Goal: Task Accomplishment & Management: Use online tool/utility

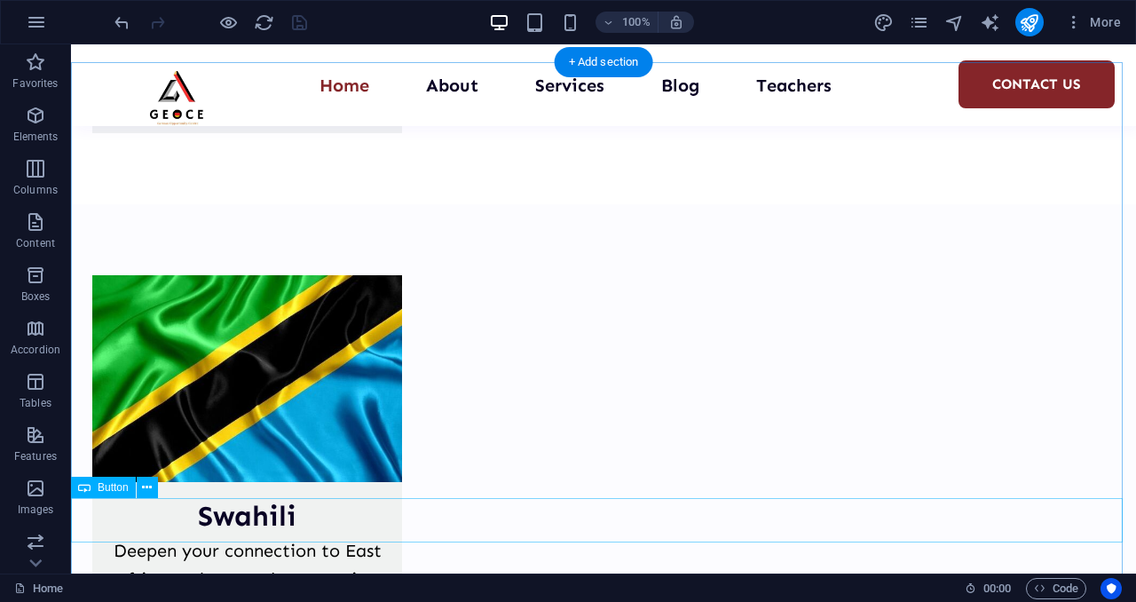
scroll to position [4488, 0]
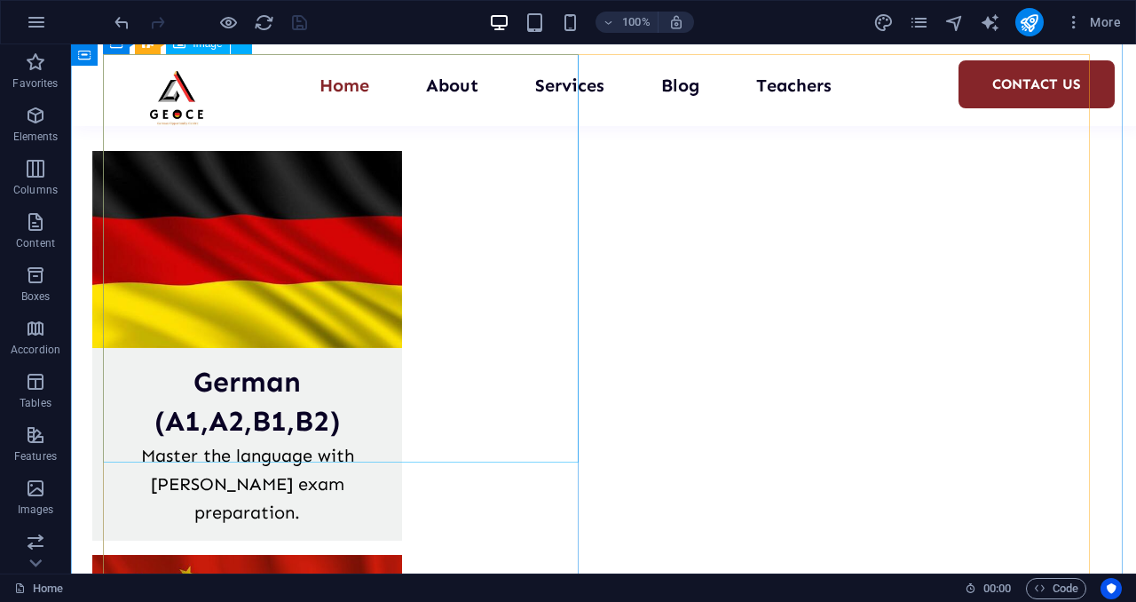
scroll to position [3127, 0]
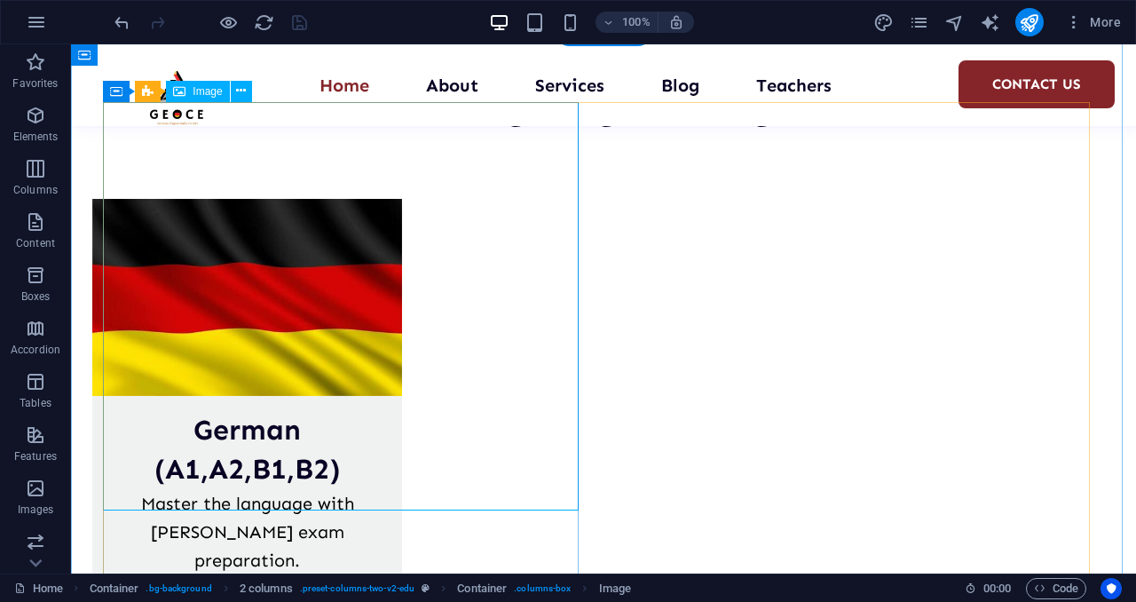
select select "px"
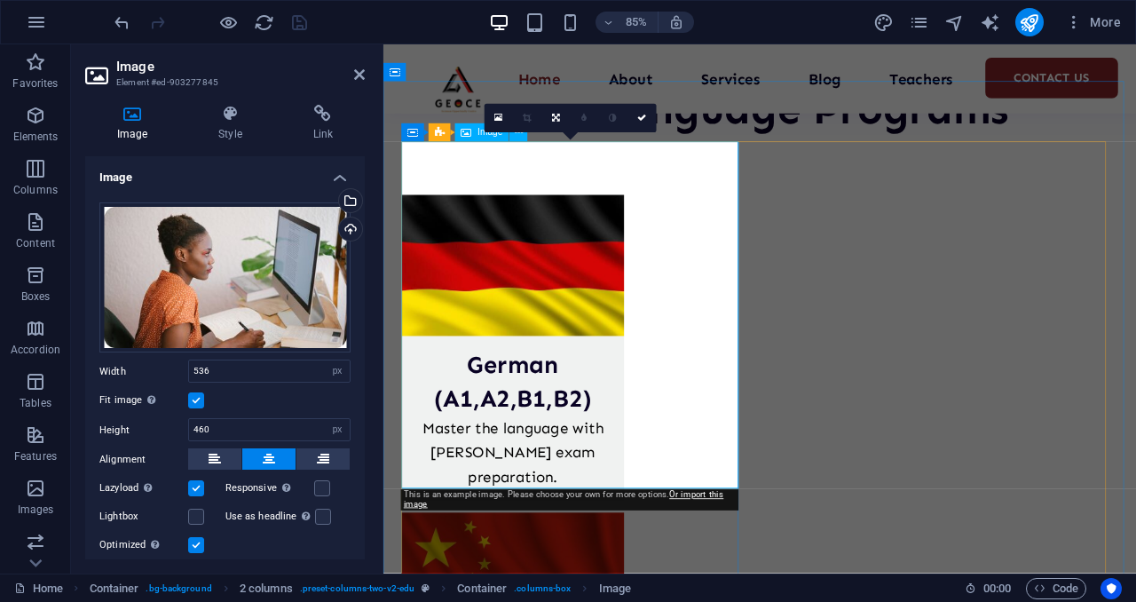
scroll to position [3171, 0]
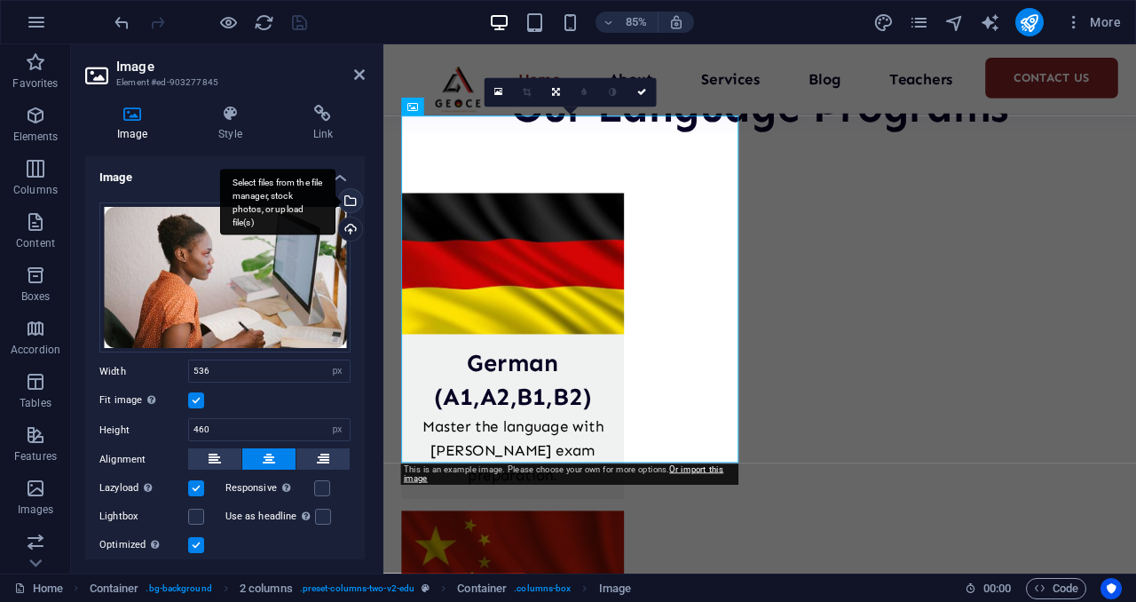
click at [346, 201] on div "Select files from the file manager, stock photos, or upload file(s)" at bounding box center [348, 202] width 27 height 27
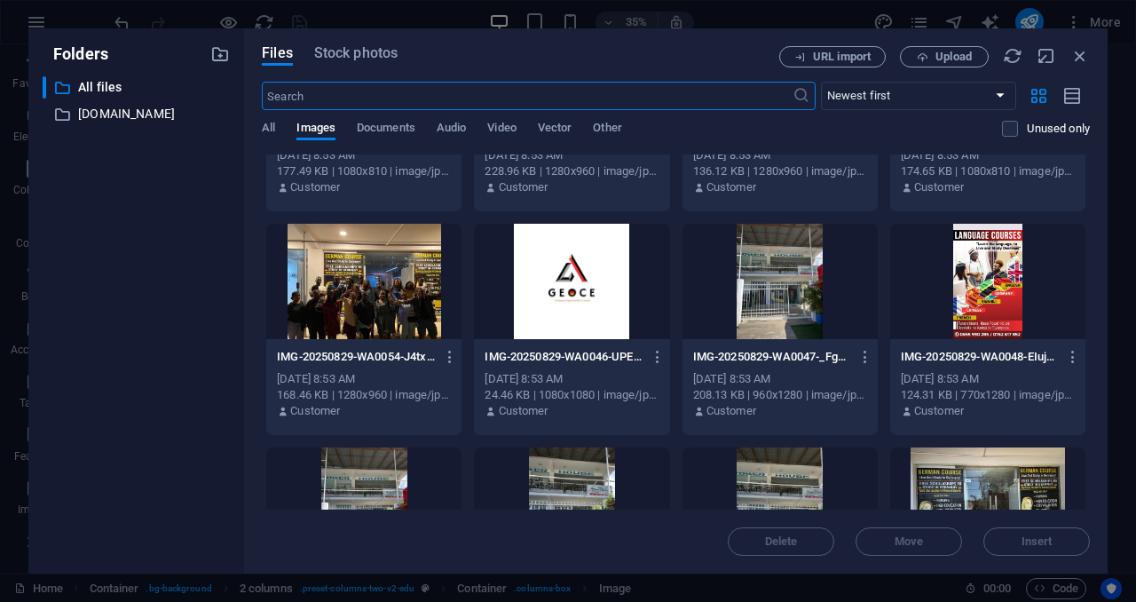
scroll to position [602, 0]
click at [1001, 283] on div at bounding box center [987, 282] width 195 height 115
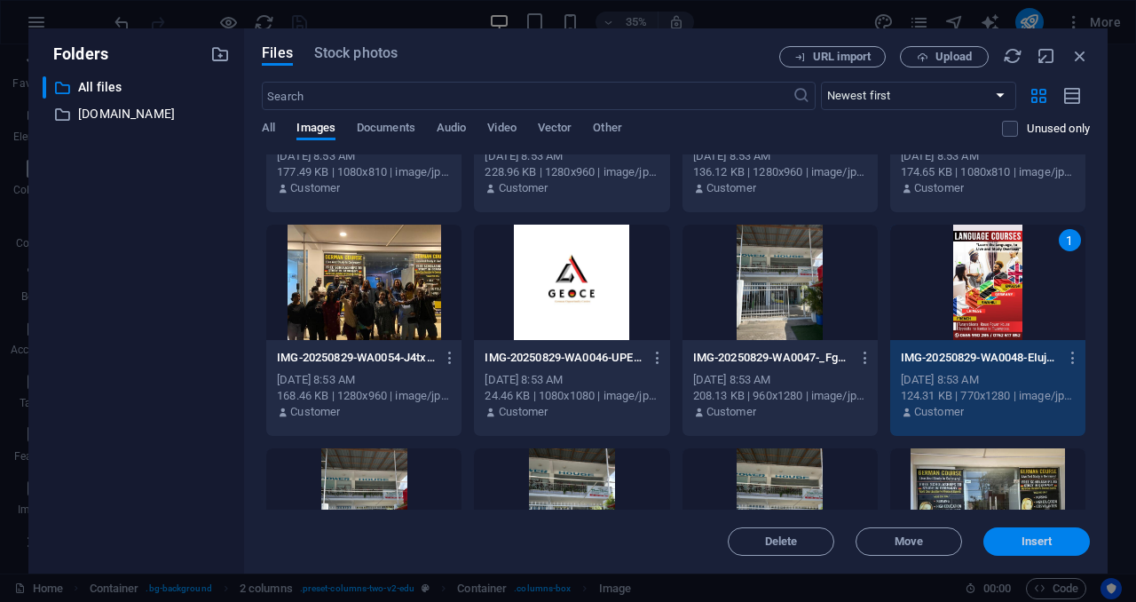
click at [1033, 536] on span "Insert" at bounding box center [1036, 541] width 31 height 11
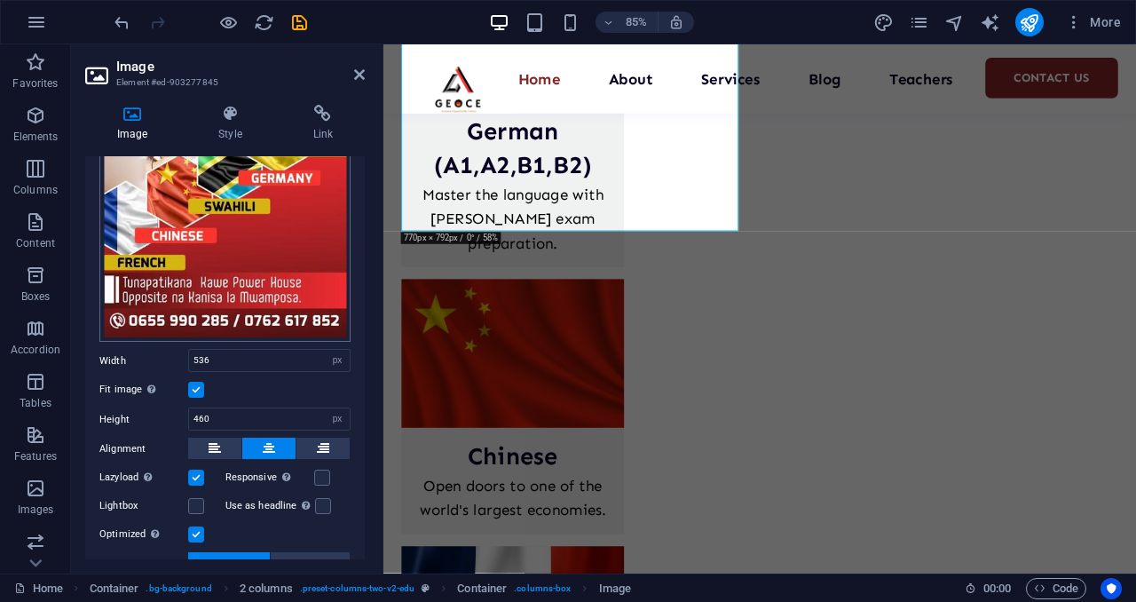
scroll to position [272, 0]
click at [197, 382] on label at bounding box center [196, 389] width 16 height 16
click at [0, 0] on input "Fit image Automatically fit image to a fixed width and height" at bounding box center [0, 0] width 0 height 0
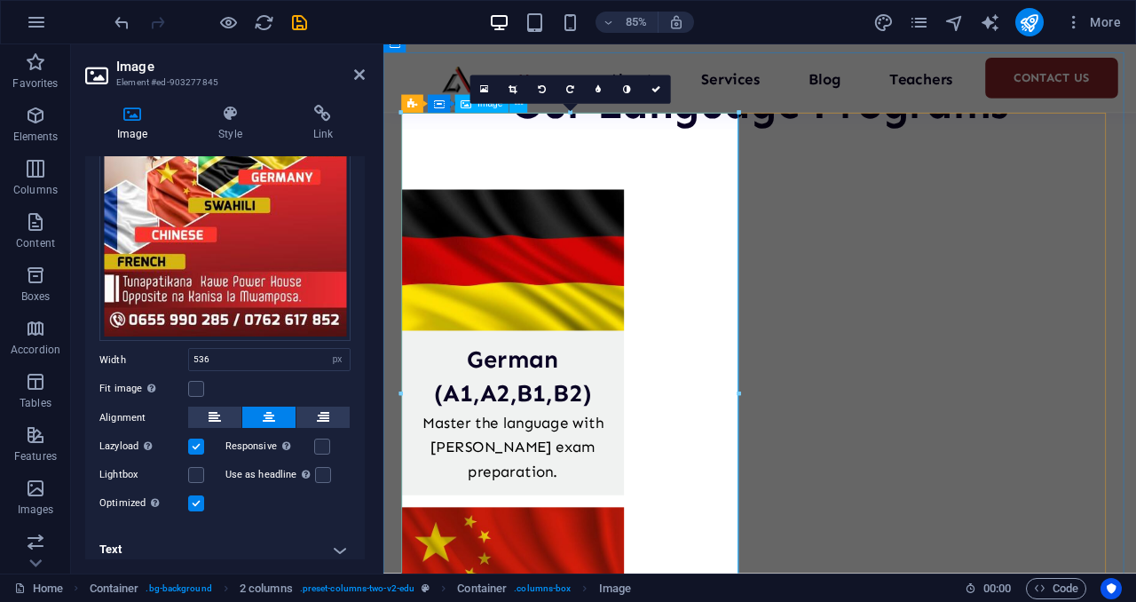
scroll to position [3286, 0]
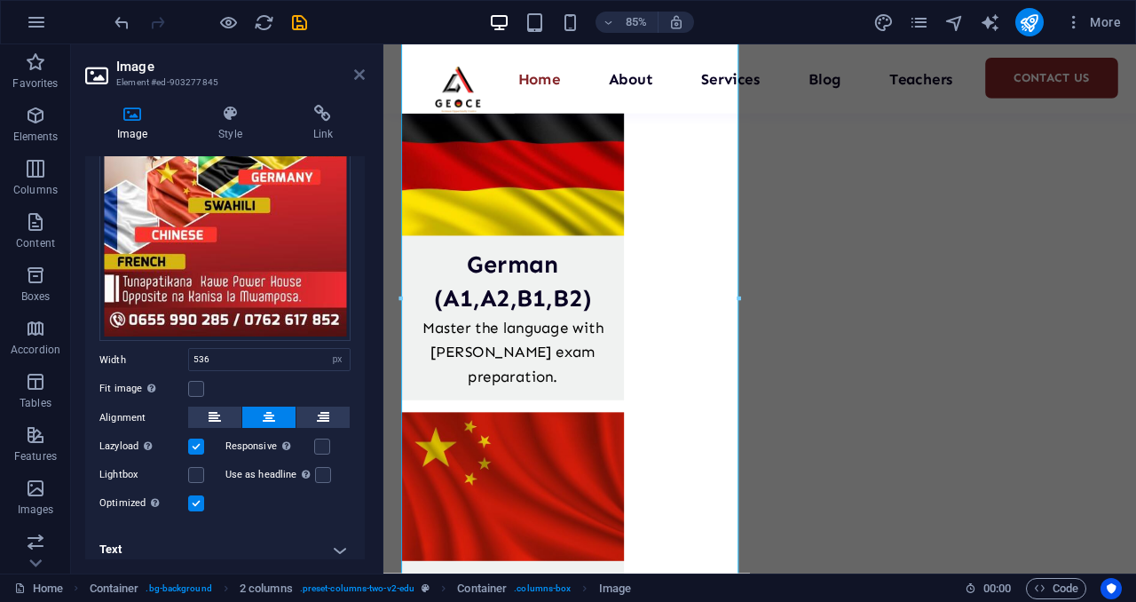
click at [360, 75] on icon at bounding box center [359, 74] width 11 height 14
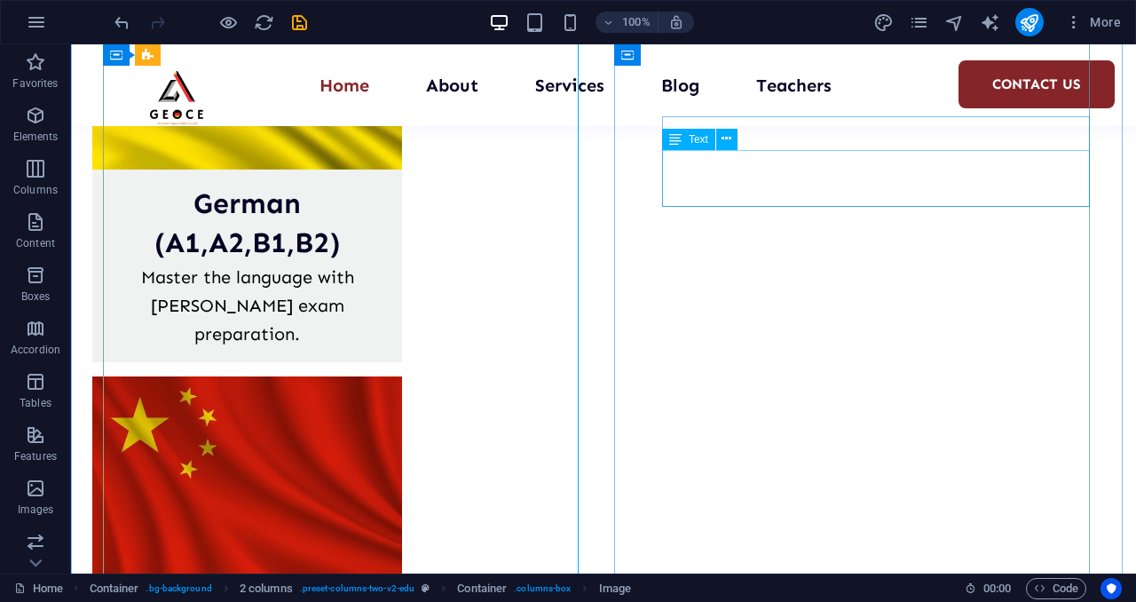
scroll to position [3328, 0]
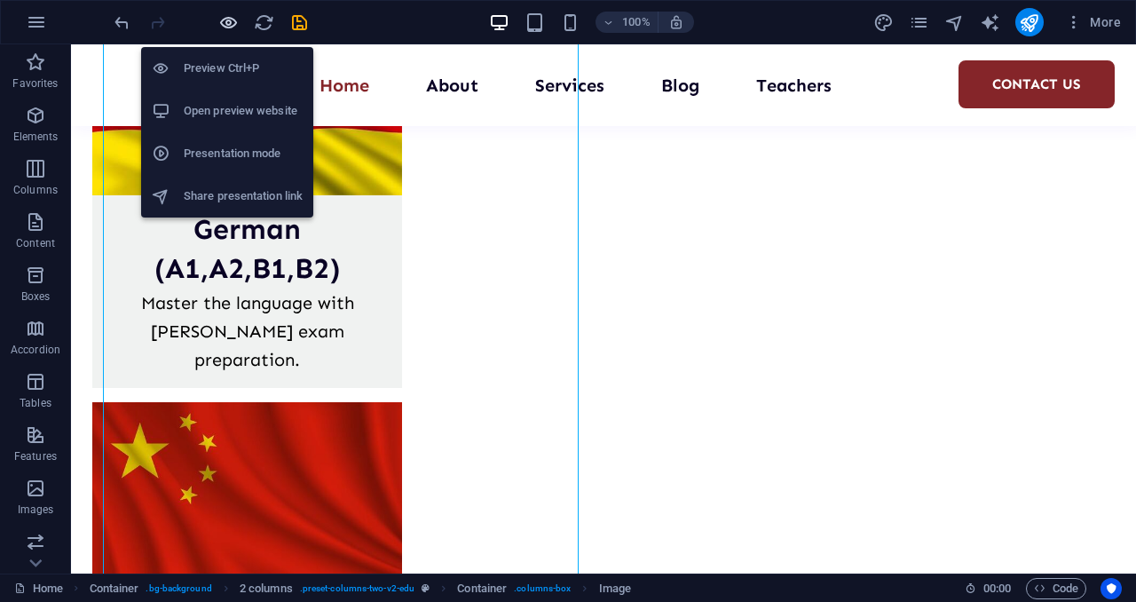
click at [229, 25] on icon "button" at bounding box center [228, 22] width 20 height 20
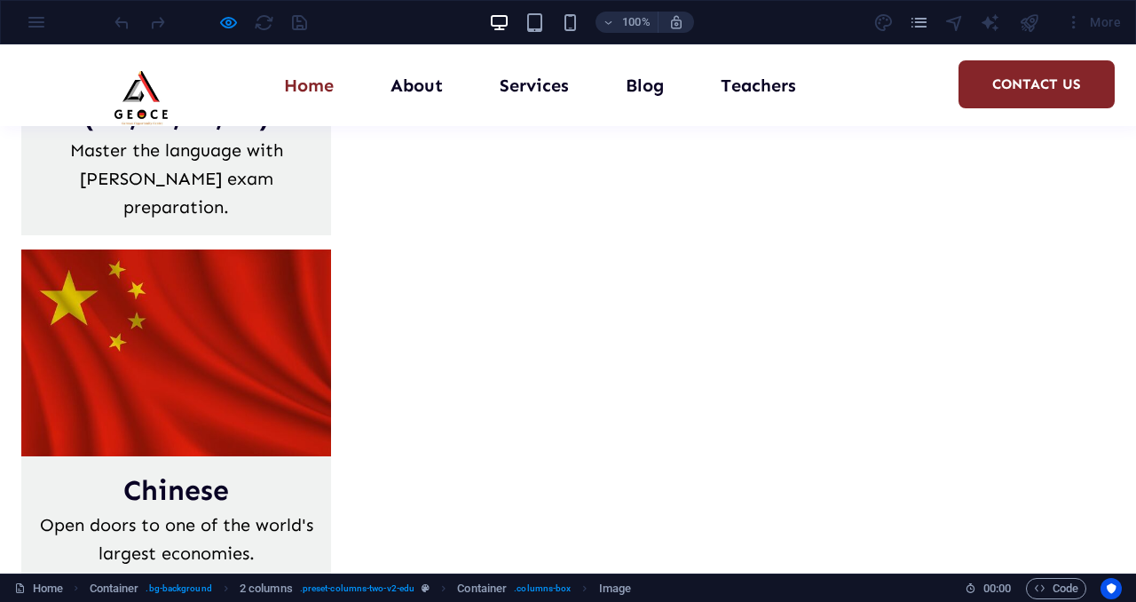
scroll to position [3528, 0]
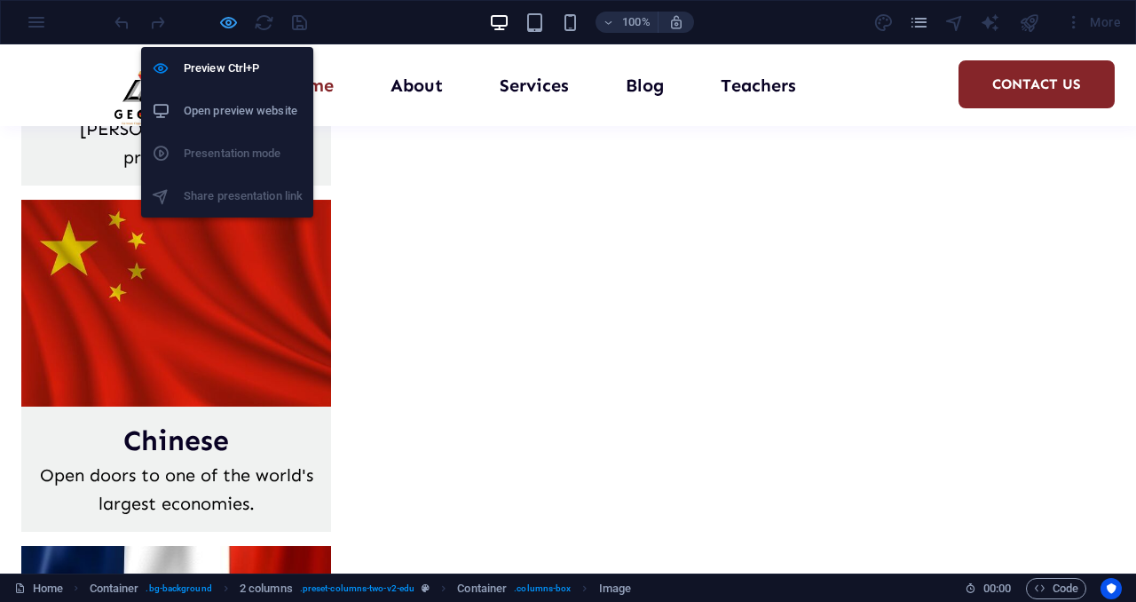
click at [225, 26] on icon "button" at bounding box center [228, 22] width 20 height 20
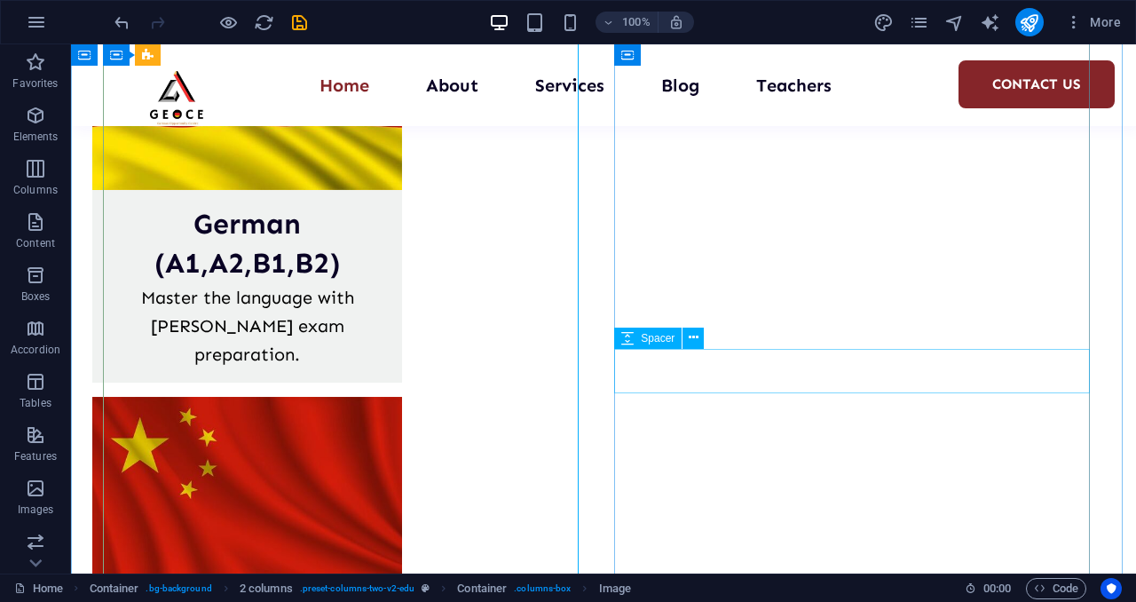
scroll to position [3327, 0]
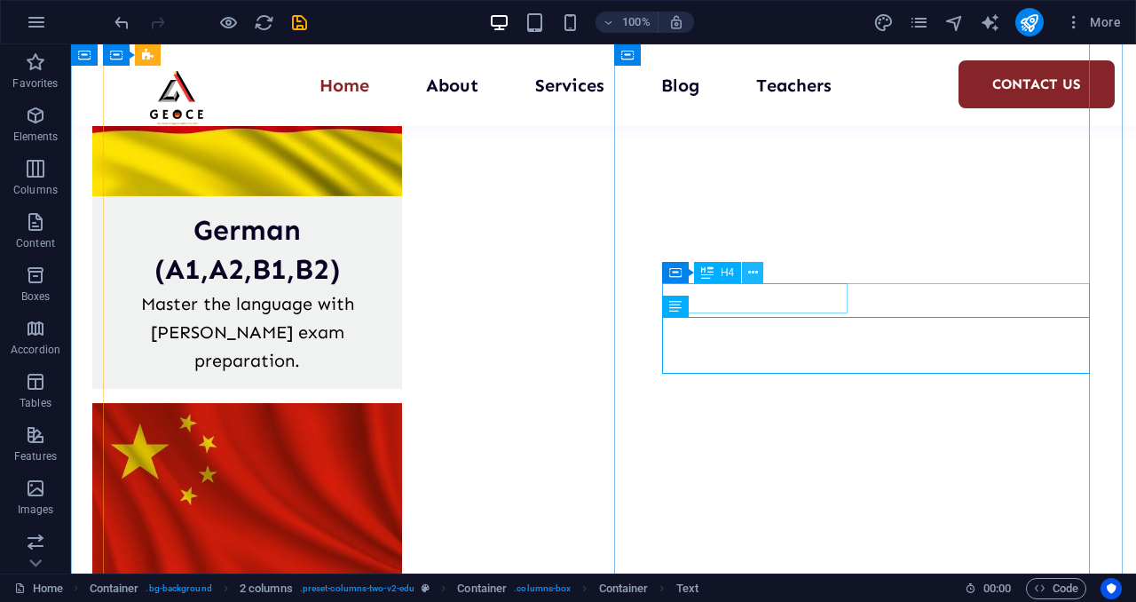
click at [757, 274] on icon at bounding box center [753, 273] width 10 height 19
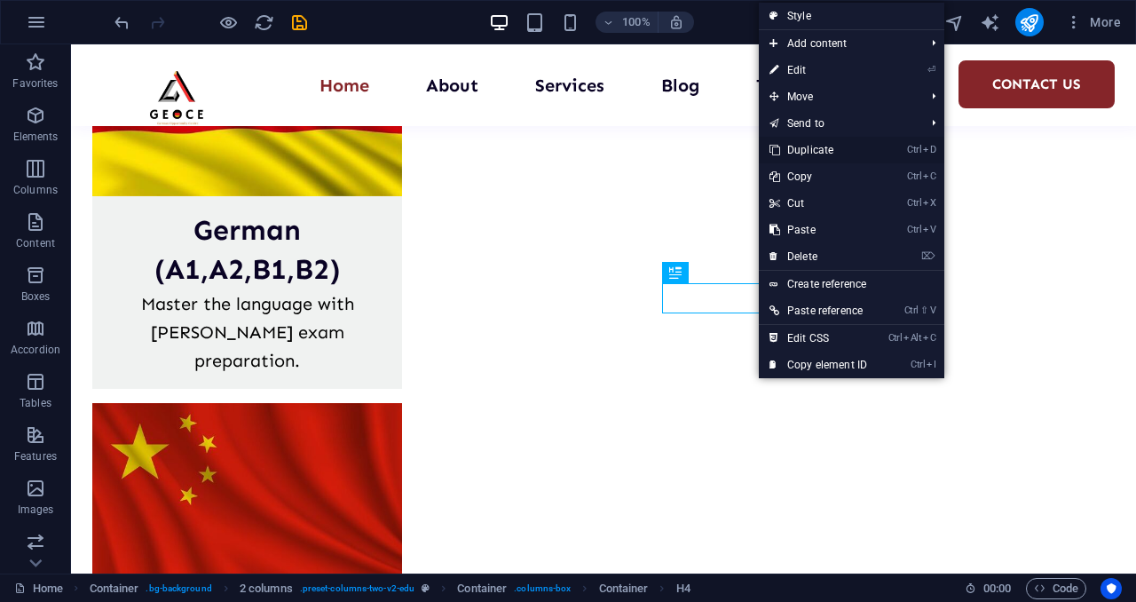
click at [848, 152] on link "Ctrl D Duplicate" at bounding box center [818, 150] width 119 height 27
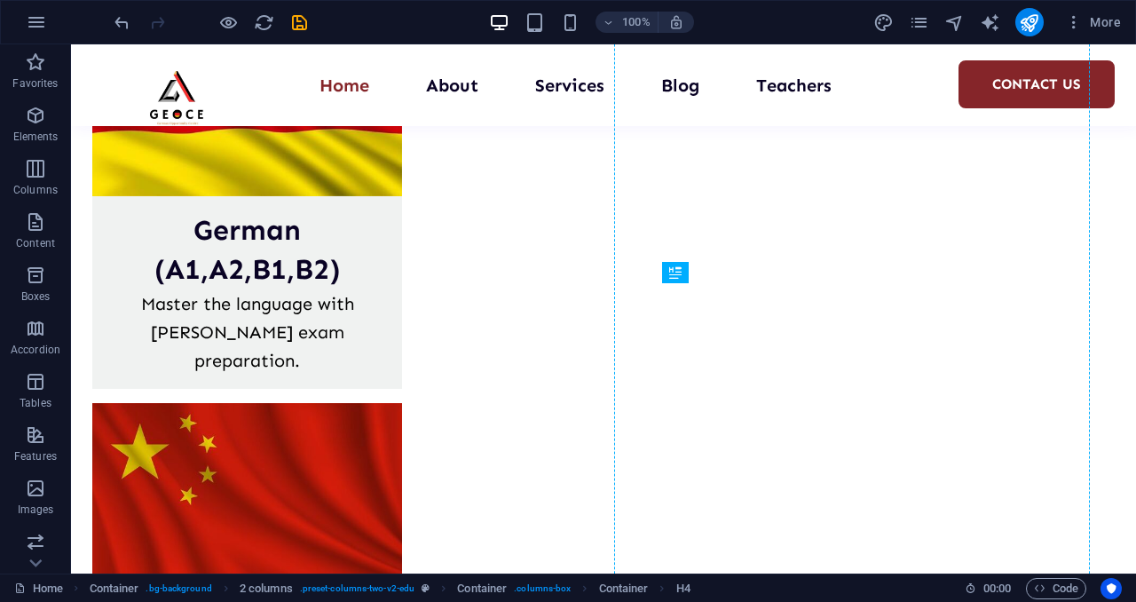
drag, startPoint x: 897, startPoint y: 293, endPoint x: 840, endPoint y: 367, distance: 94.3
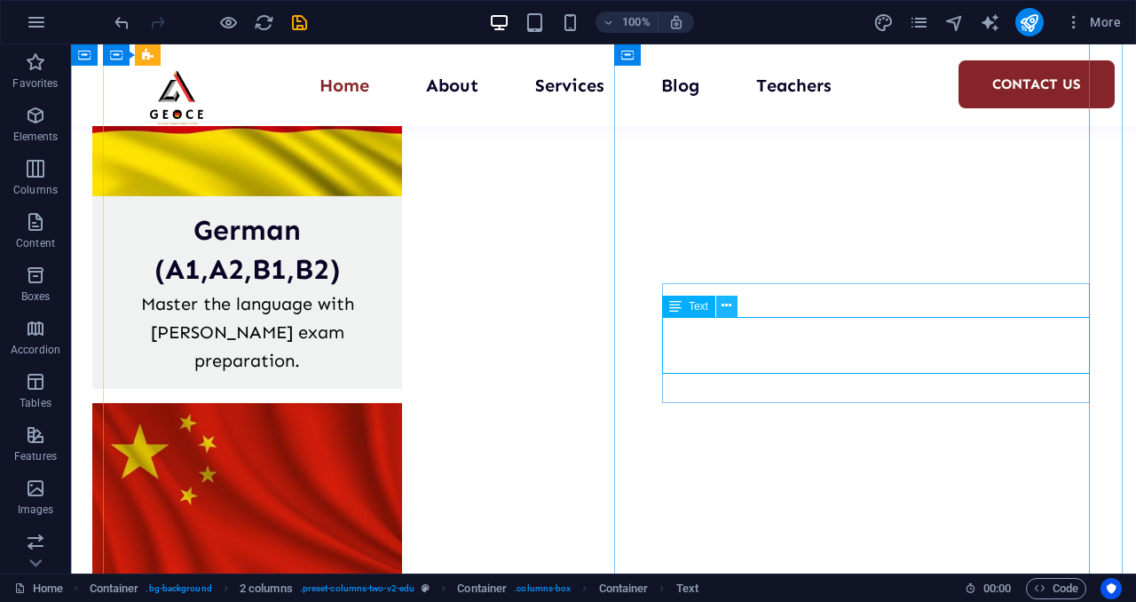
click at [729, 308] on icon at bounding box center [726, 305] width 10 height 19
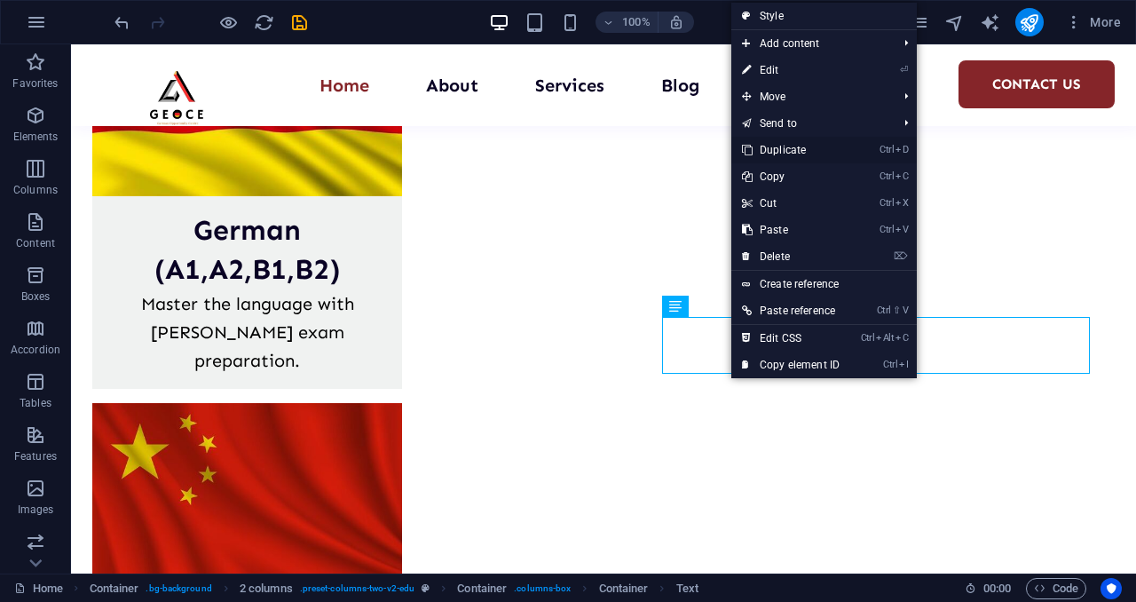
click at [817, 156] on link "Ctrl D Duplicate" at bounding box center [790, 150] width 119 height 27
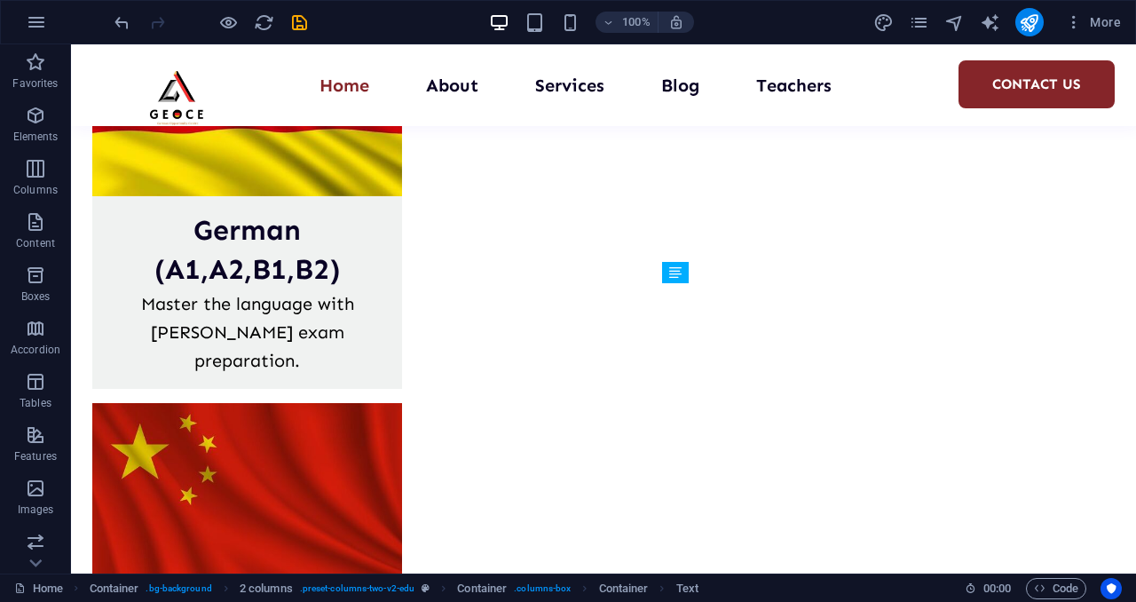
drag, startPoint x: 733, startPoint y: 401, endPoint x: 729, endPoint y: 455, distance: 54.2
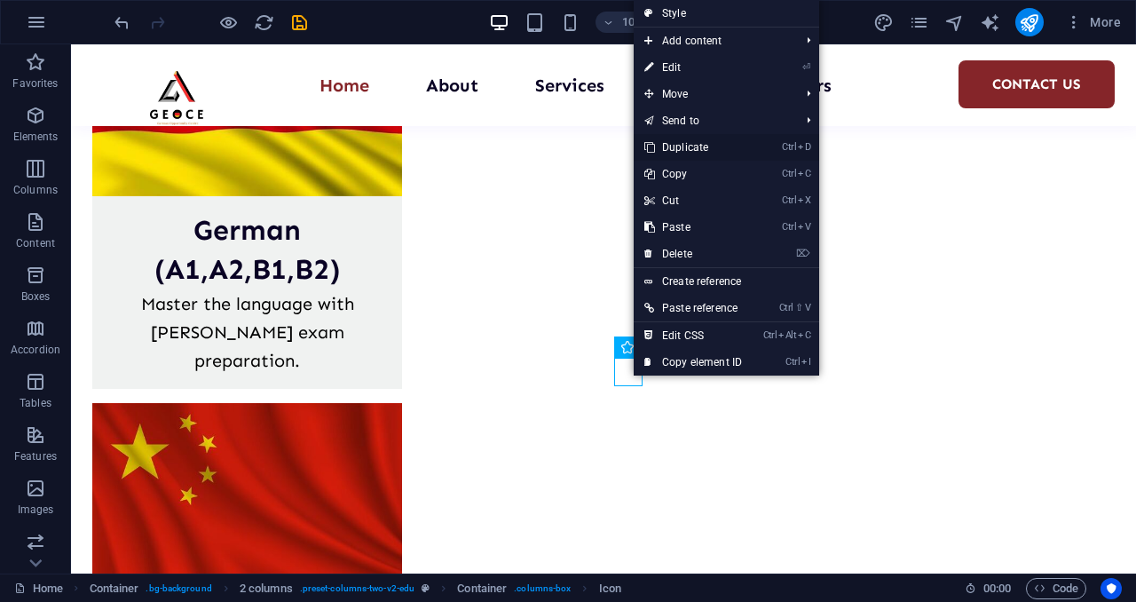
click at [692, 150] on link "Ctrl D Duplicate" at bounding box center [693, 147] width 119 height 27
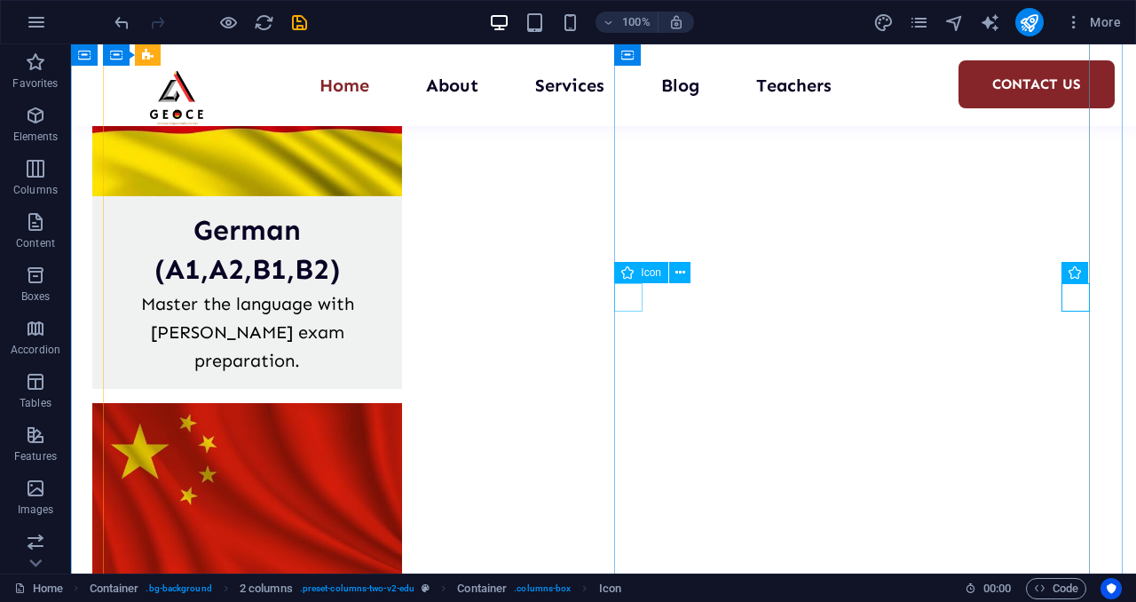
drag, startPoint x: 622, startPoint y: 299, endPoint x: 625, endPoint y: 285, distance: 14.4
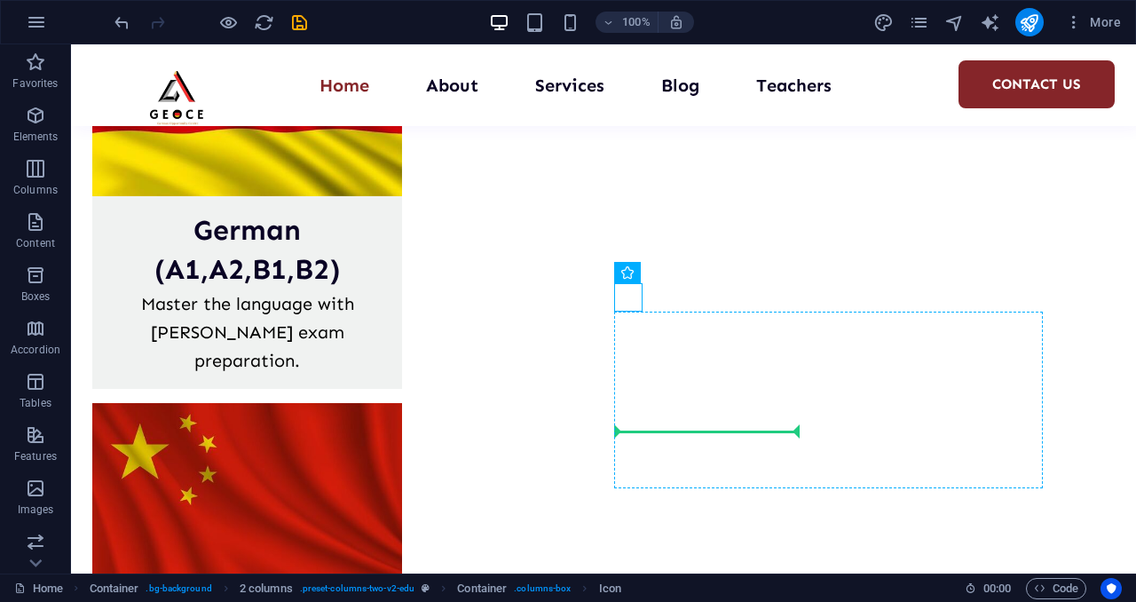
drag, startPoint x: 625, startPoint y: 285, endPoint x: 618, endPoint y: 419, distance: 134.2
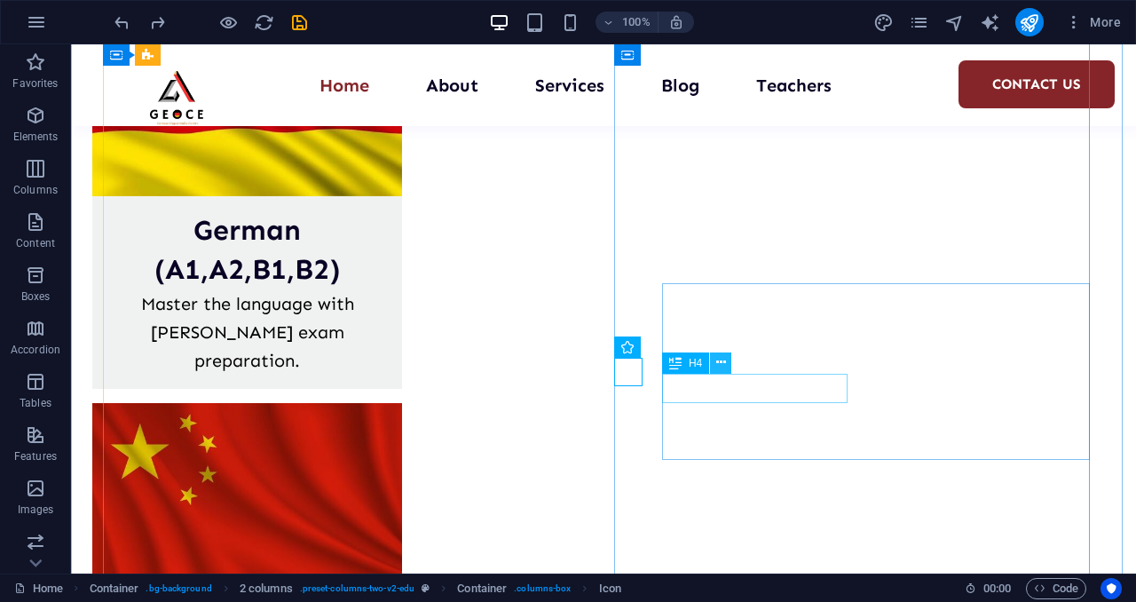
click at [728, 365] on button at bounding box center [720, 362] width 21 height 21
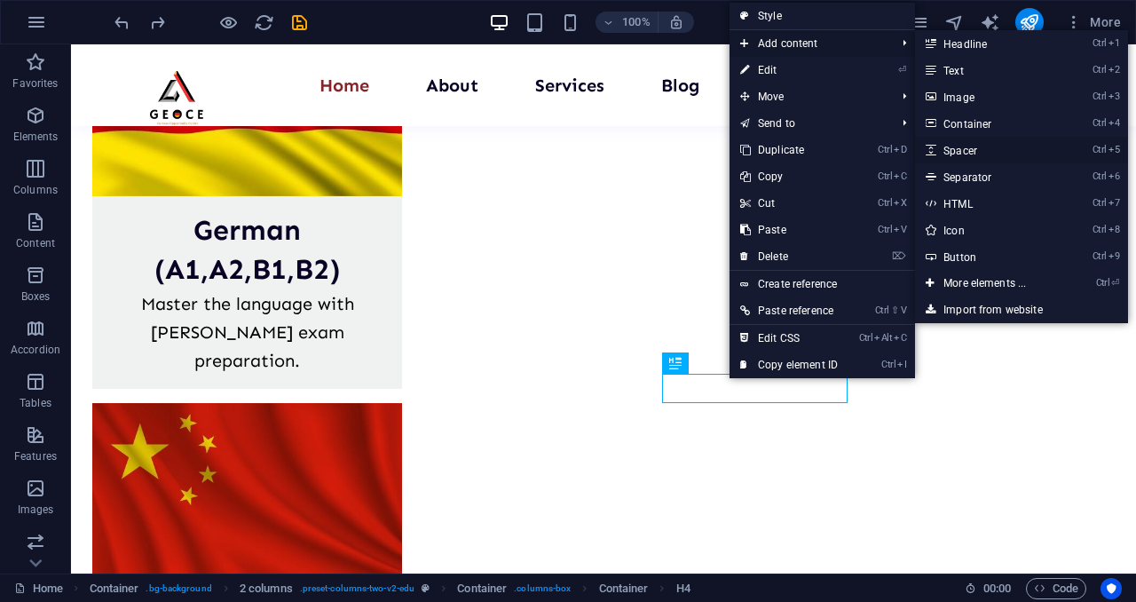
click at [962, 141] on link "Ctrl 5 Spacer" at bounding box center [988, 150] width 146 height 27
select select "px"
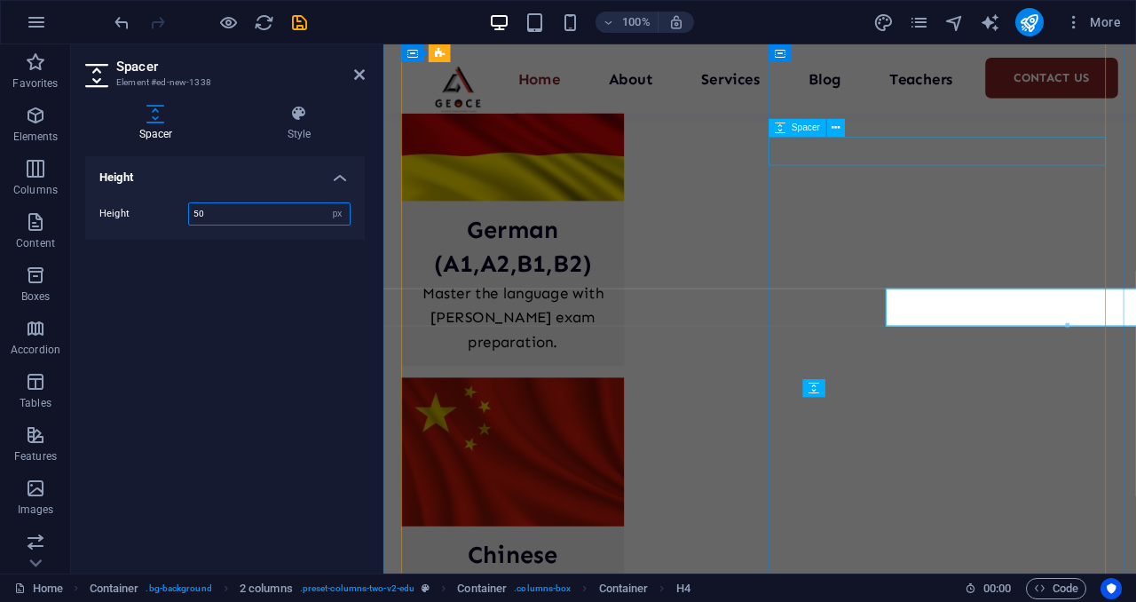
scroll to position [3398, 0]
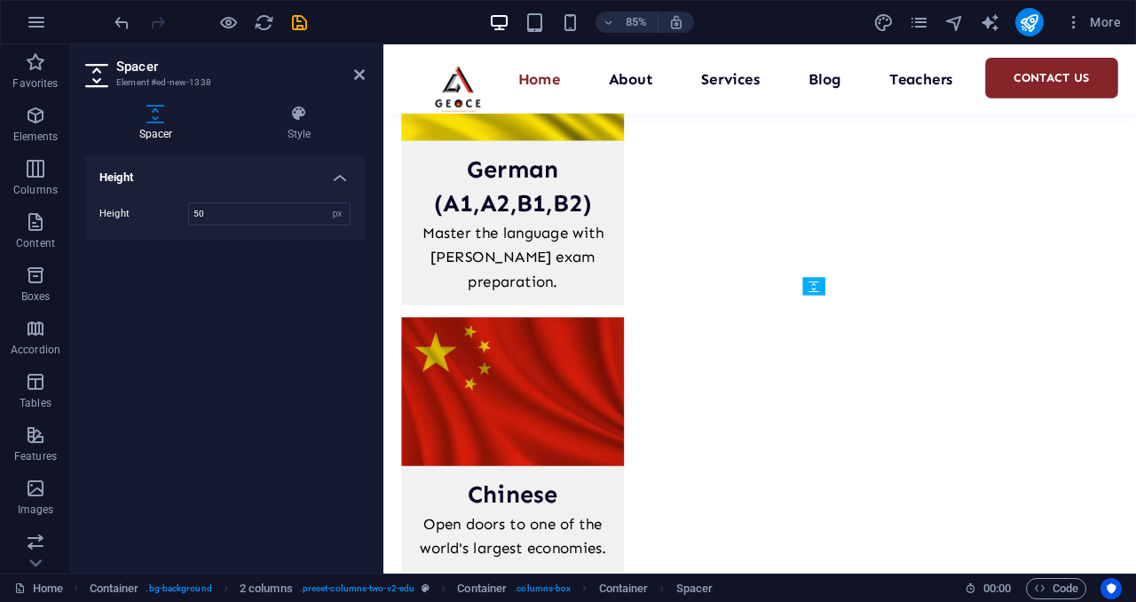
drag, startPoint x: 1004, startPoint y: 473, endPoint x: 999, endPoint y: 457, distance: 16.6
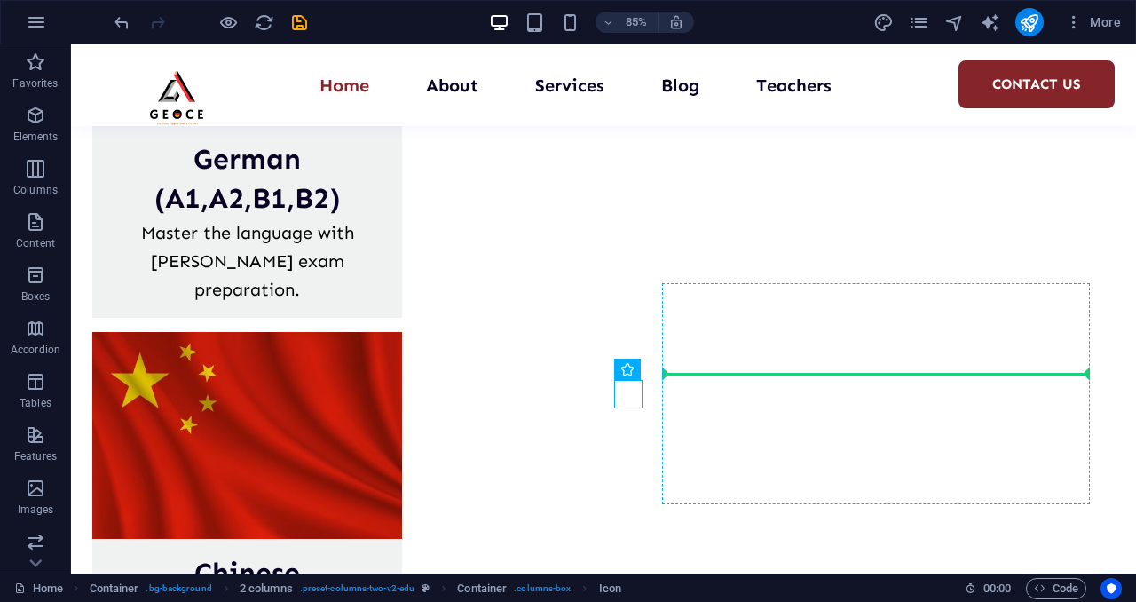
scroll to position [3327, 0]
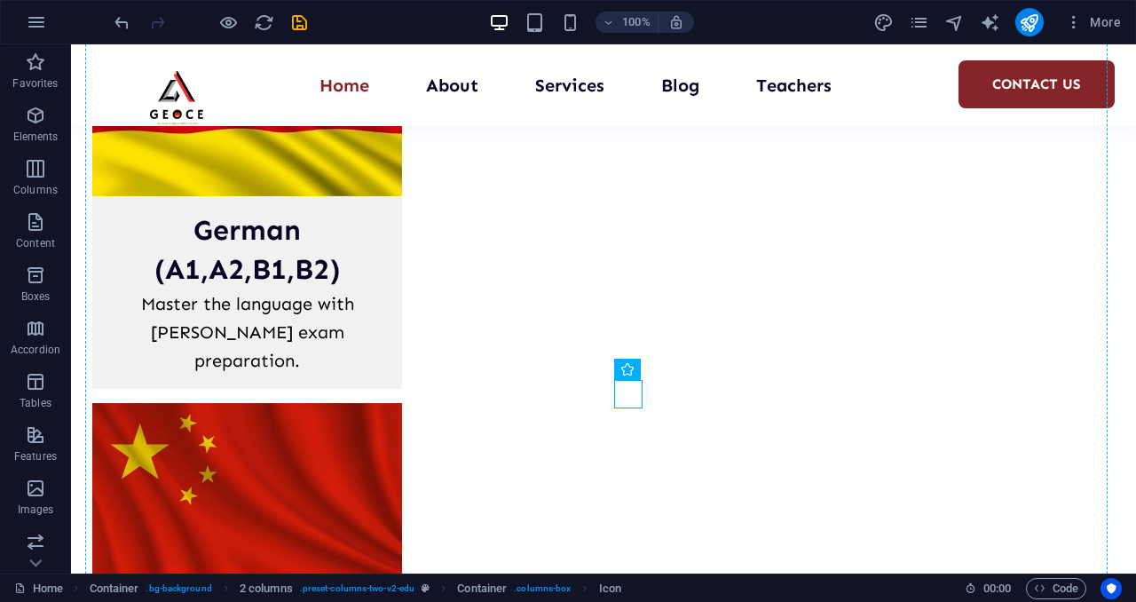
drag, startPoint x: 542, startPoint y: 450, endPoint x: 635, endPoint y: 336, distance: 146.4
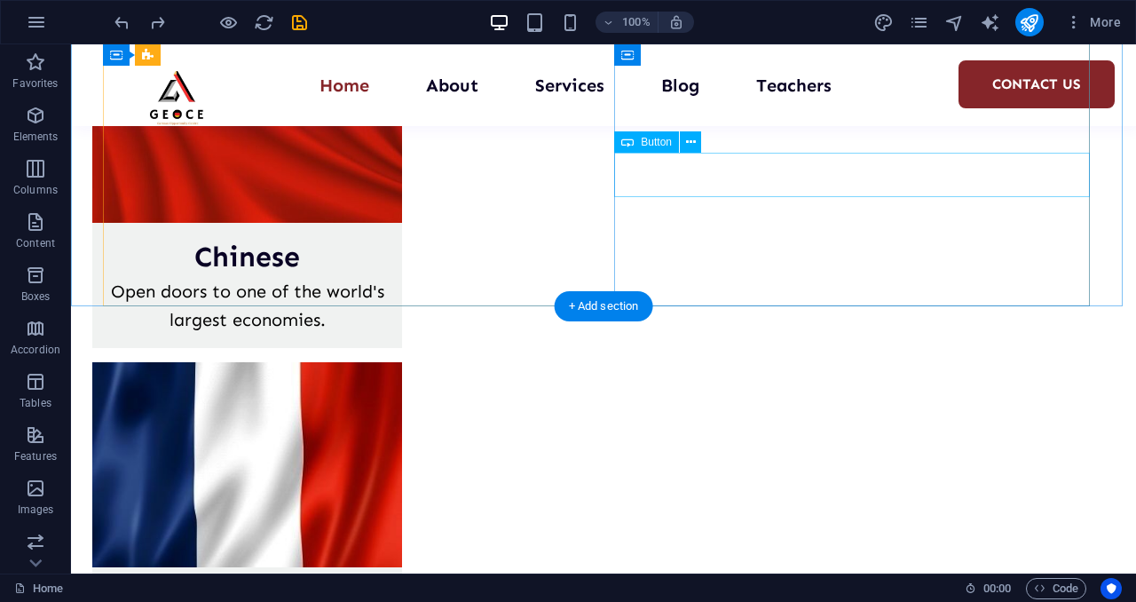
scroll to position [3535, 0]
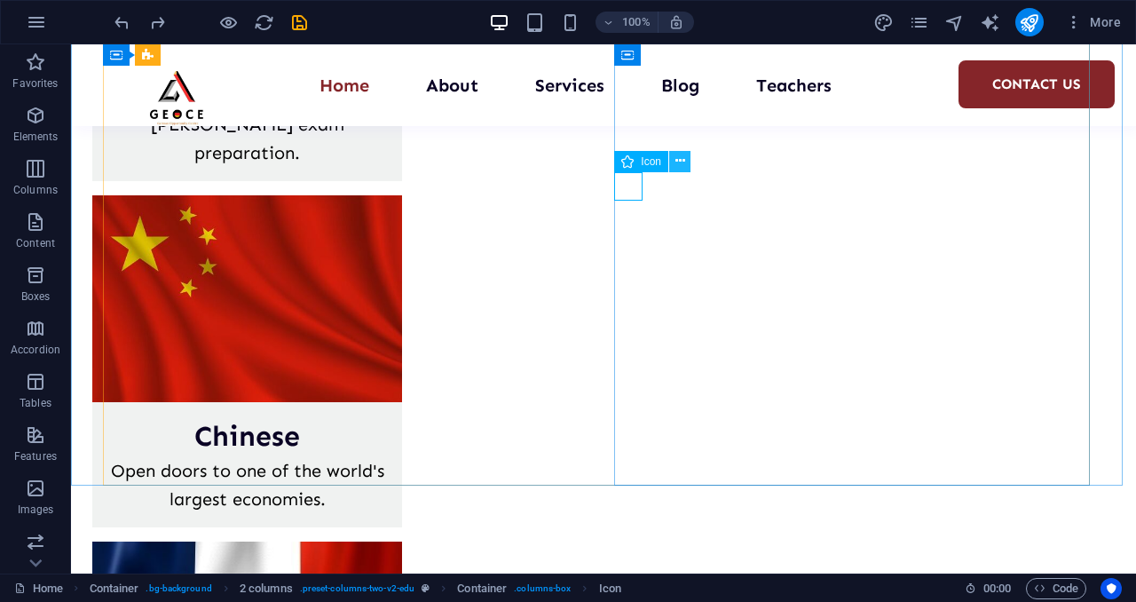
click at [678, 161] on icon at bounding box center [680, 161] width 10 height 19
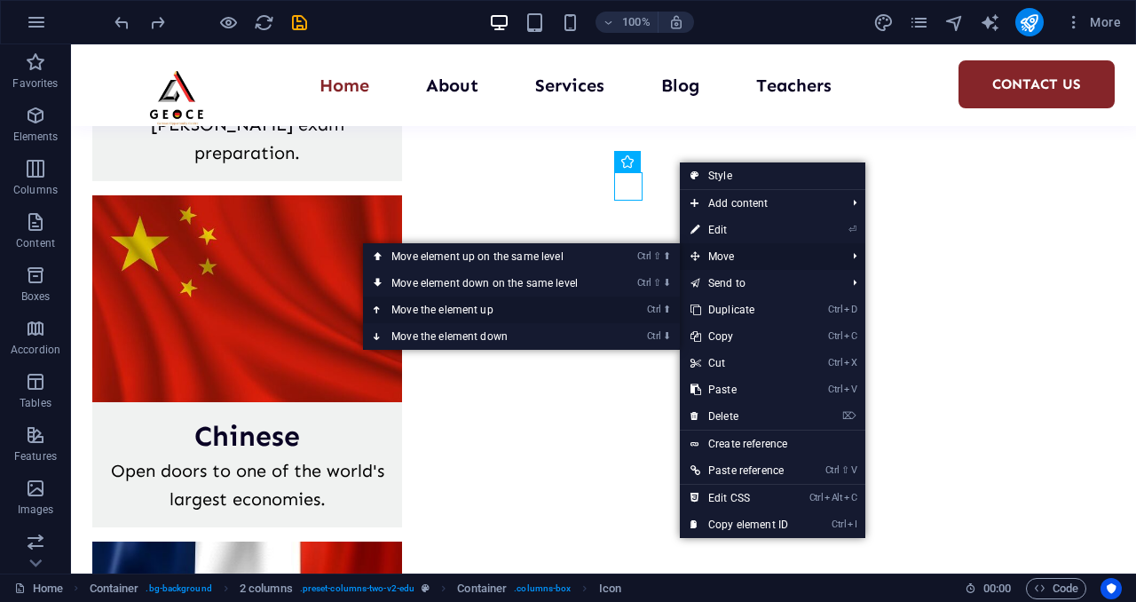
click at [482, 304] on link "Ctrl ⬆ Move the element up" at bounding box center [488, 309] width 250 height 27
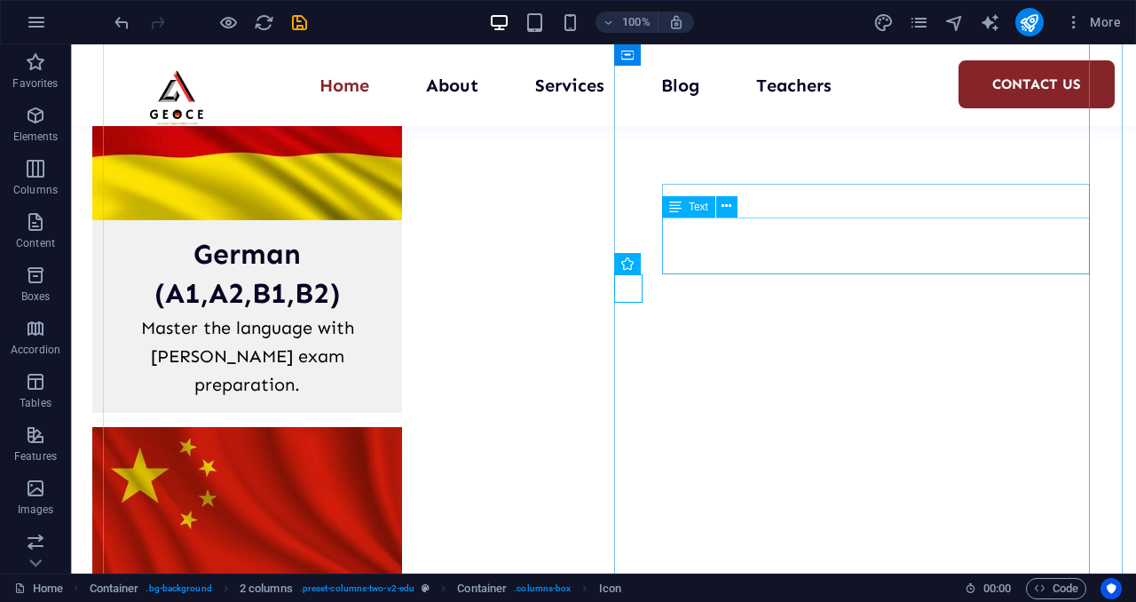
scroll to position [3302, 0]
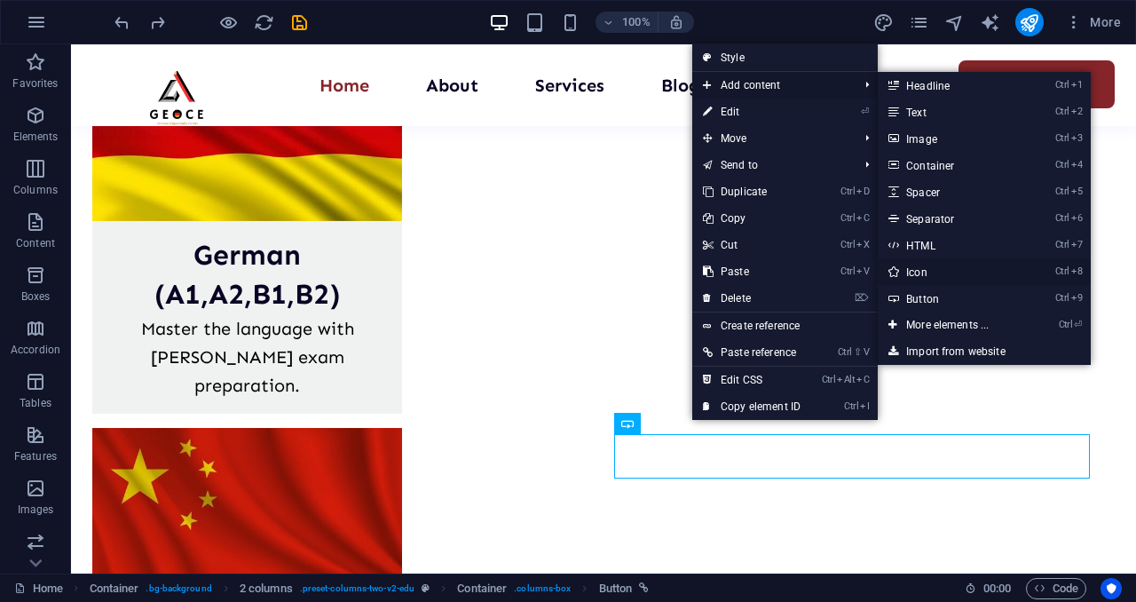
click at [932, 272] on link "Ctrl 8 Icon" at bounding box center [951, 271] width 146 height 27
select select "xMidYMid"
select select "px"
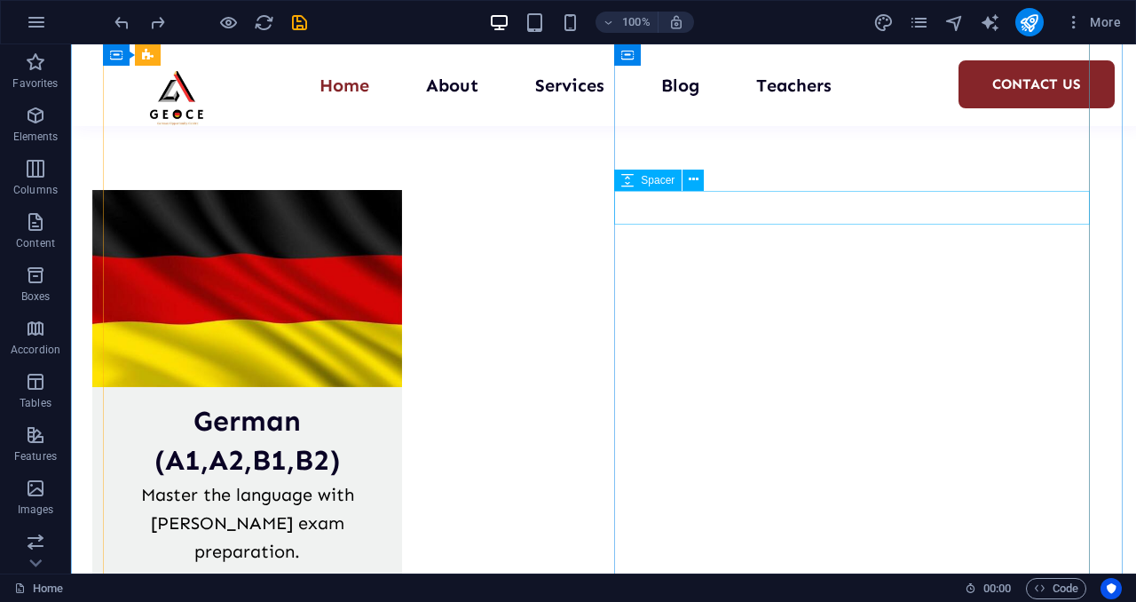
scroll to position [3130, 0]
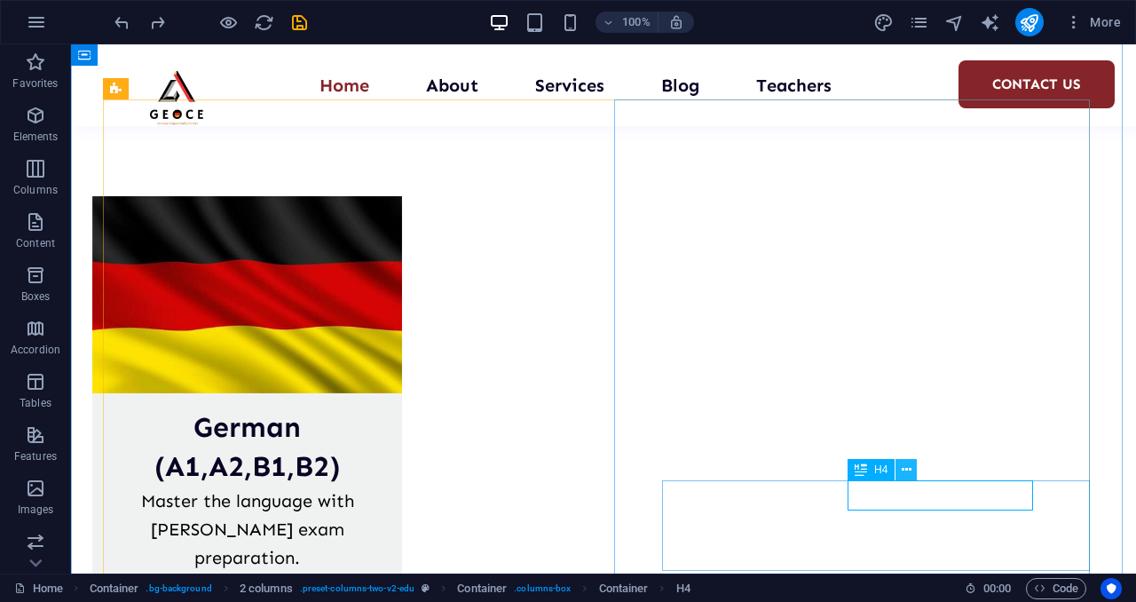
click at [907, 476] on icon at bounding box center [907, 470] width 10 height 19
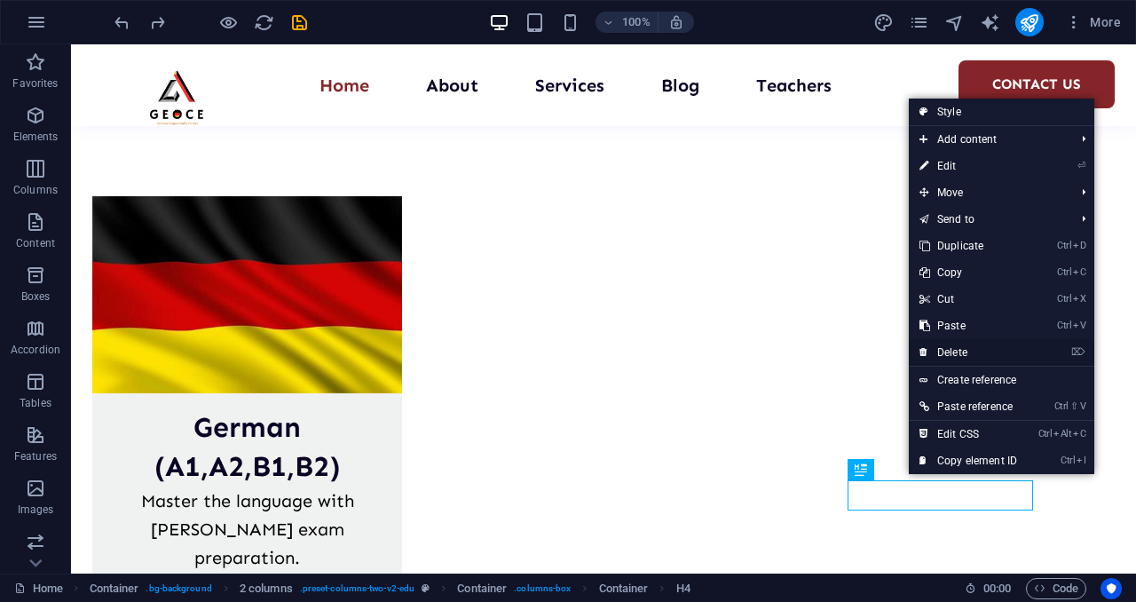
click at [966, 354] on link "⌦ Delete" at bounding box center [968, 352] width 119 height 27
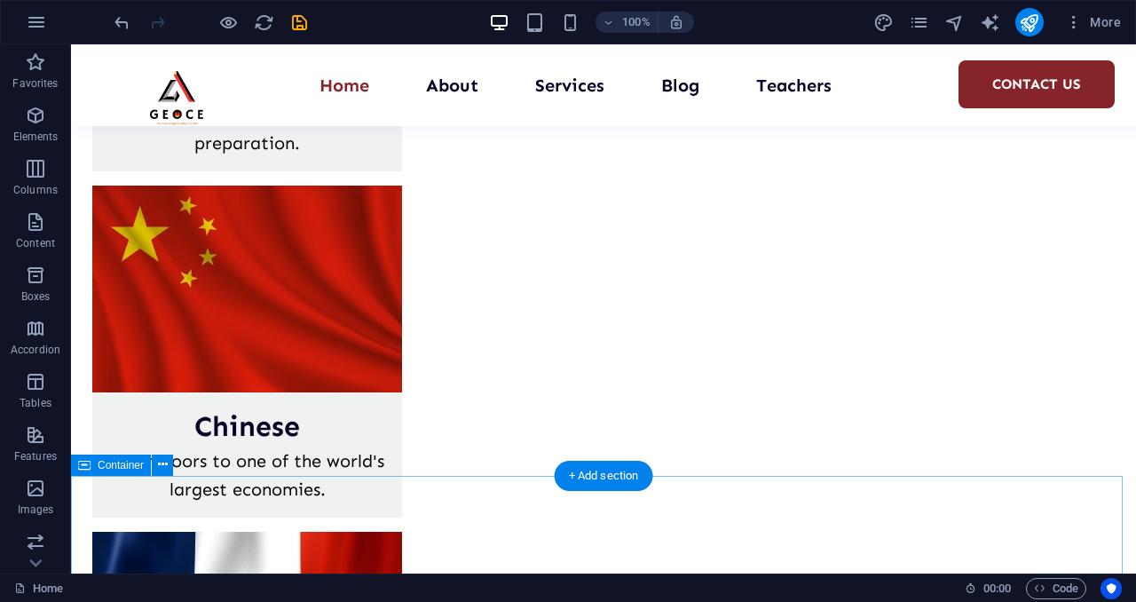
scroll to position [3544, 0]
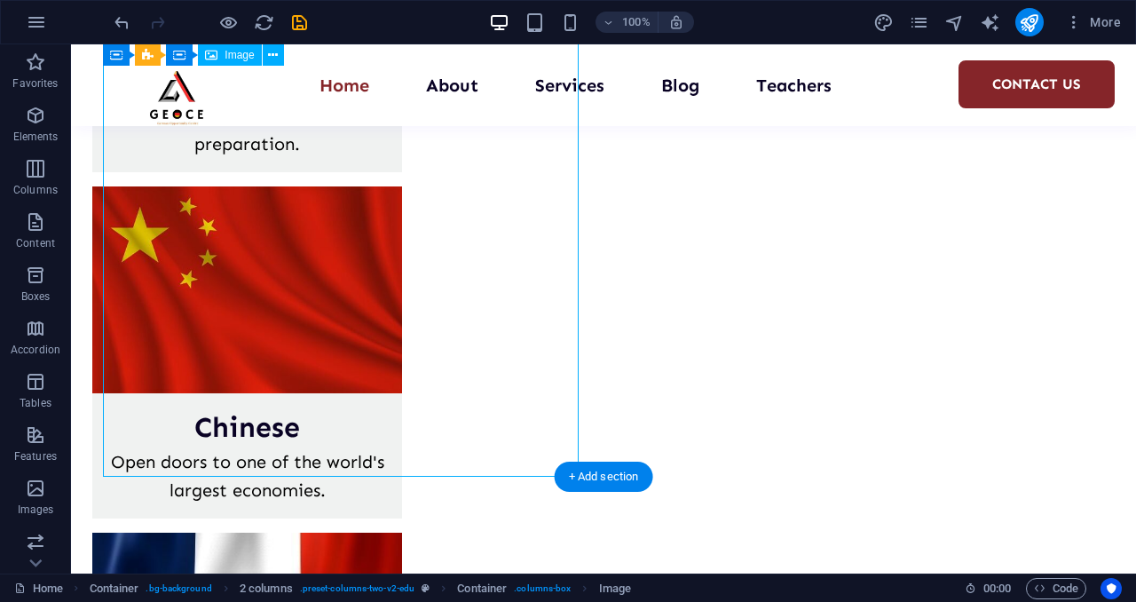
select select "px"
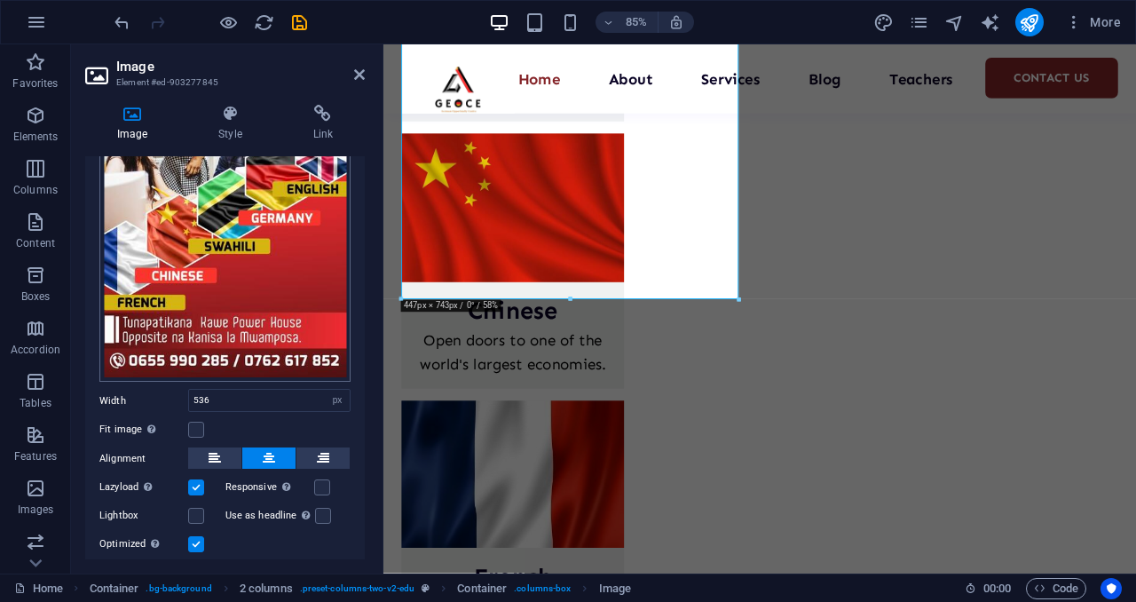
scroll to position [267, 0]
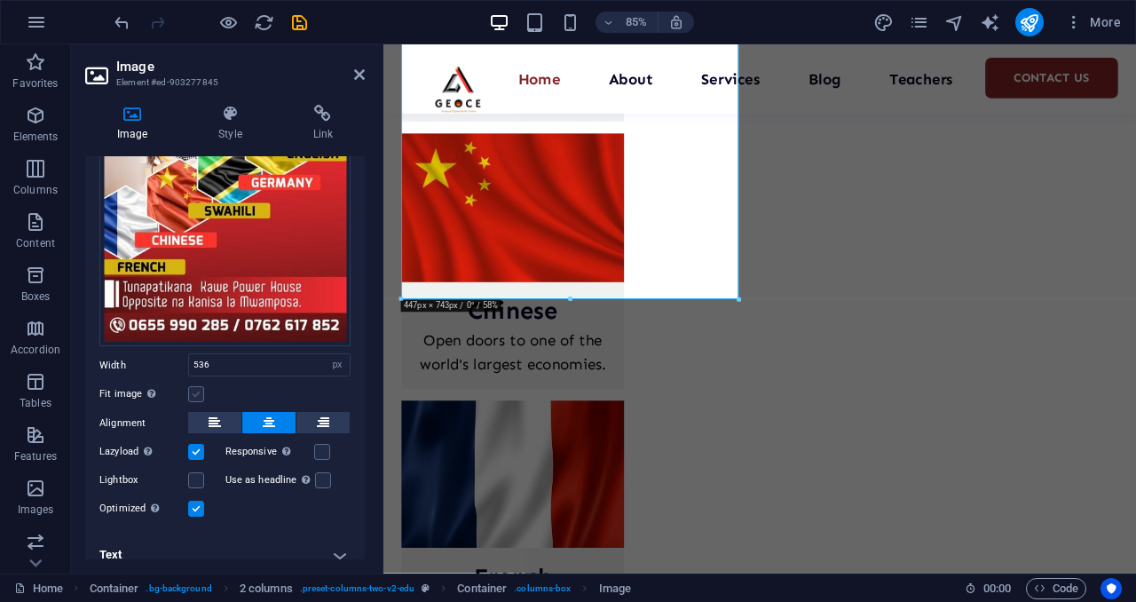
click at [193, 386] on label at bounding box center [196, 394] width 16 height 16
click at [0, 0] on input "Fit image Automatically fit image to a fixed width and height" at bounding box center [0, 0] width 0 height 0
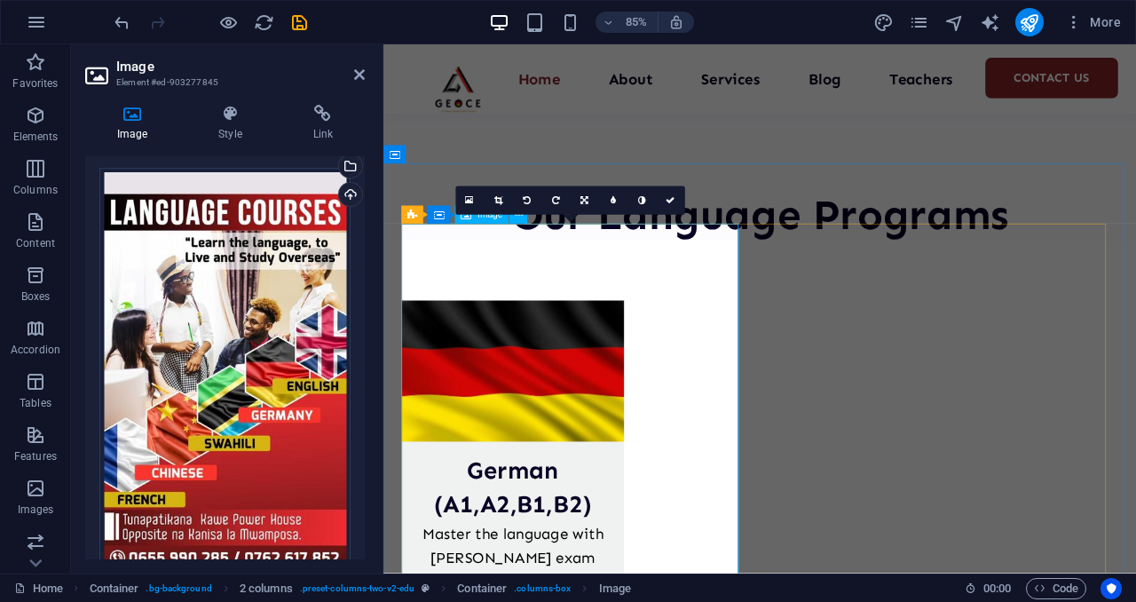
scroll to position [2980, 0]
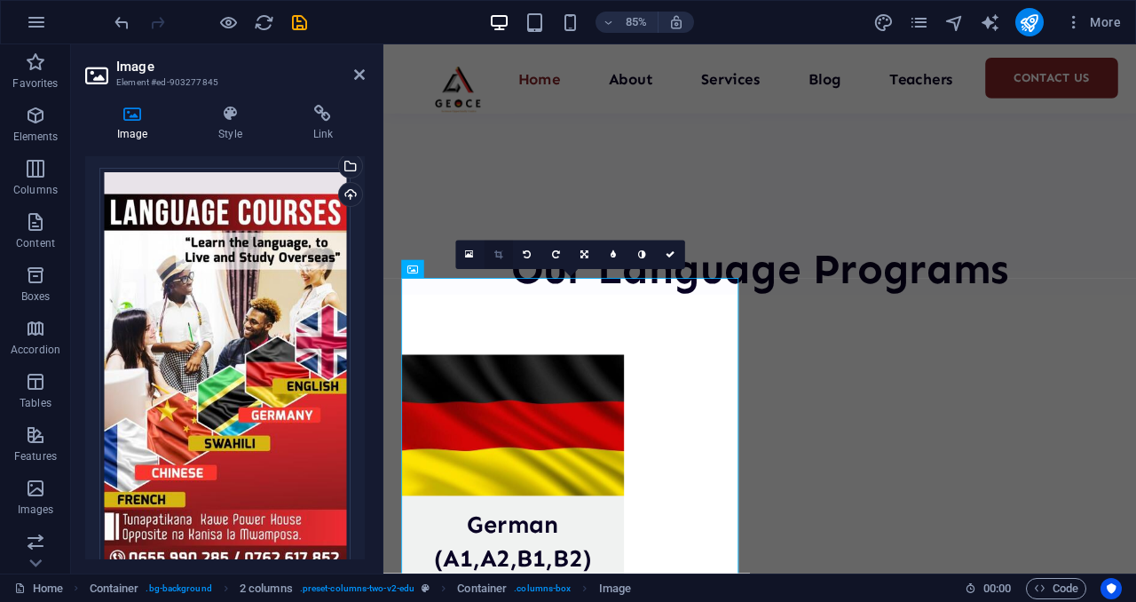
click at [494, 253] on icon at bounding box center [498, 254] width 8 height 9
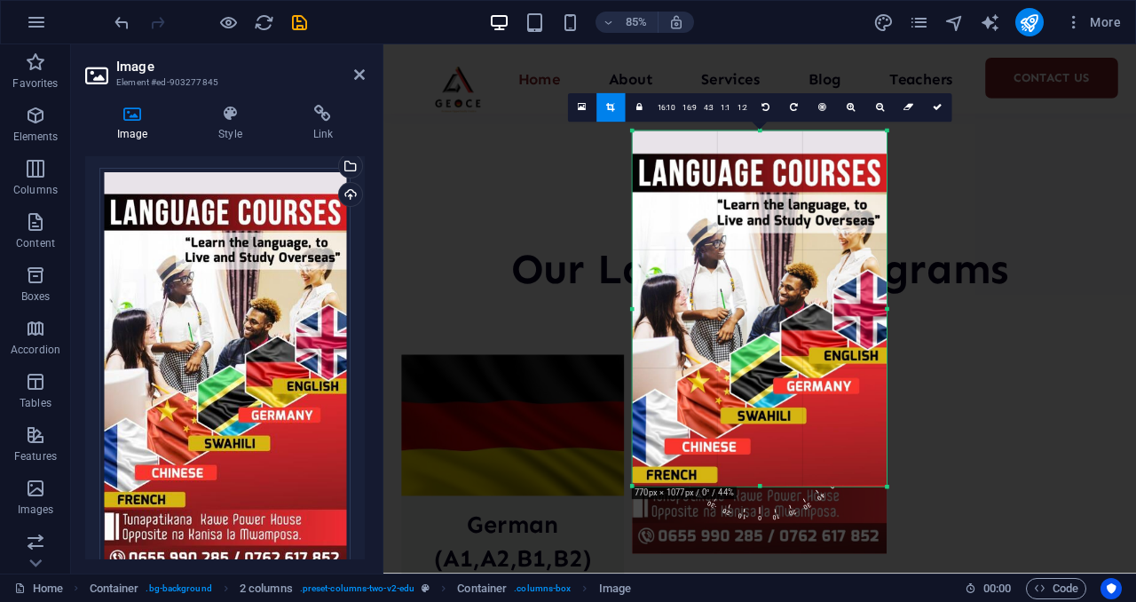
drag, startPoint x: 761, startPoint y: 522, endPoint x: 784, endPoint y: 443, distance: 82.3
click at [784, 443] on div "180 170 160 150 140 130 120 110 100 90 80 70 60 50 40 30 20 10 0 -10 -20 -30 -4…" at bounding box center [760, 308] width 255 height 356
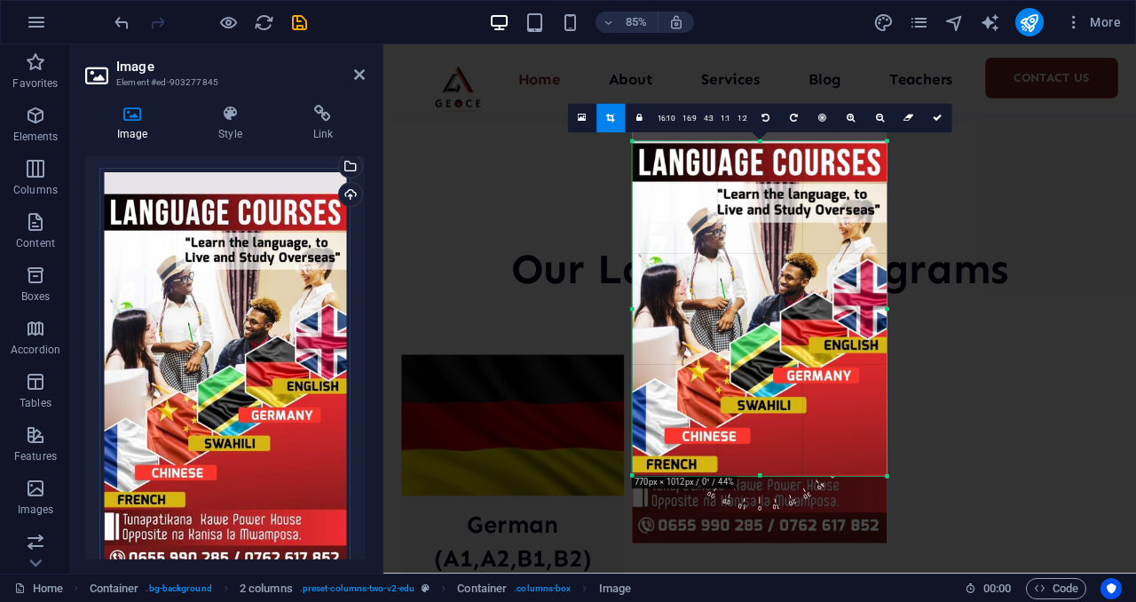
drag, startPoint x: 761, startPoint y: 130, endPoint x: 754, endPoint y: 155, distance: 25.6
click at [754, 155] on div "180 170 160 150 140 130 120 110 100 90 80 70 60 50 40 30 20 10 0 -10 -20 -30 -4…" at bounding box center [760, 308] width 255 height 335
click at [933, 114] on icon at bounding box center [937, 118] width 9 height 9
type input "337"
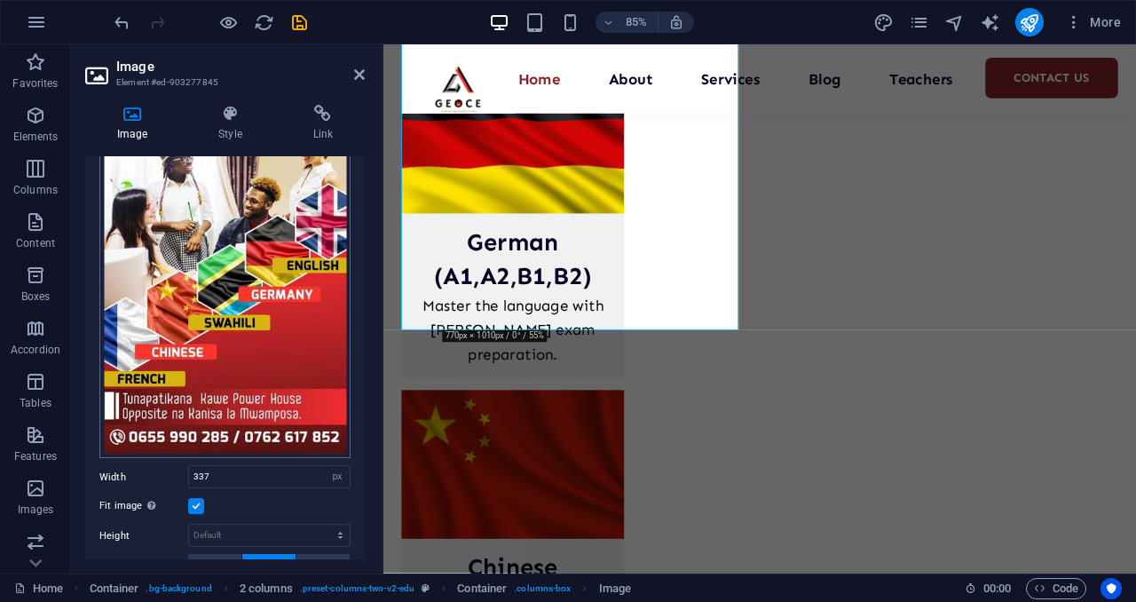
scroll to position [185, 0]
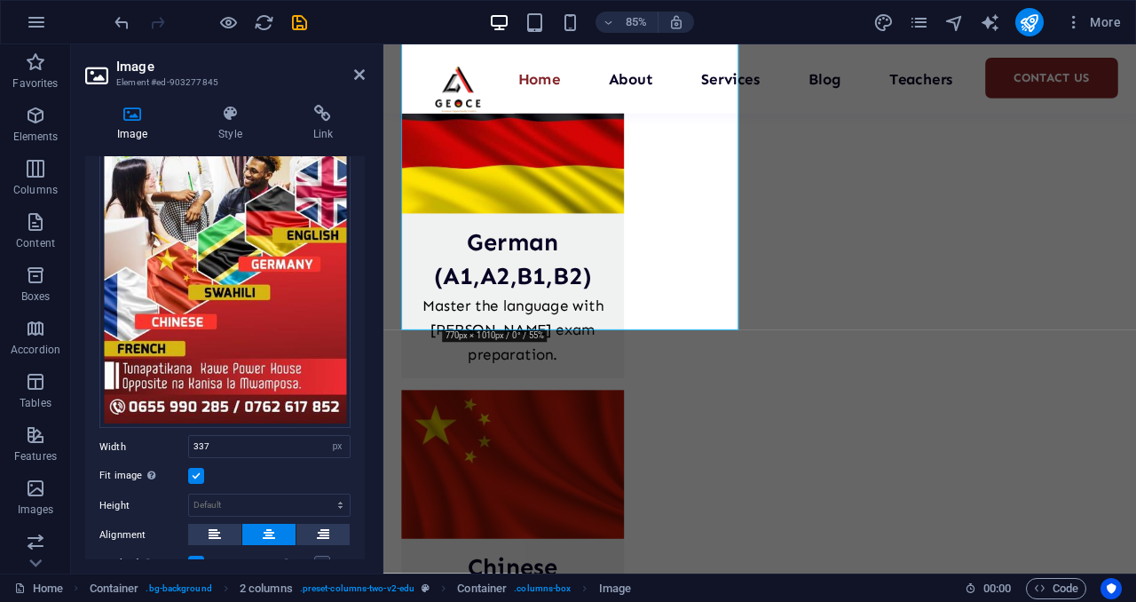
click at [194, 475] on label at bounding box center [196, 476] width 16 height 16
click at [0, 0] on input "Fit image Automatically fit image to a fixed width and height" at bounding box center [0, 0] width 0 height 0
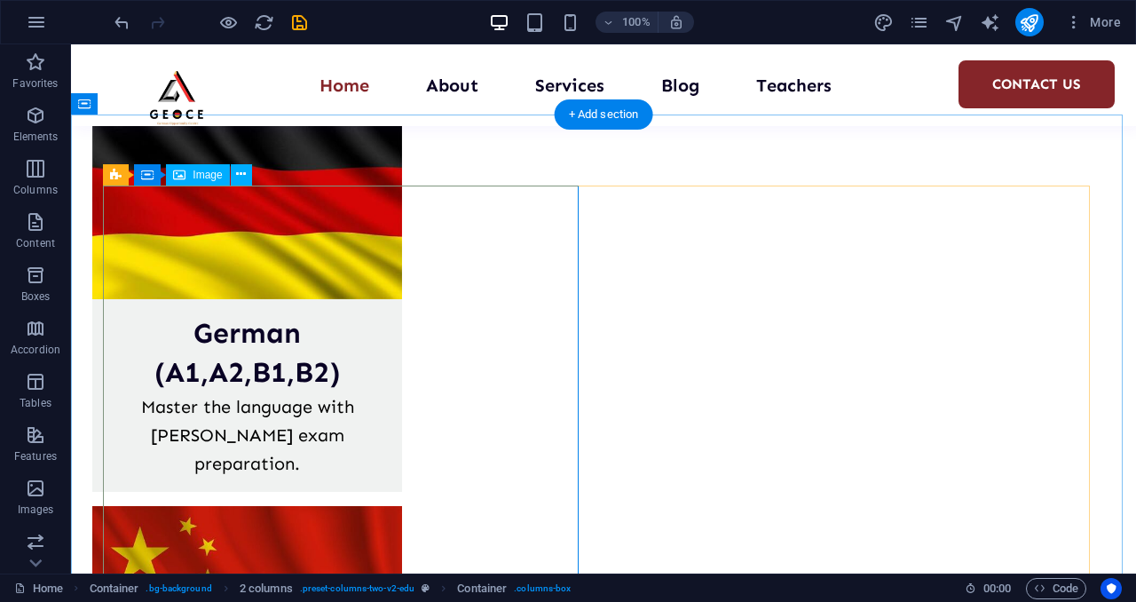
scroll to position [3232, 0]
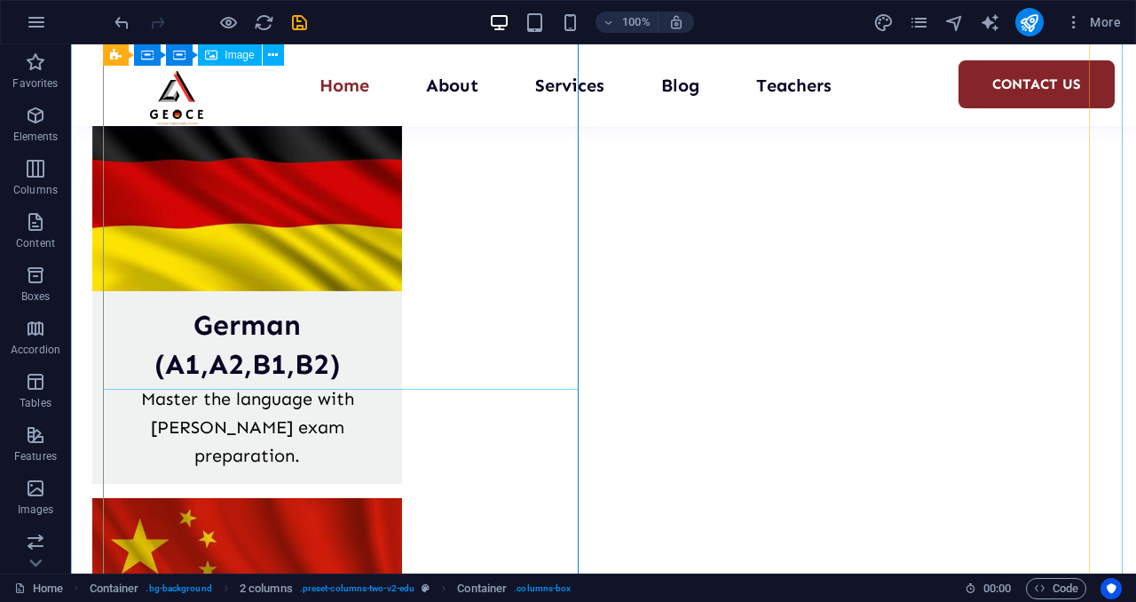
select select "px"
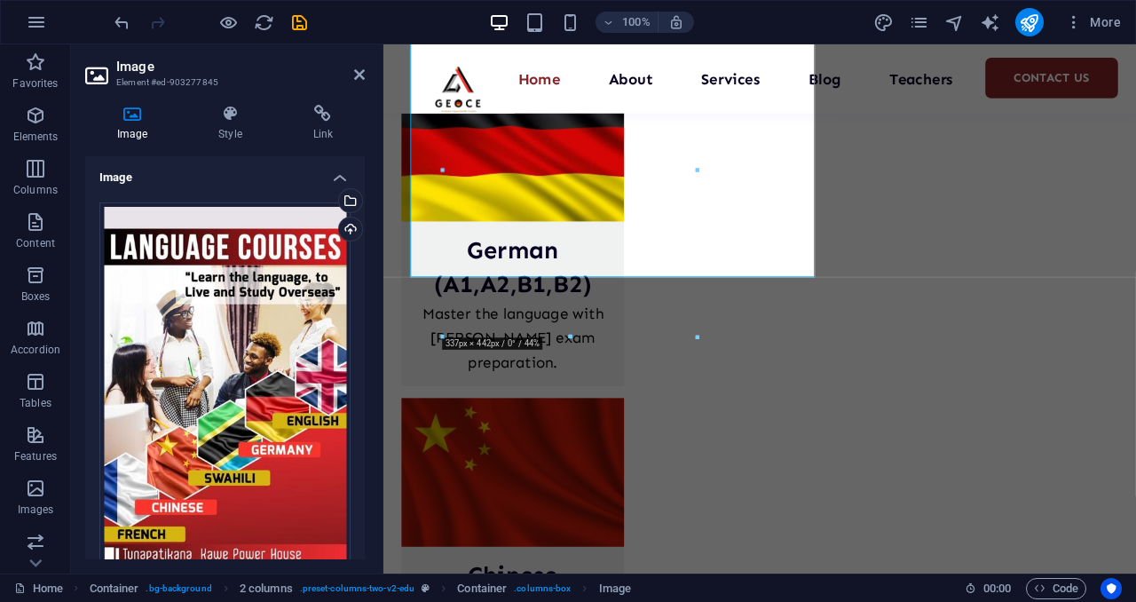
click at [383, 342] on iframe at bounding box center [759, 308] width 753 height 529
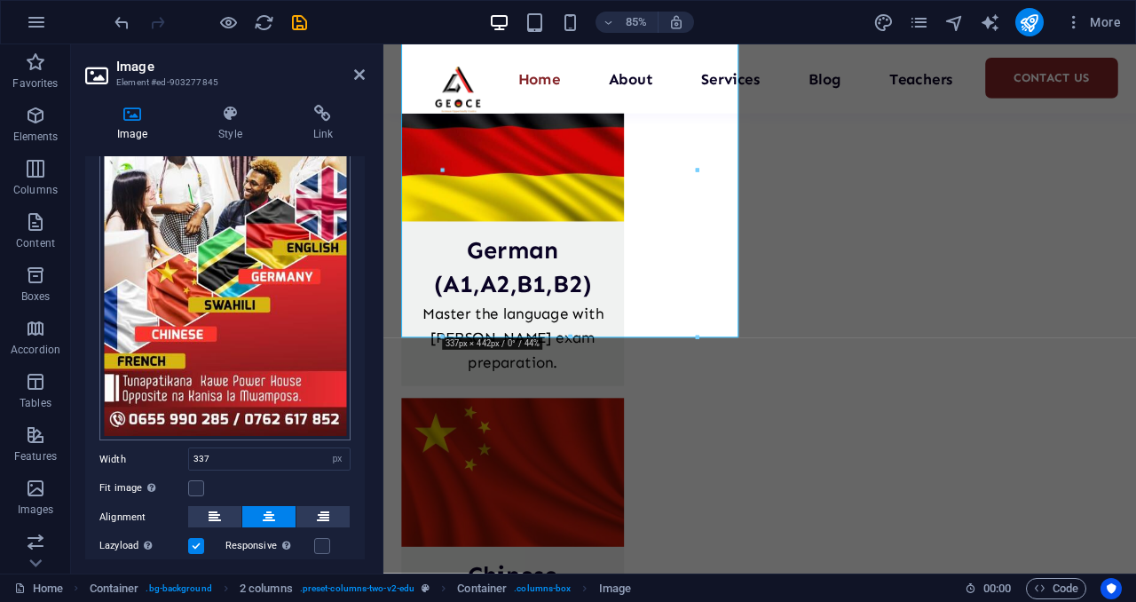
scroll to position [176, 0]
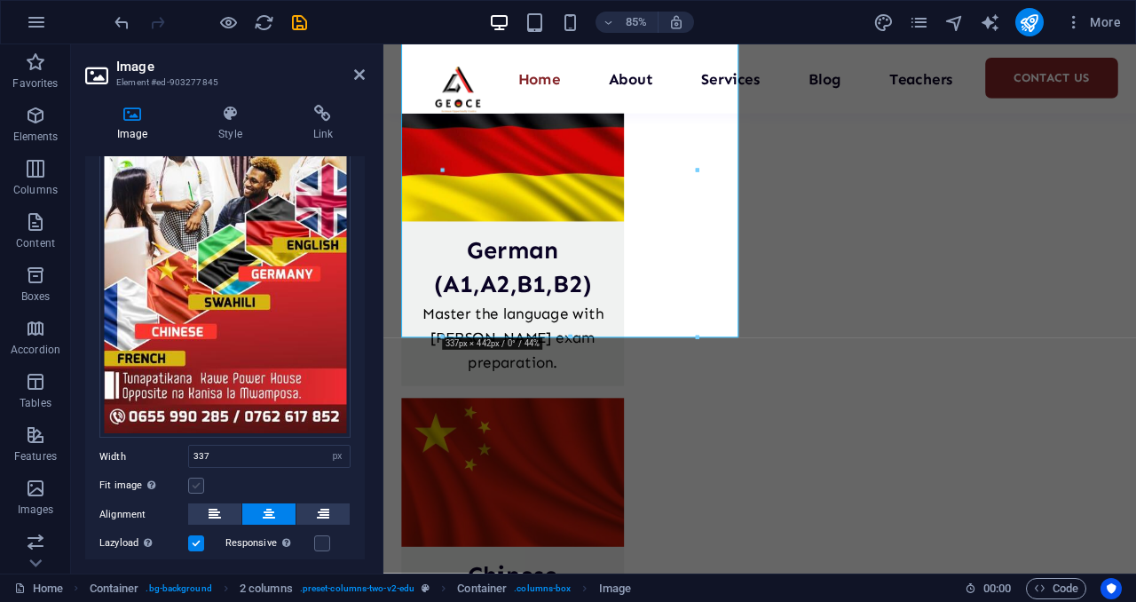
click at [190, 484] on label at bounding box center [196, 485] width 16 height 16
click at [0, 0] on input "Fit image Automatically fit image to a fixed width and height" at bounding box center [0, 0] width 0 height 0
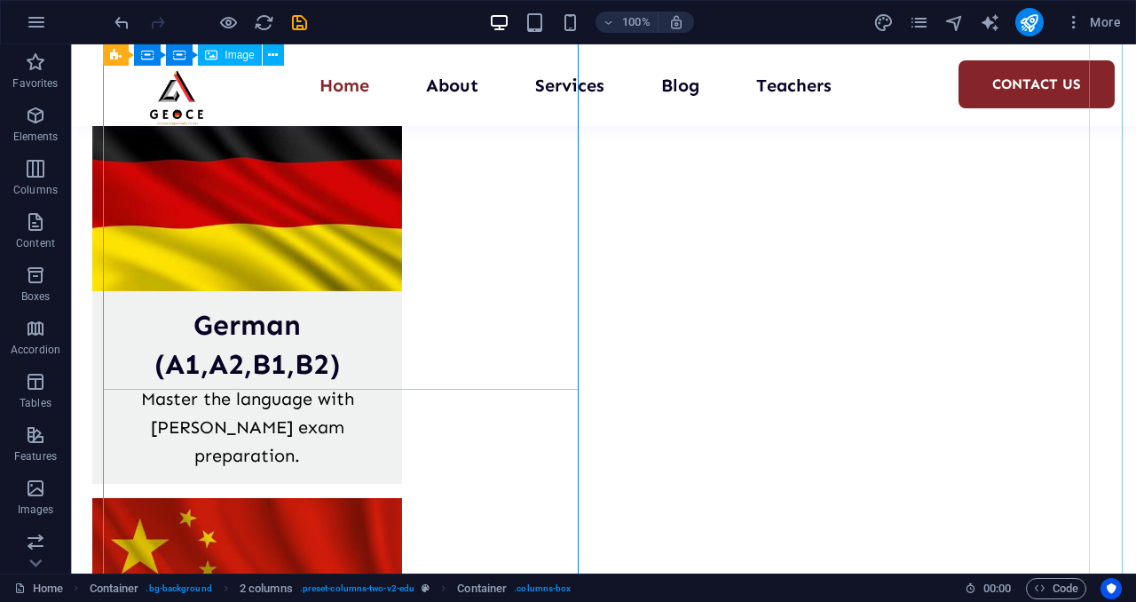
select select "px"
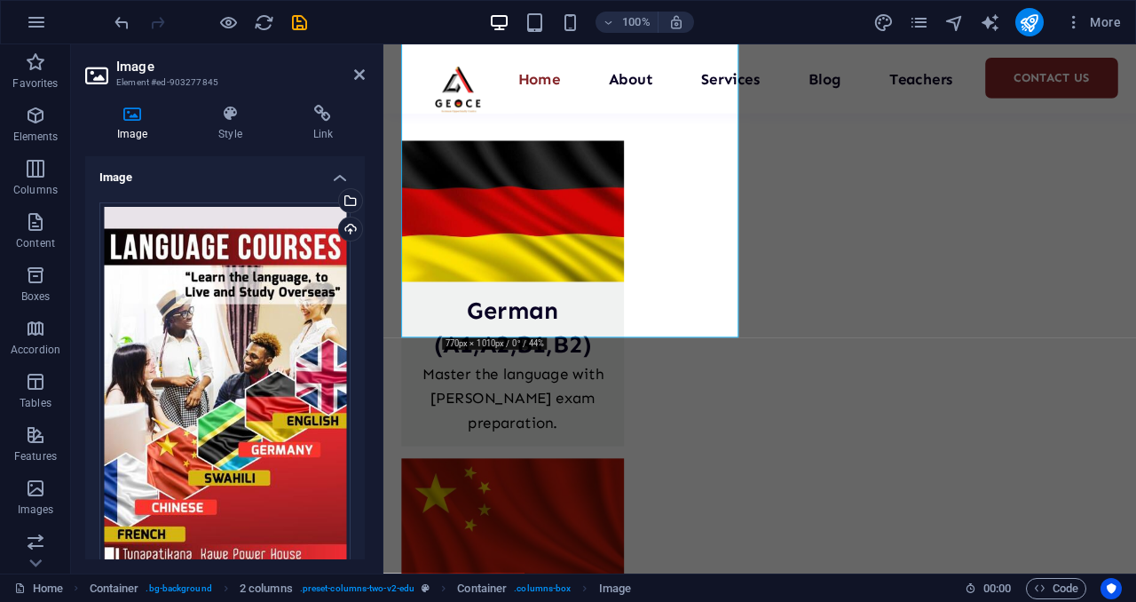
click at [291, 306] on div "Drag files here, click to choose files or select files from Files or our free s…" at bounding box center [224, 408] width 251 height 412
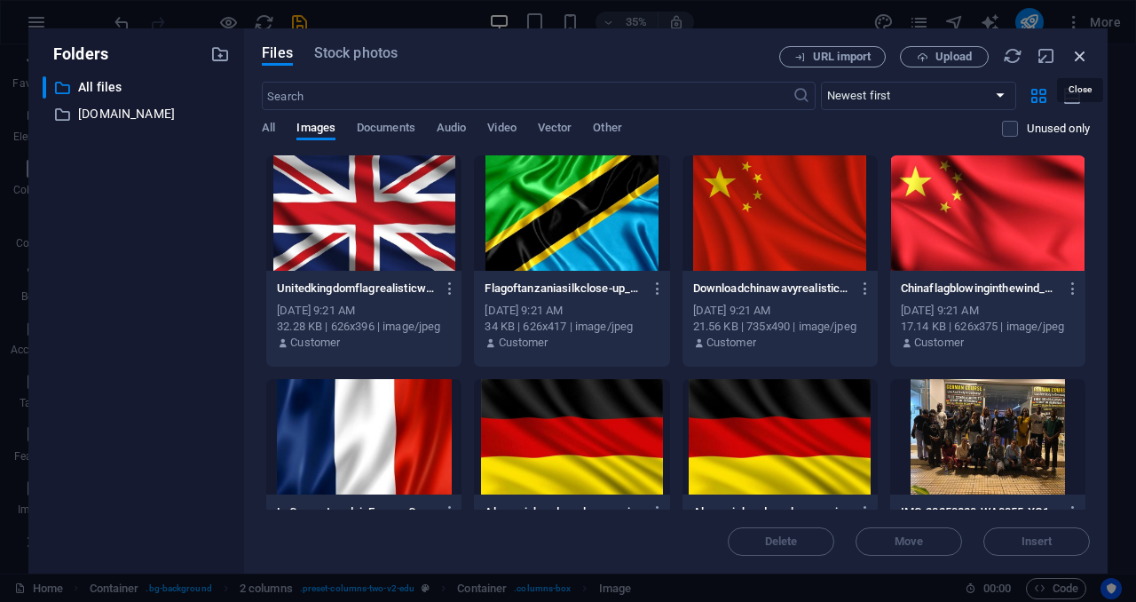
click at [1075, 59] on icon "button" at bounding box center [1080, 56] width 20 height 20
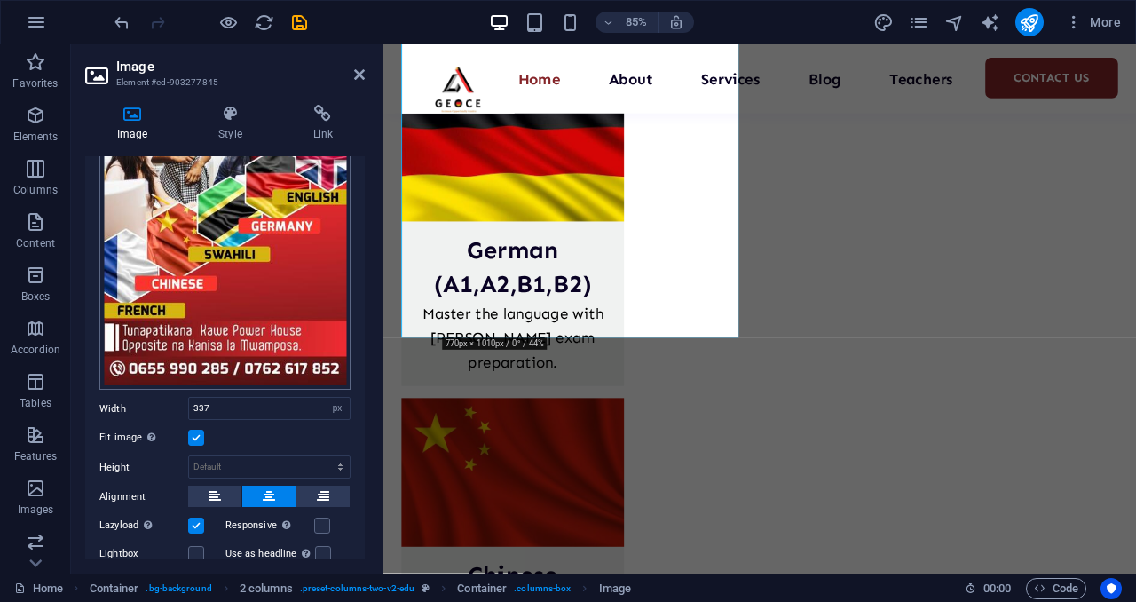
scroll to position [225, 0]
click at [210, 402] on input "337" at bounding box center [269, 407] width 161 height 21
type input "3"
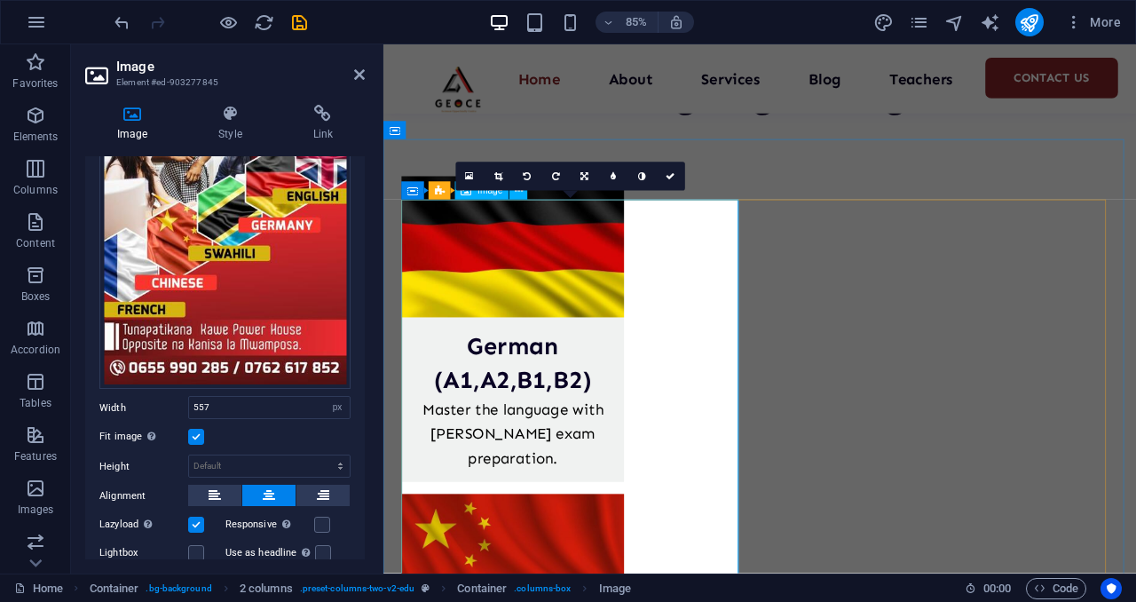
scroll to position [3295, 0]
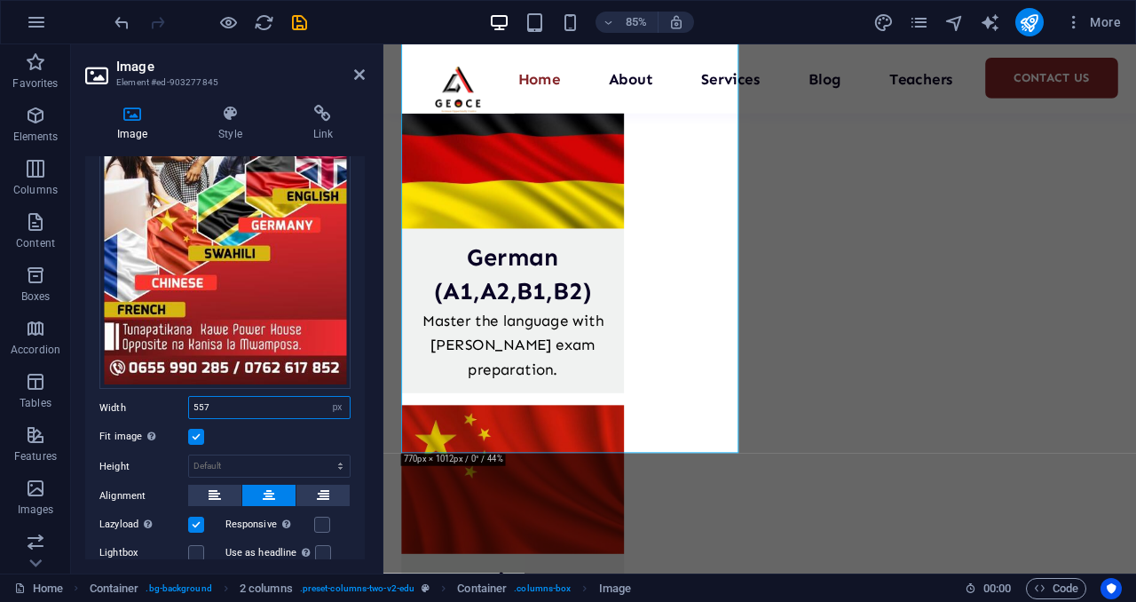
click at [231, 400] on input "557" at bounding box center [269, 407] width 161 height 21
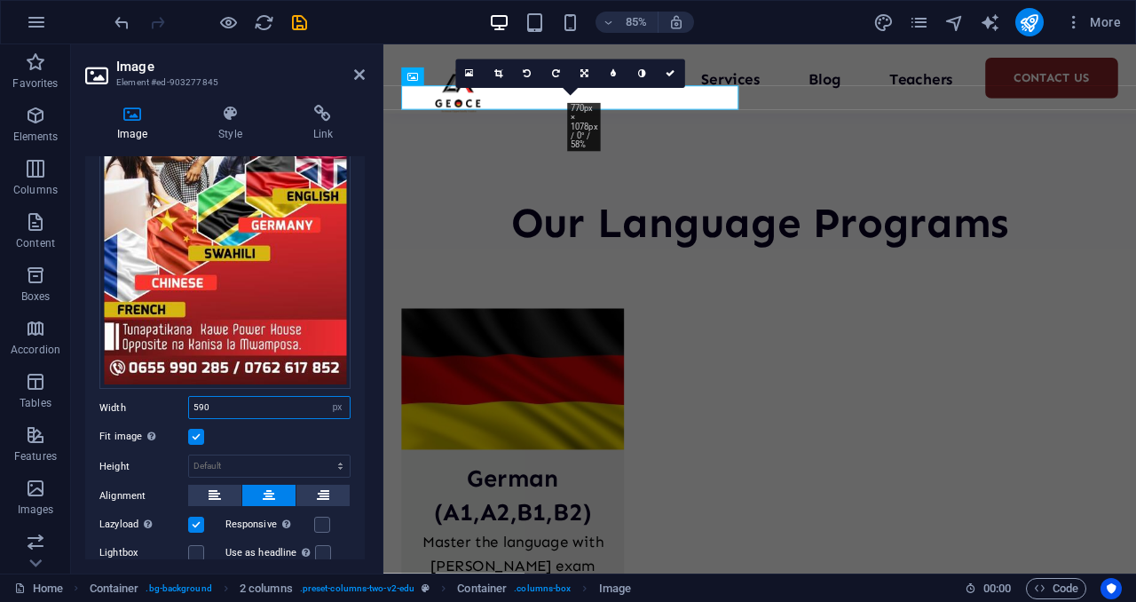
scroll to position [2959, 0]
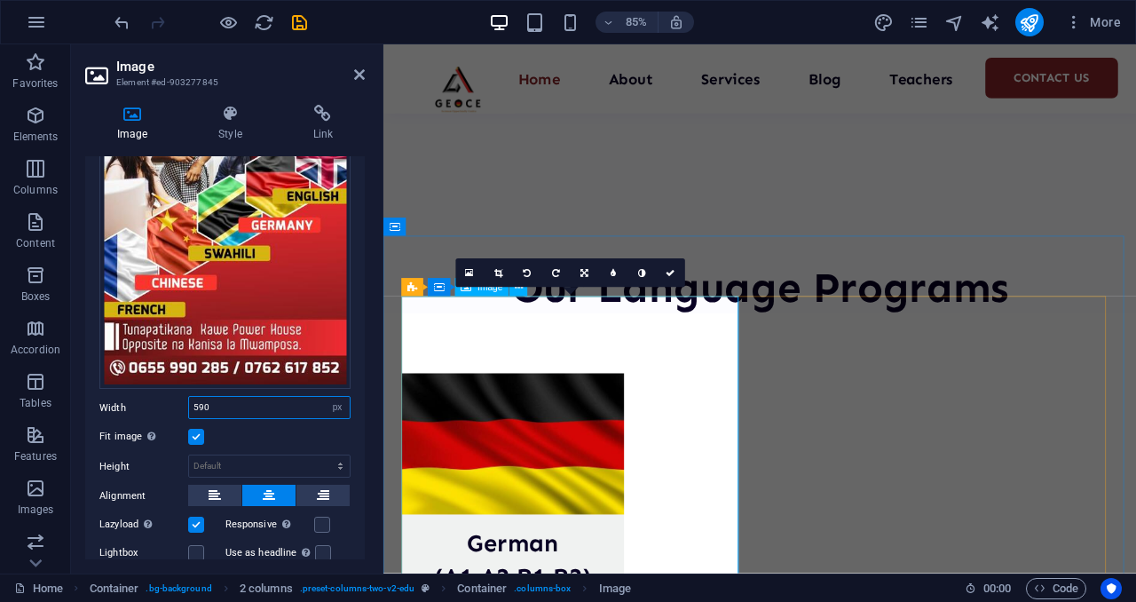
type input "590"
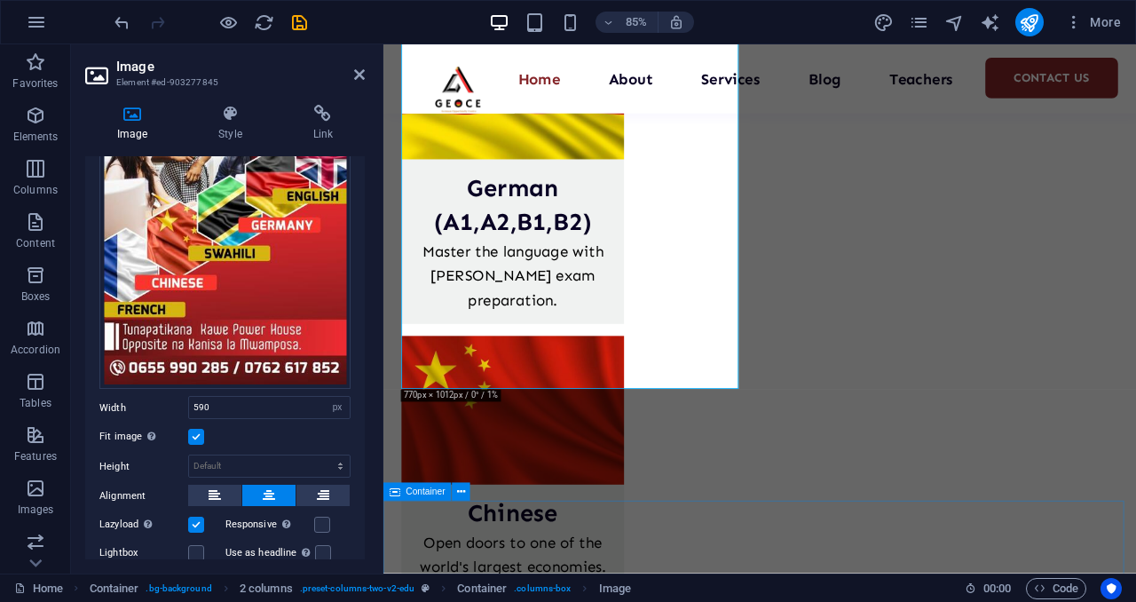
scroll to position [3376, 0]
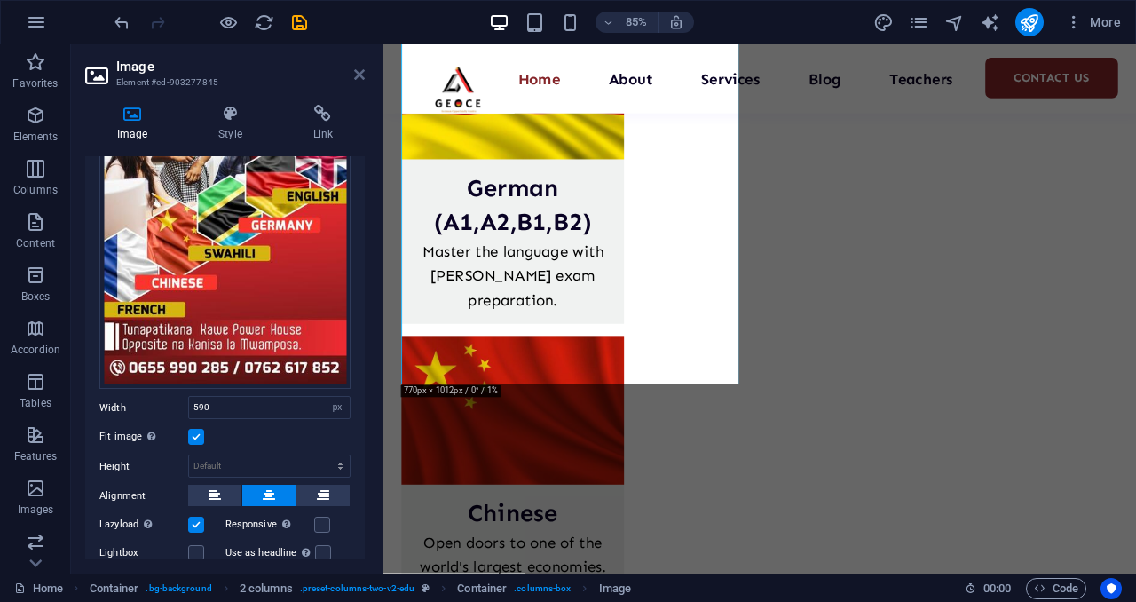
click at [360, 77] on icon at bounding box center [359, 74] width 11 height 14
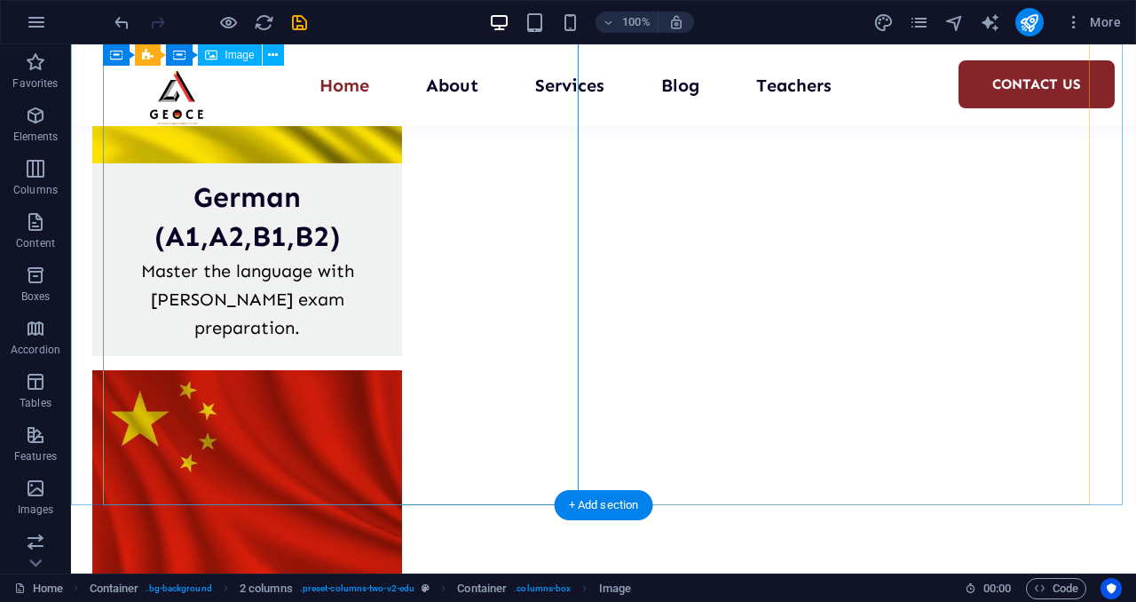
scroll to position [3392, 0]
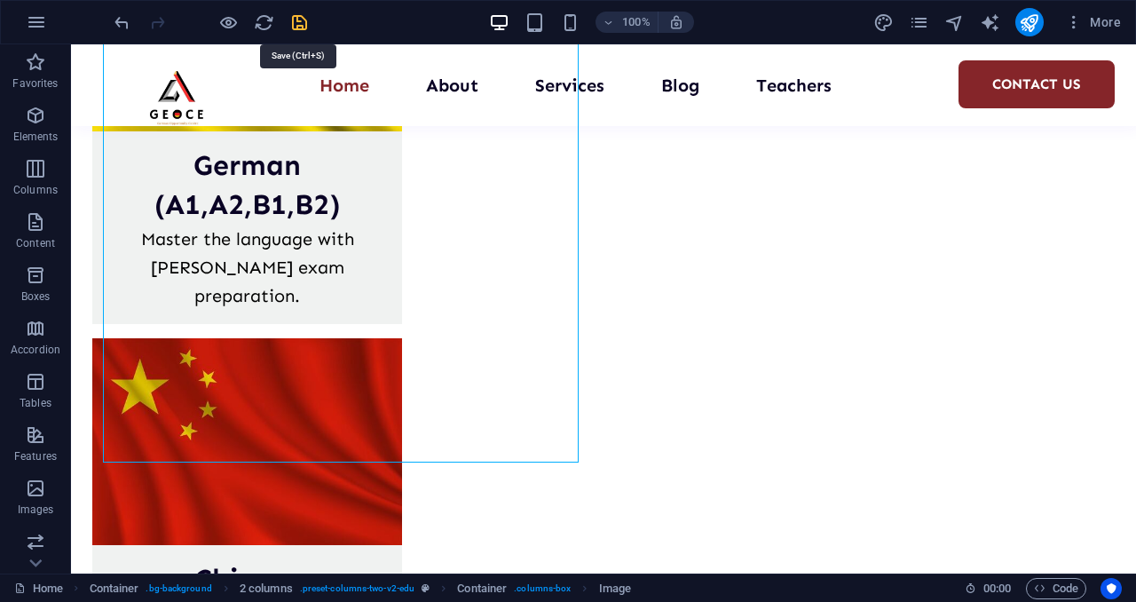
click at [303, 13] on icon "save" at bounding box center [299, 22] width 20 height 20
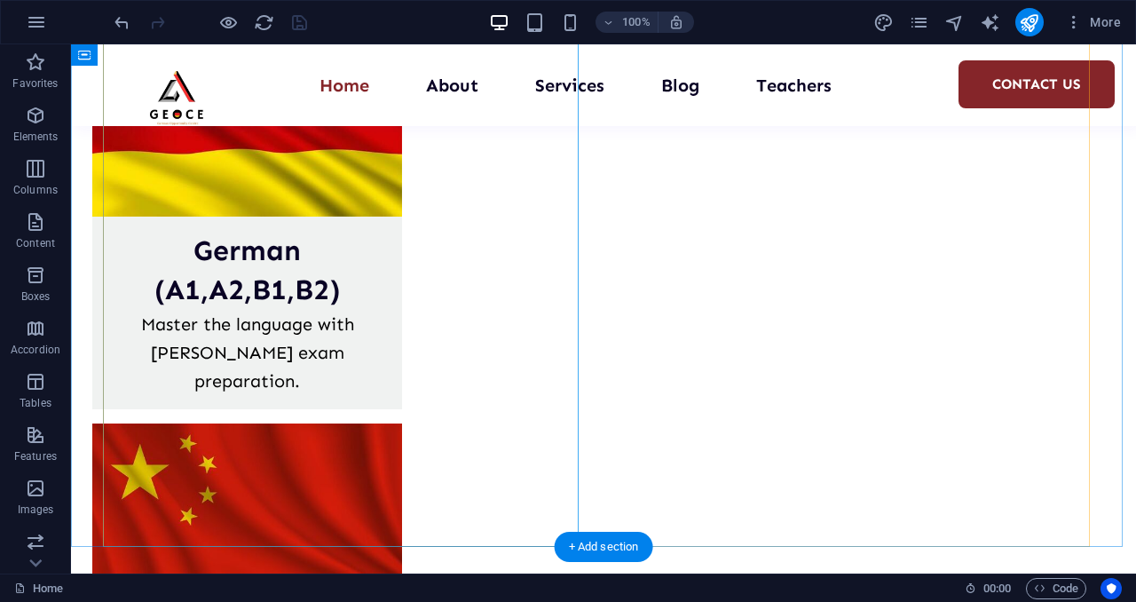
scroll to position [3308, 0]
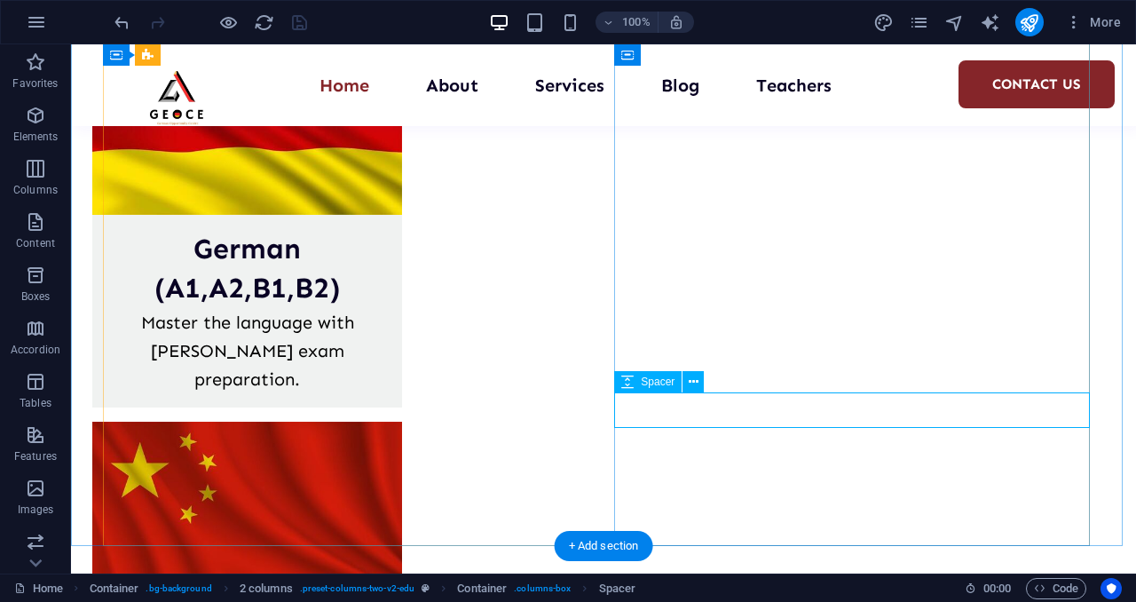
select select "px"
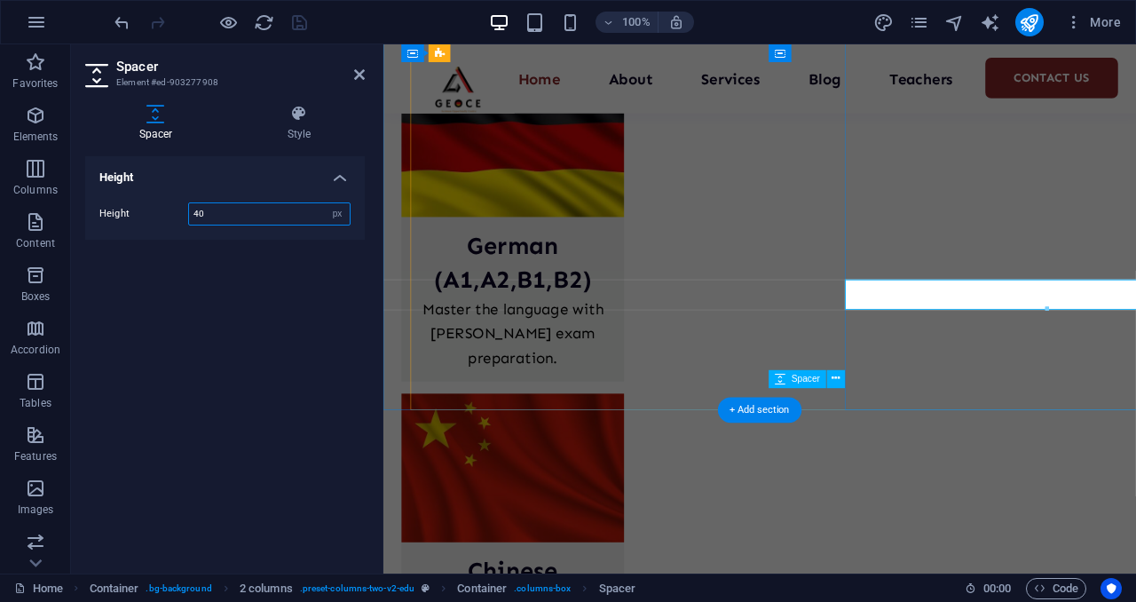
scroll to position [3379, 0]
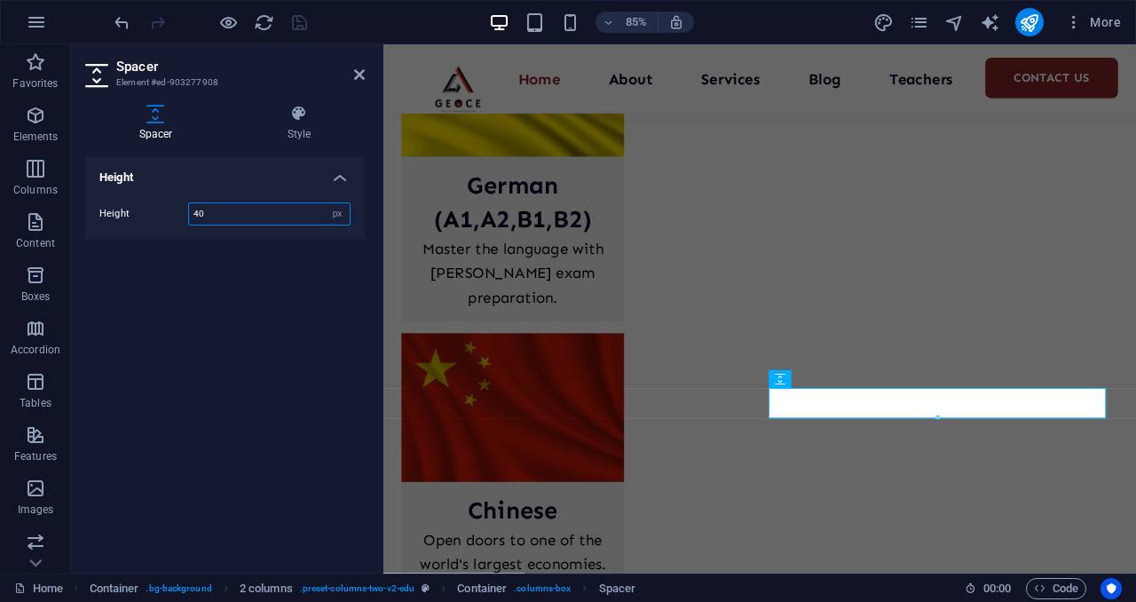
click at [217, 213] on input "40" at bounding box center [269, 213] width 161 height 21
type input "4"
type input "60"
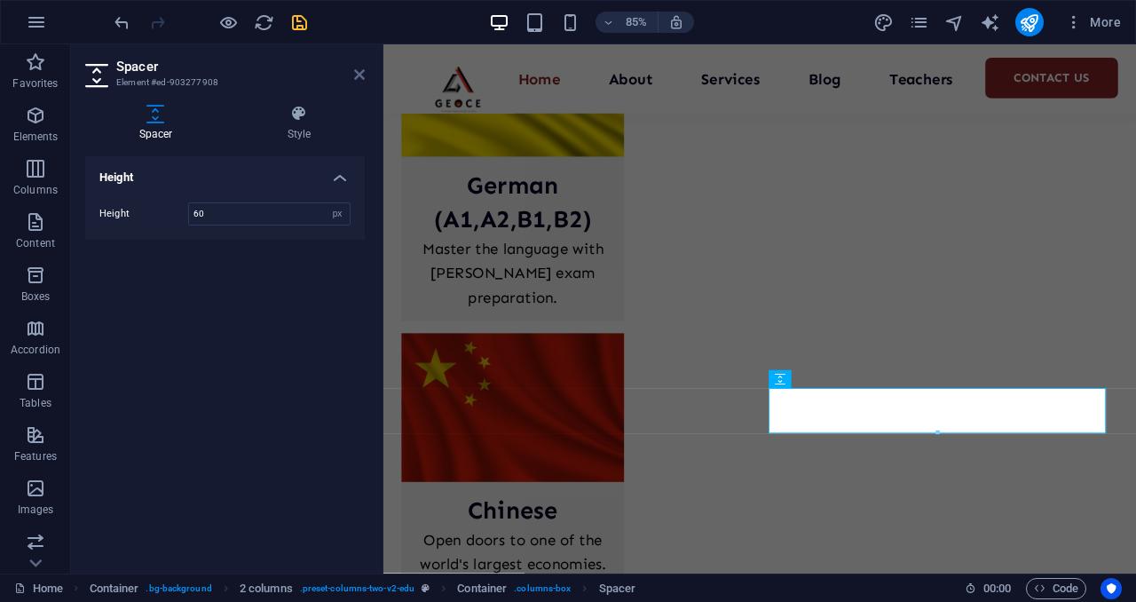
click at [357, 74] on icon at bounding box center [359, 74] width 11 height 14
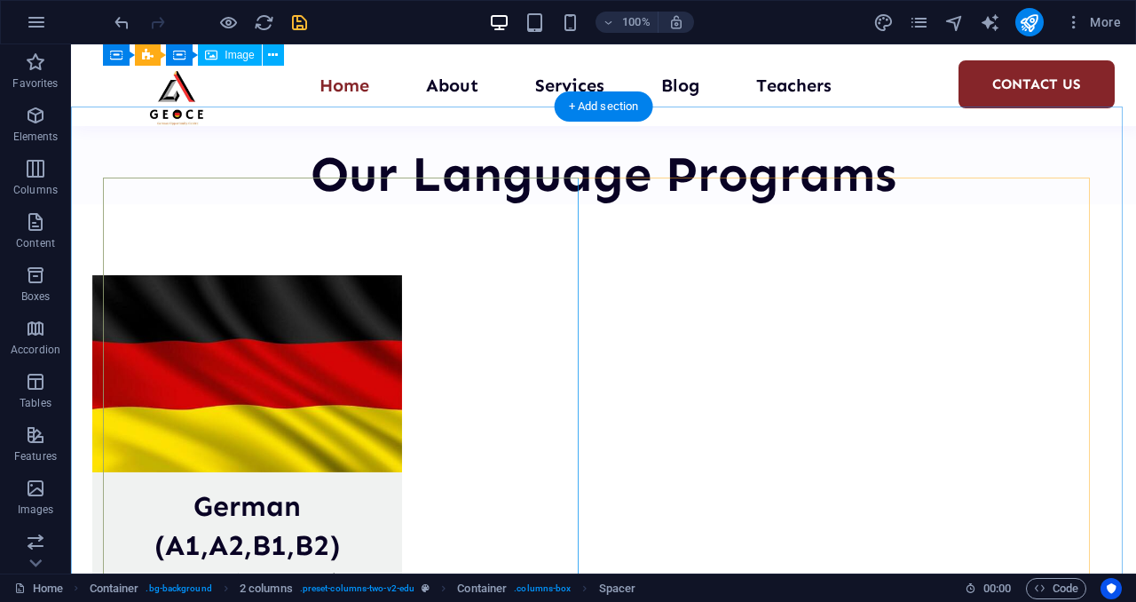
scroll to position [3049, 0]
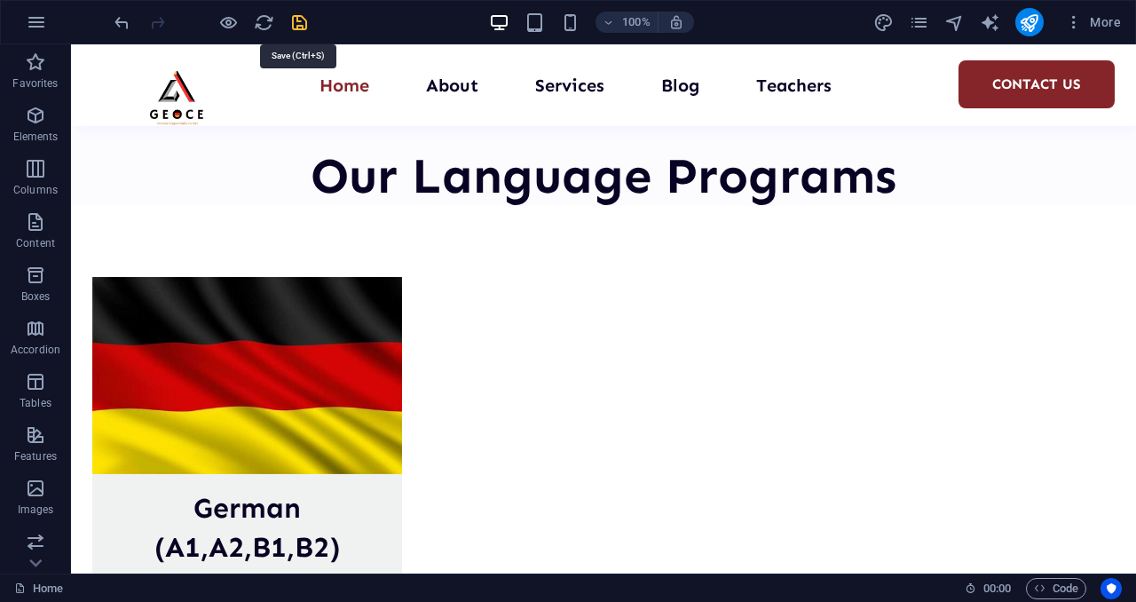
click at [295, 24] on icon "save" at bounding box center [299, 22] width 20 height 20
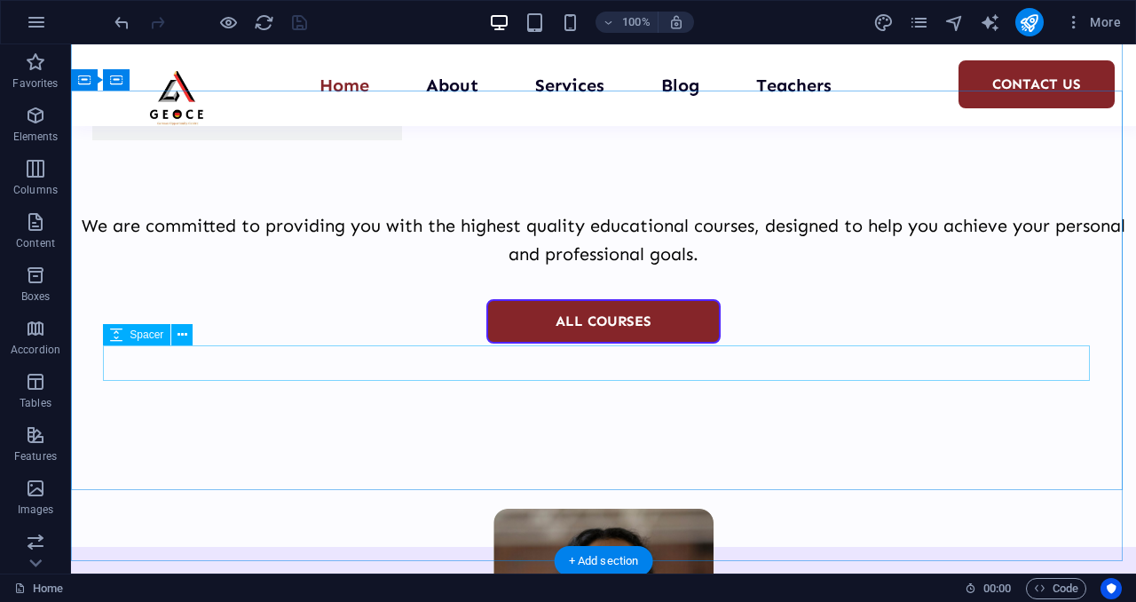
scroll to position [4977, 0]
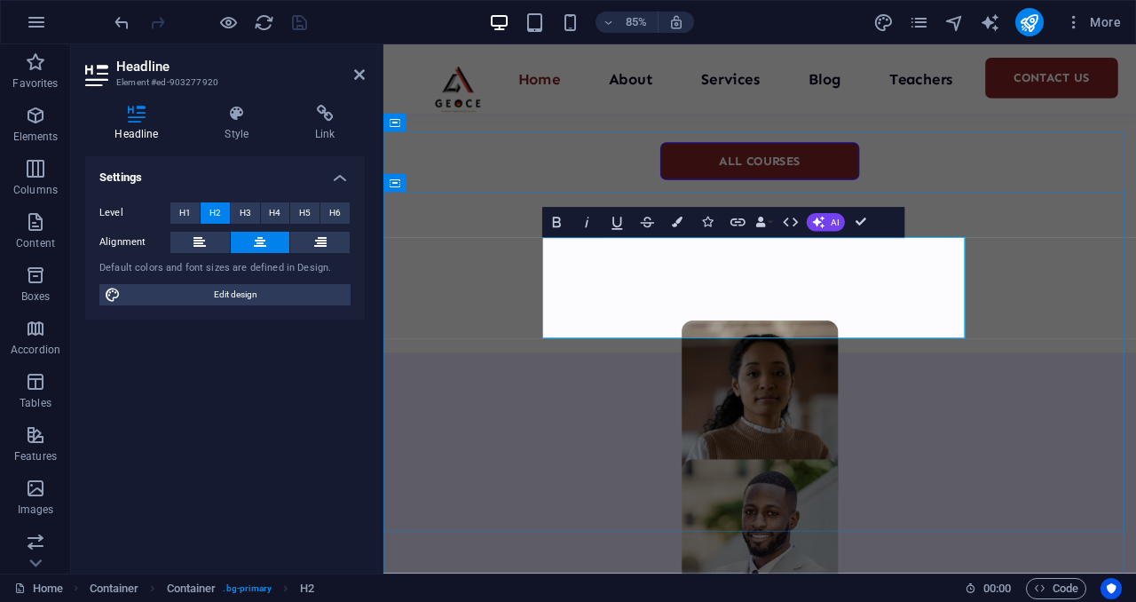
scroll to position [146, 9]
drag, startPoint x: 672, startPoint y: 326, endPoint x: 1008, endPoint y: 378, distance: 340.4
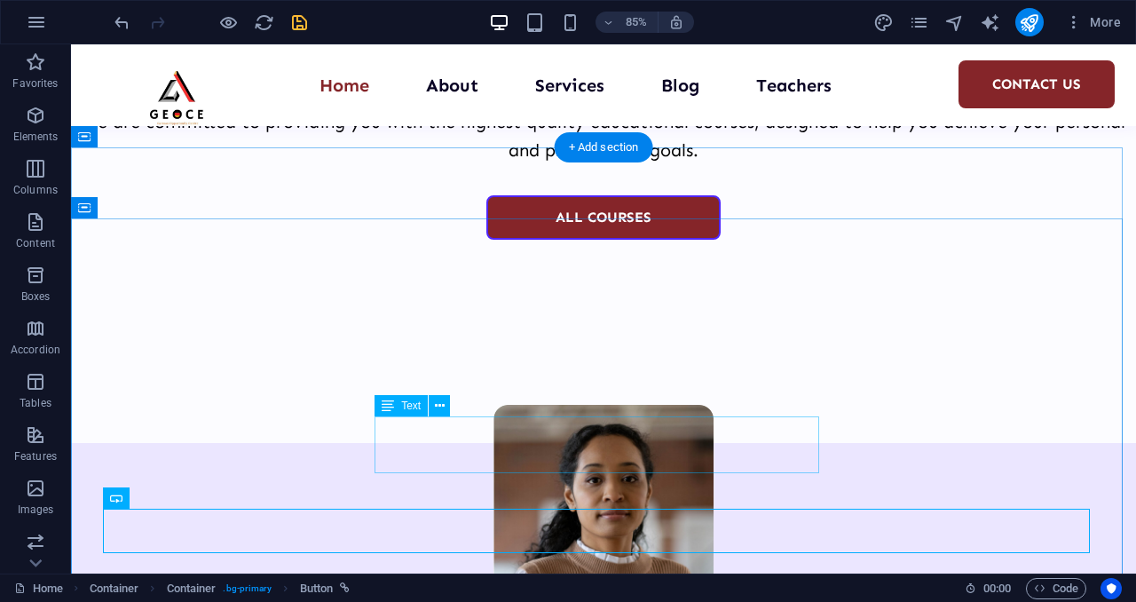
scroll to position [4977, 0]
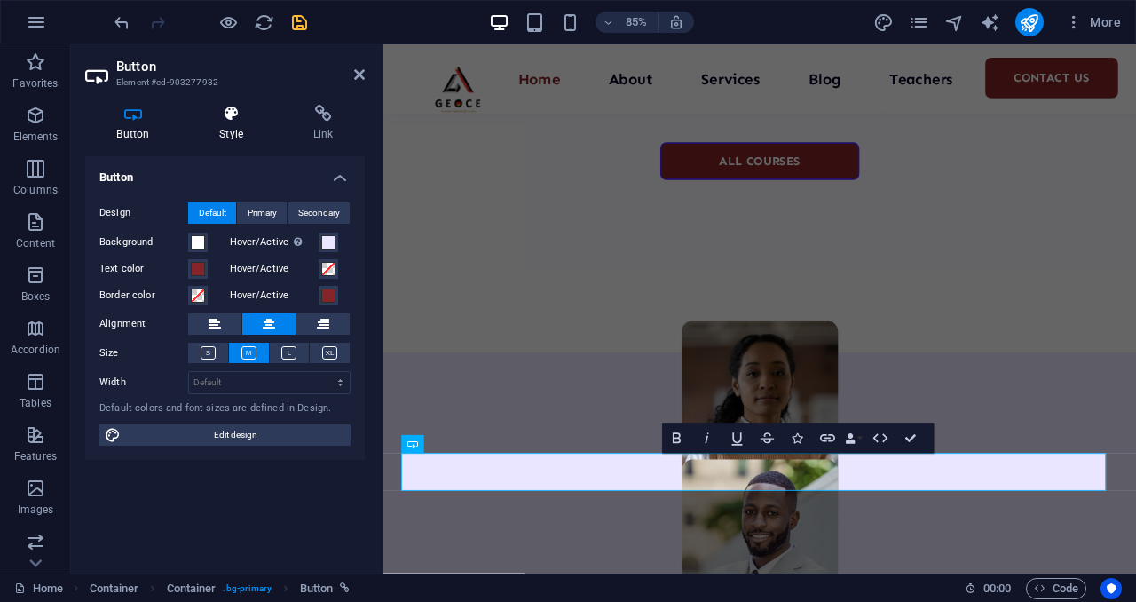
click at [227, 133] on h4 "Style" at bounding box center [235, 123] width 94 height 37
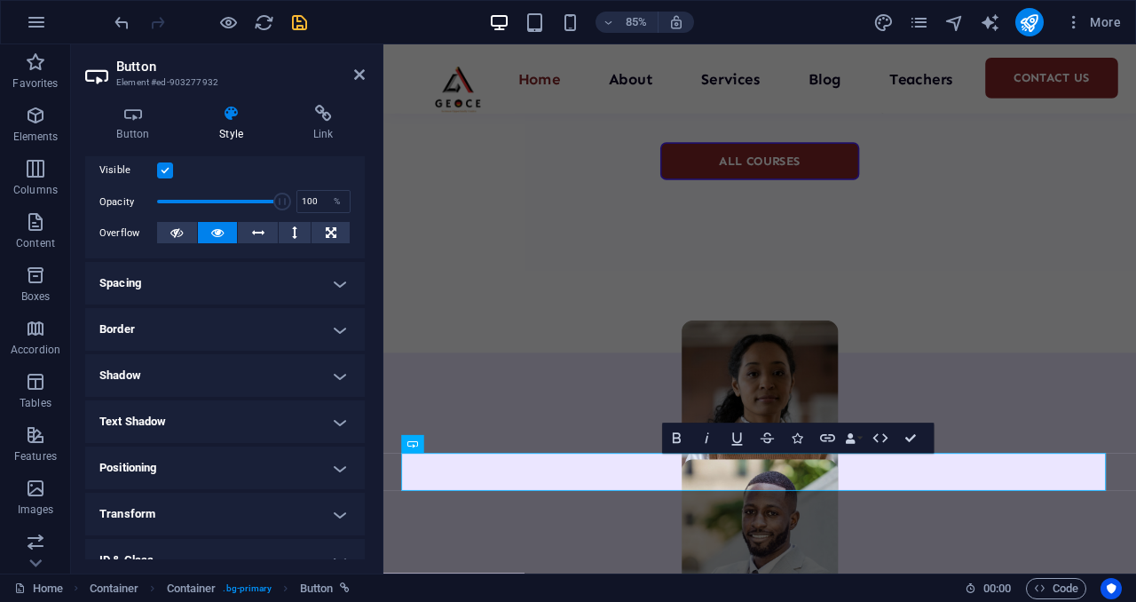
scroll to position [233, 0]
click at [341, 414] on h4 "Text Shadow" at bounding box center [225, 421] width 280 height 43
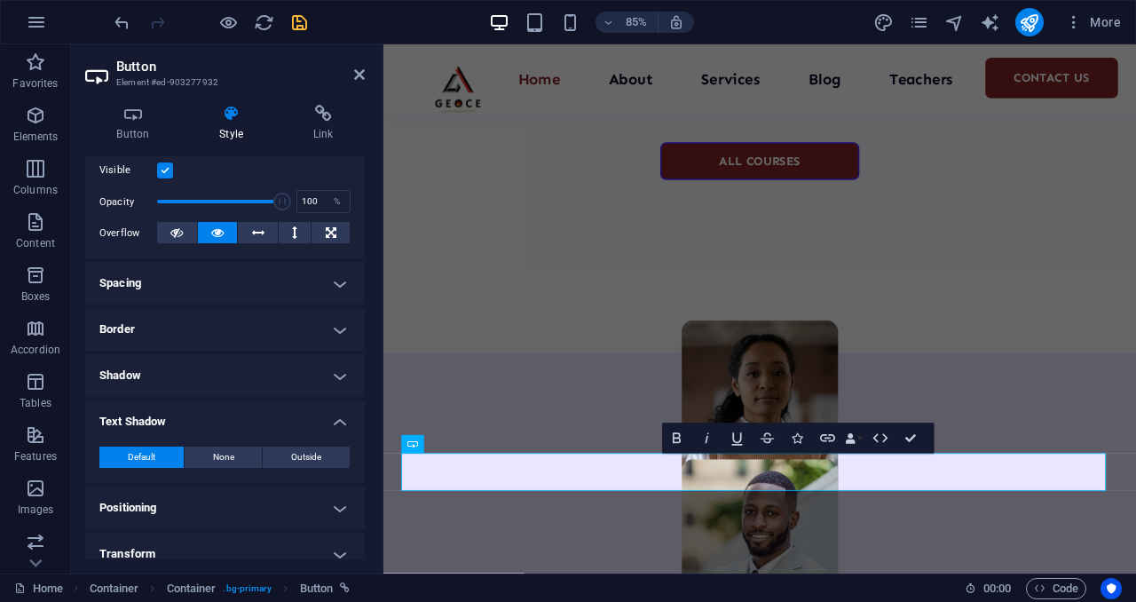
click at [341, 414] on h4 "Text Shadow" at bounding box center [225, 416] width 280 height 32
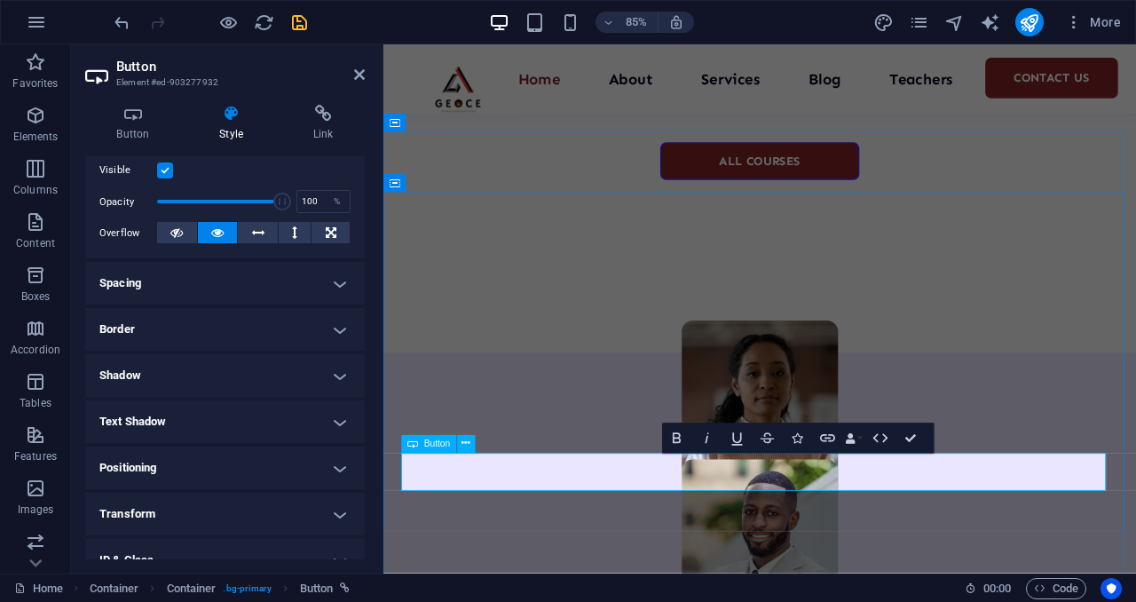
drag, startPoint x: 787, startPoint y: 549, endPoint x: 839, endPoint y: 549, distance: 51.5
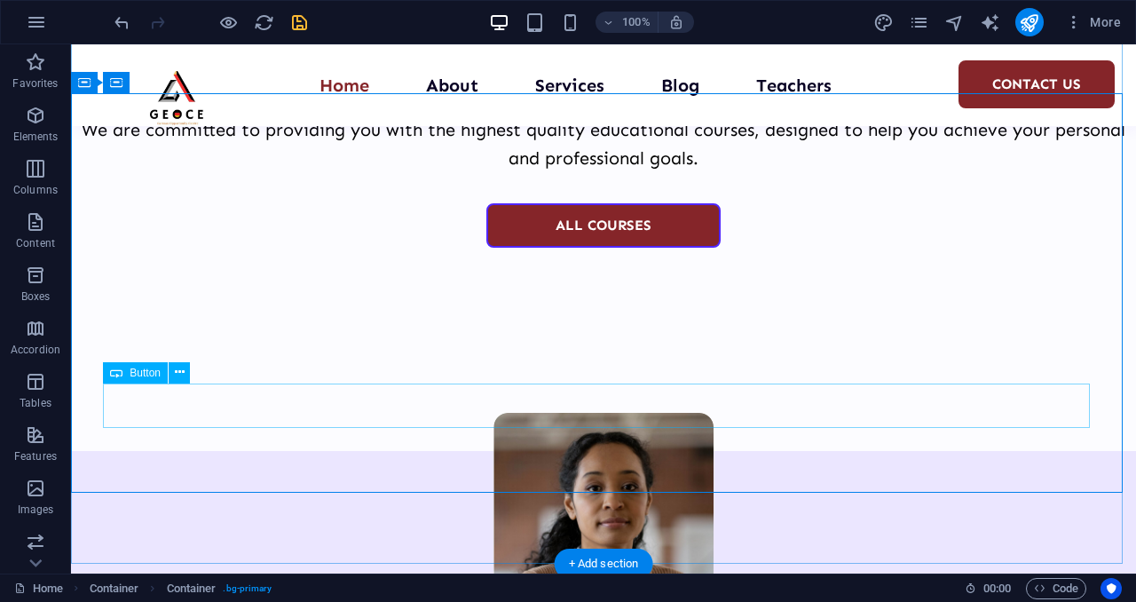
scroll to position [5078, 0]
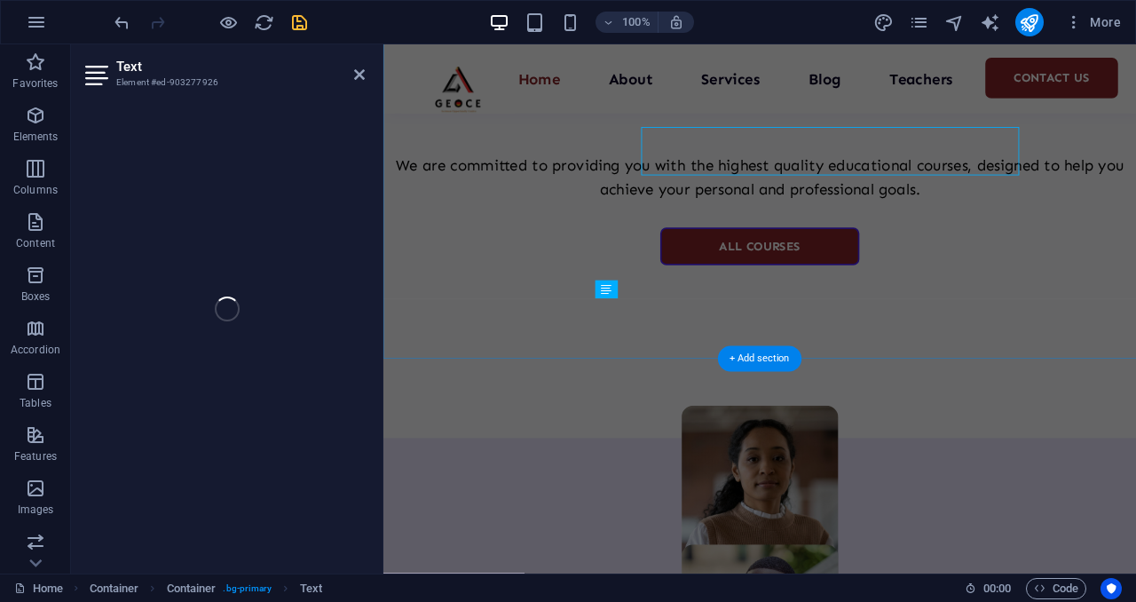
scroll to position [5278, 0]
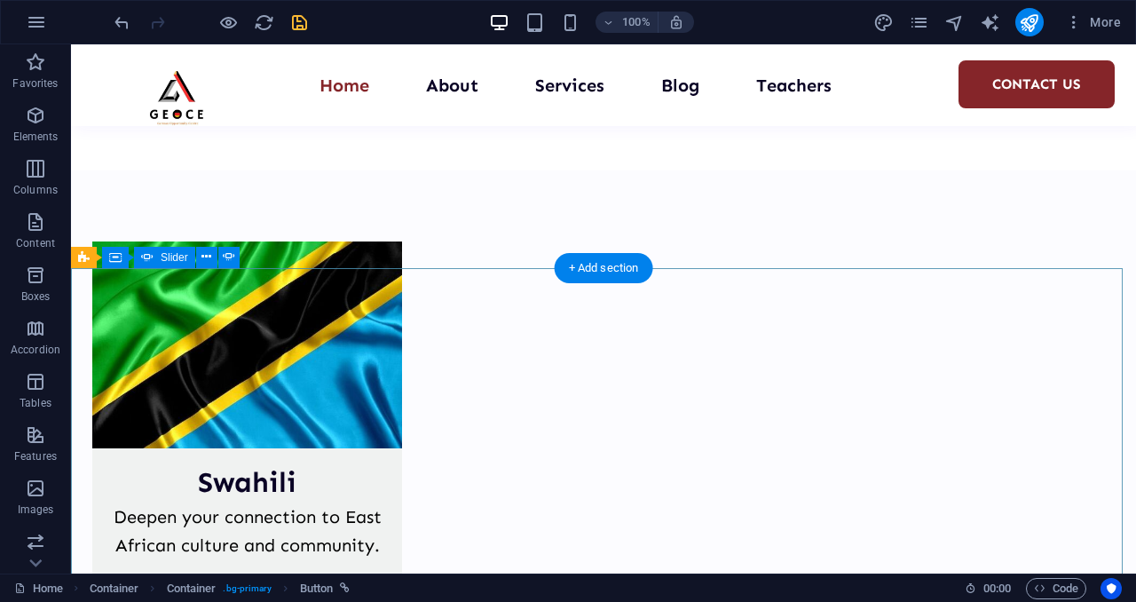
scroll to position [4305, 0]
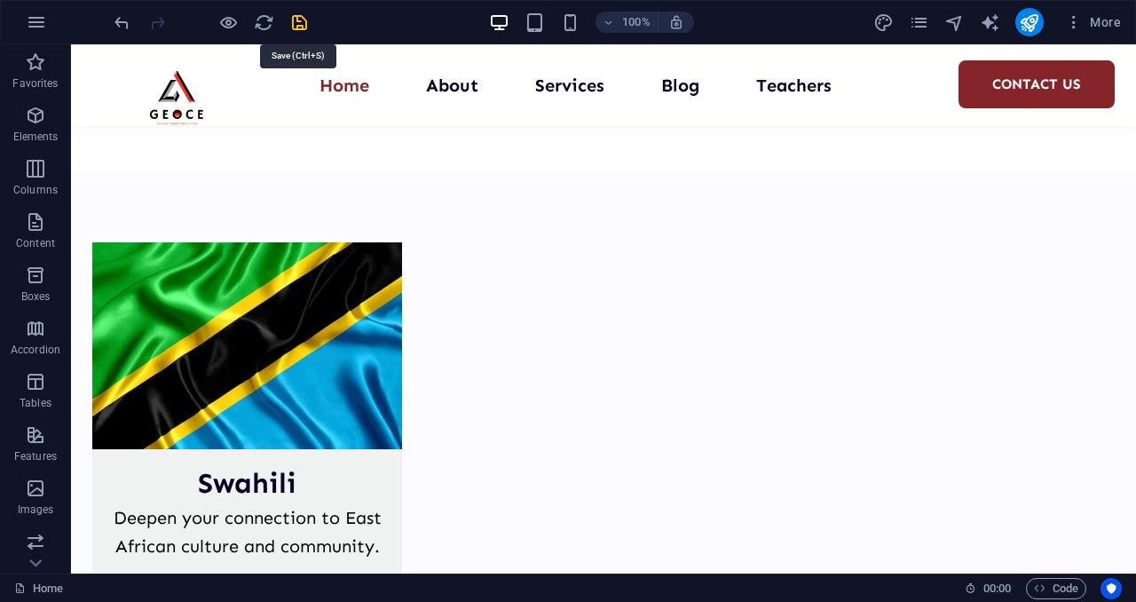
click at [299, 22] on icon "save" at bounding box center [299, 22] width 20 height 20
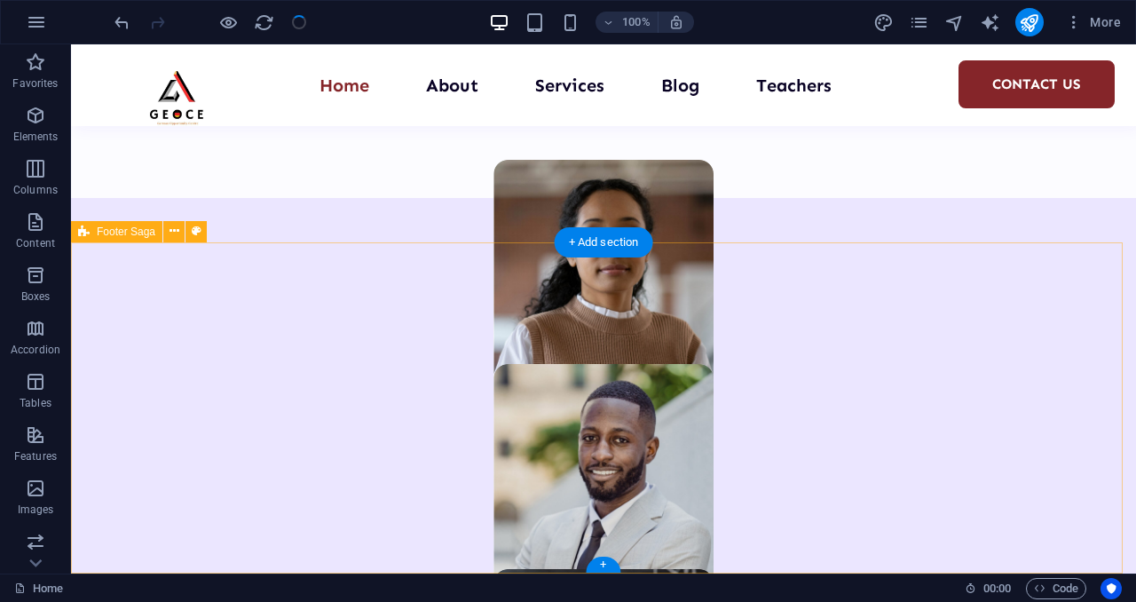
scroll to position [5307, 0]
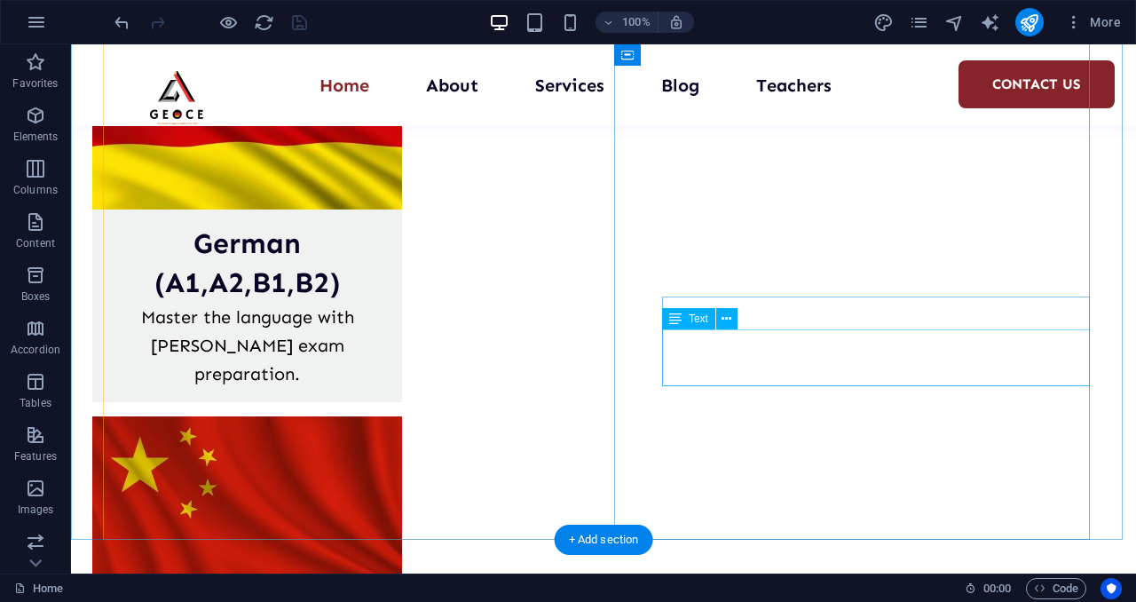
scroll to position [3313, 0]
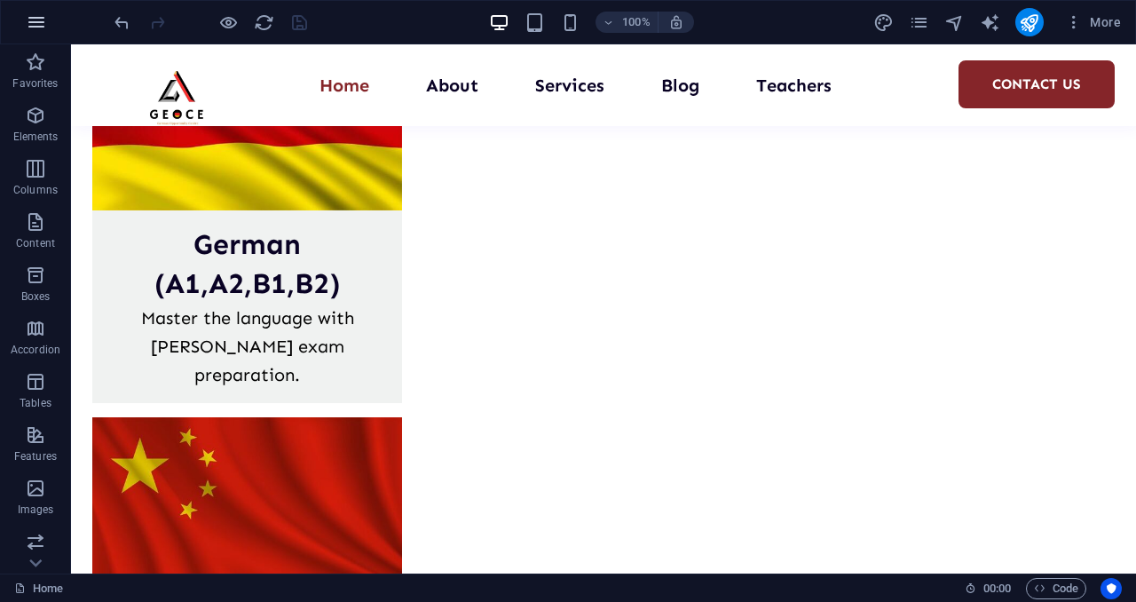
click at [43, 15] on icon "button" at bounding box center [36, 22] width 21 height 21
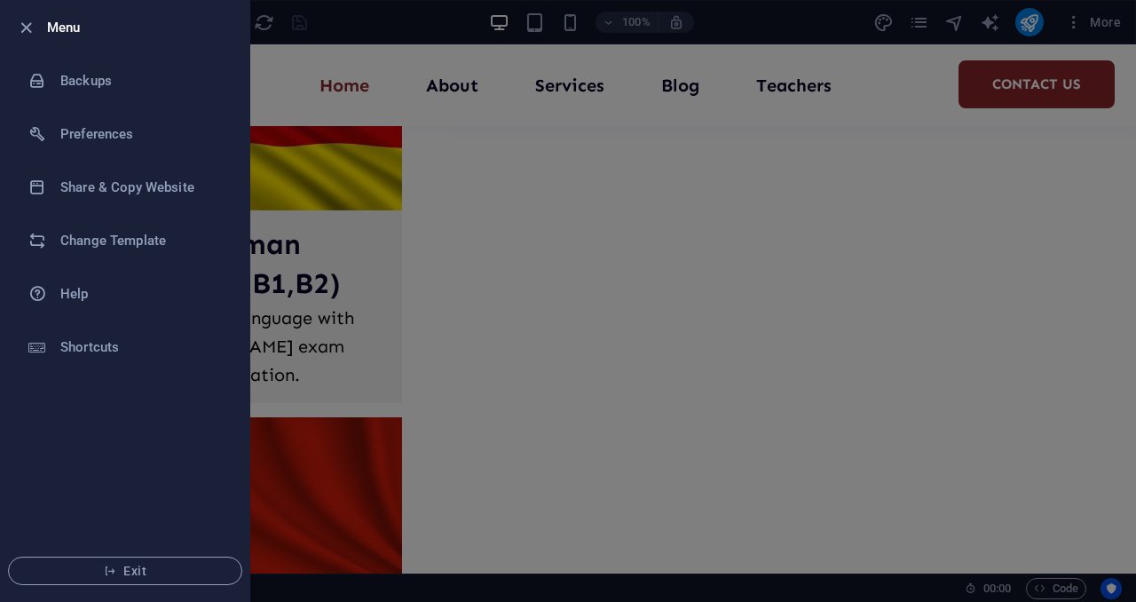
click at [796, 59] on div at bounding box center [568, 301] width 1136 height 602
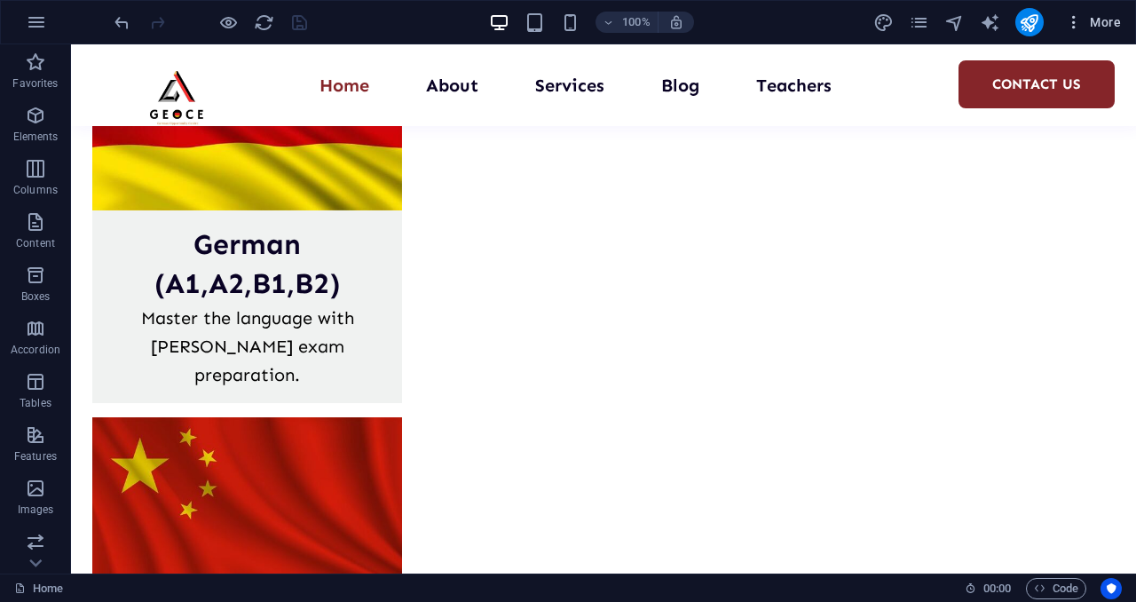
click at [1092, 13] on span "More" at bounding box center [1093, 22] width 56 height 18
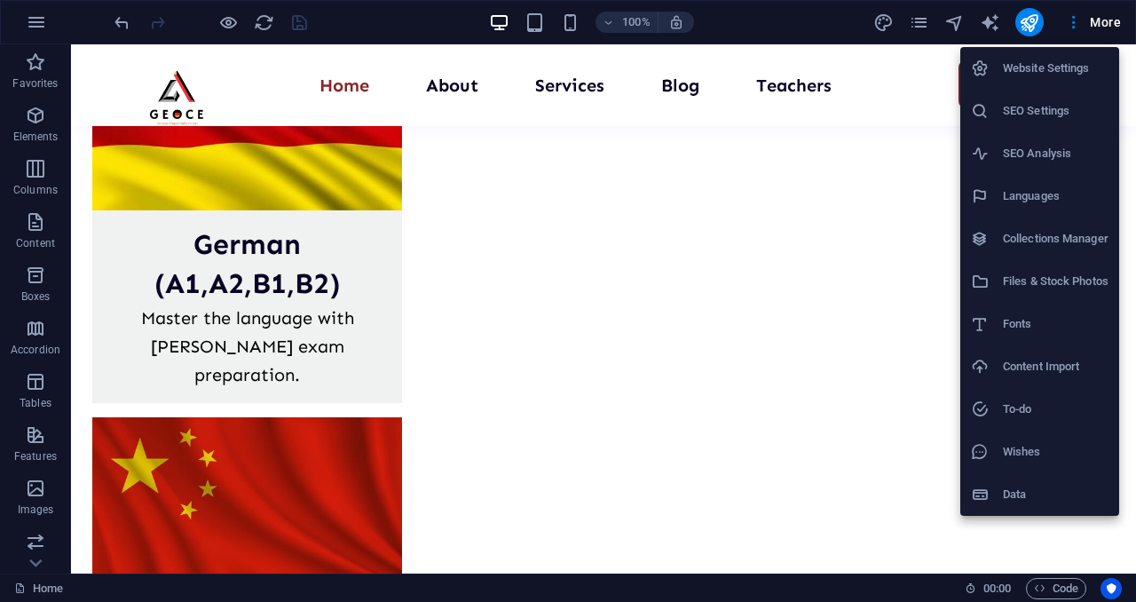
click at [1032, 335] on li "Fonts" at bounding box center [1039, 324] width 159 height 43
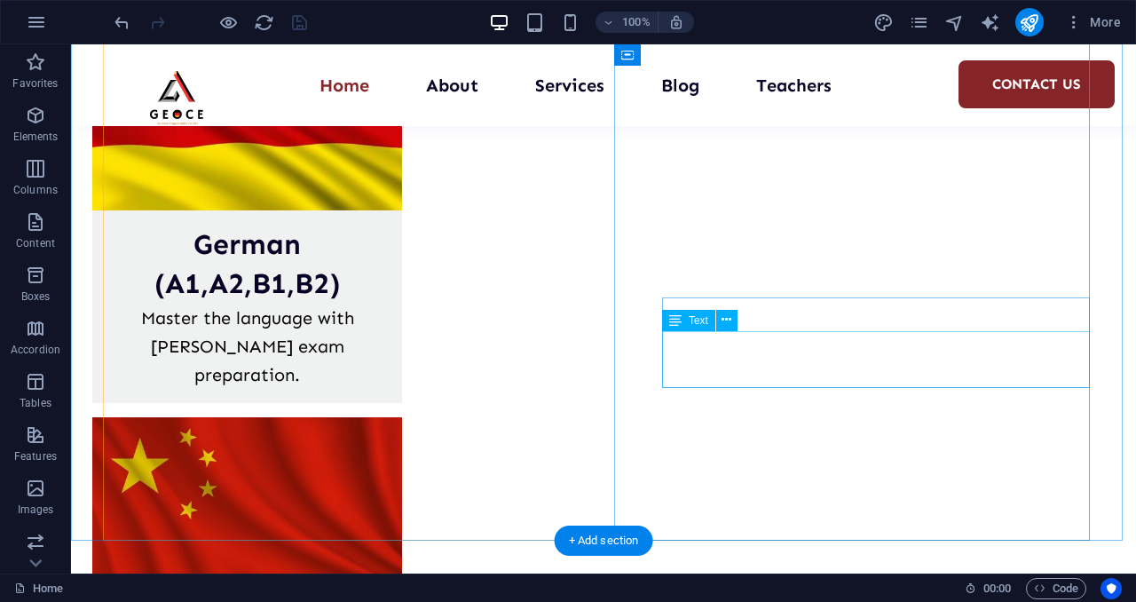
scroll to position [3340, 0]
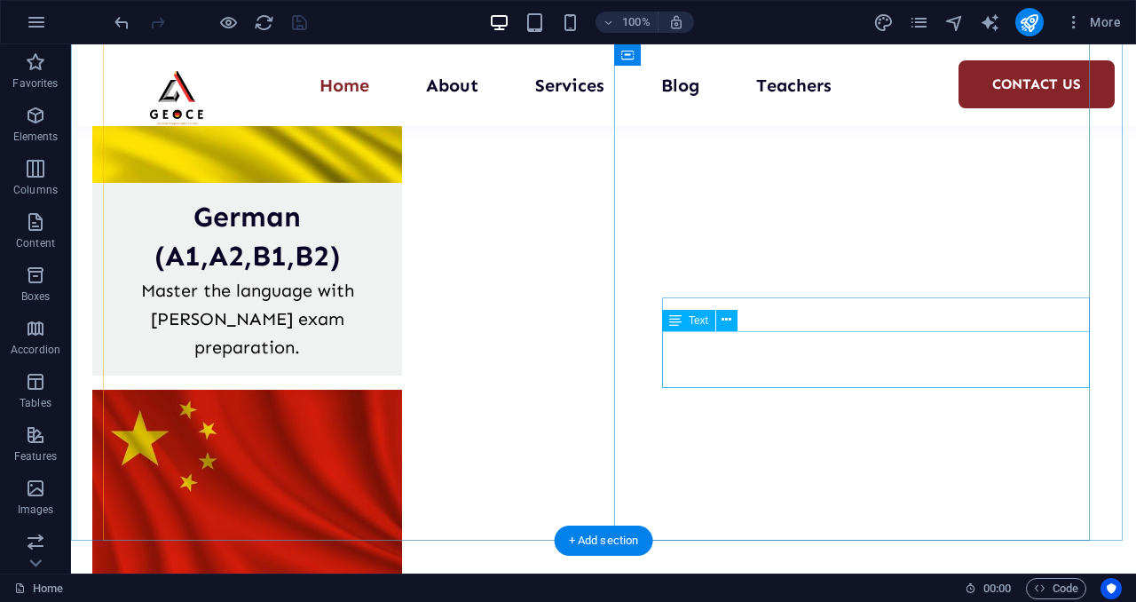
select select "popularity"
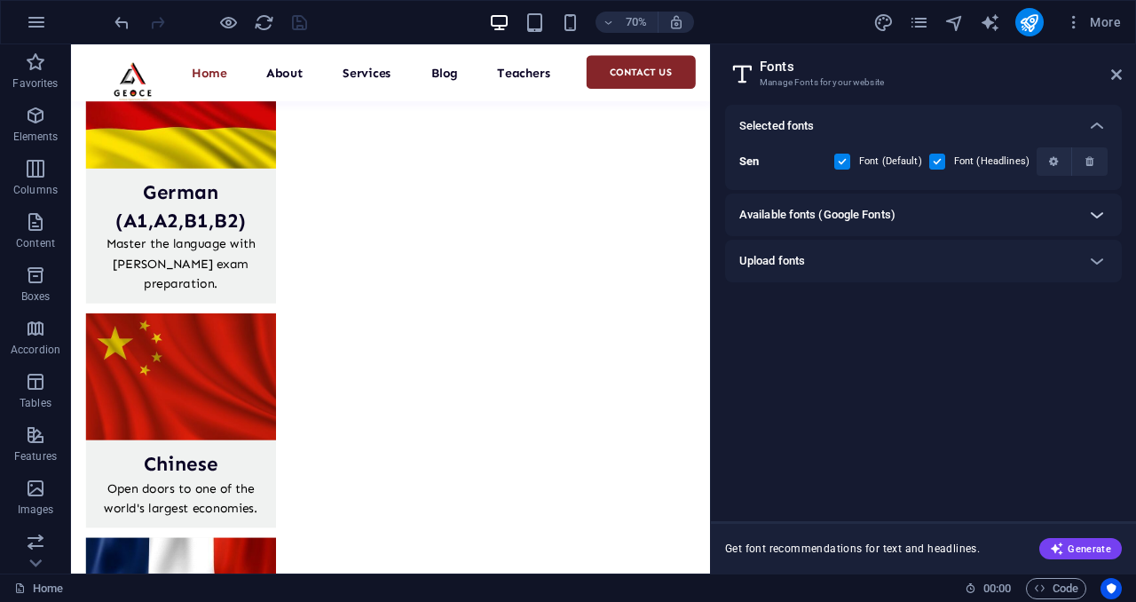
click at [1097, 220] on icon at bounding box center [1096, 214] width 21 height 21
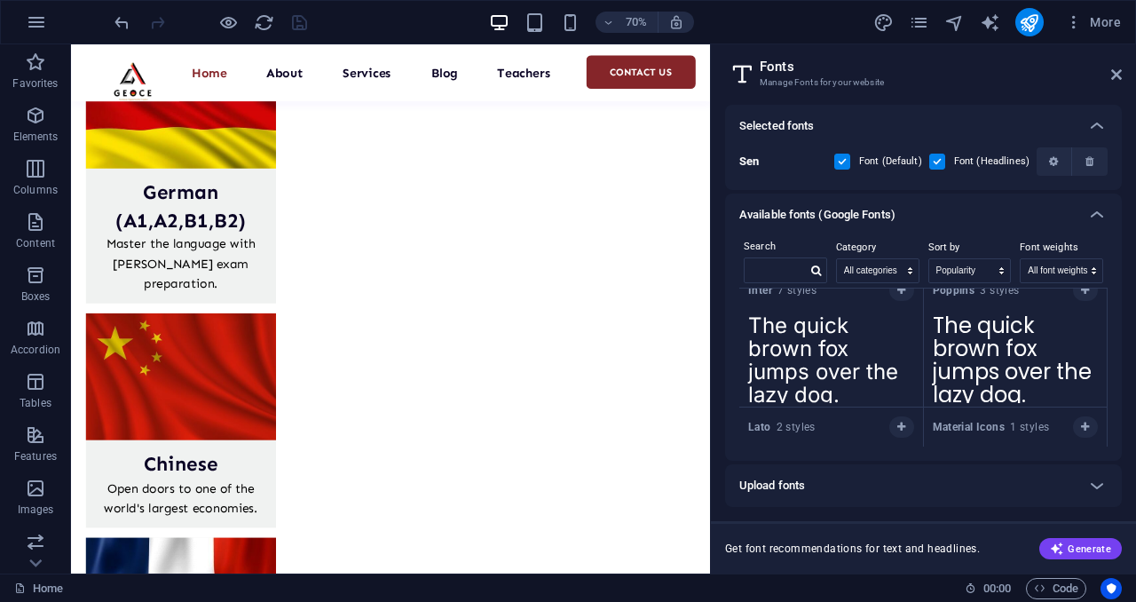
scroll to position [279, 0]
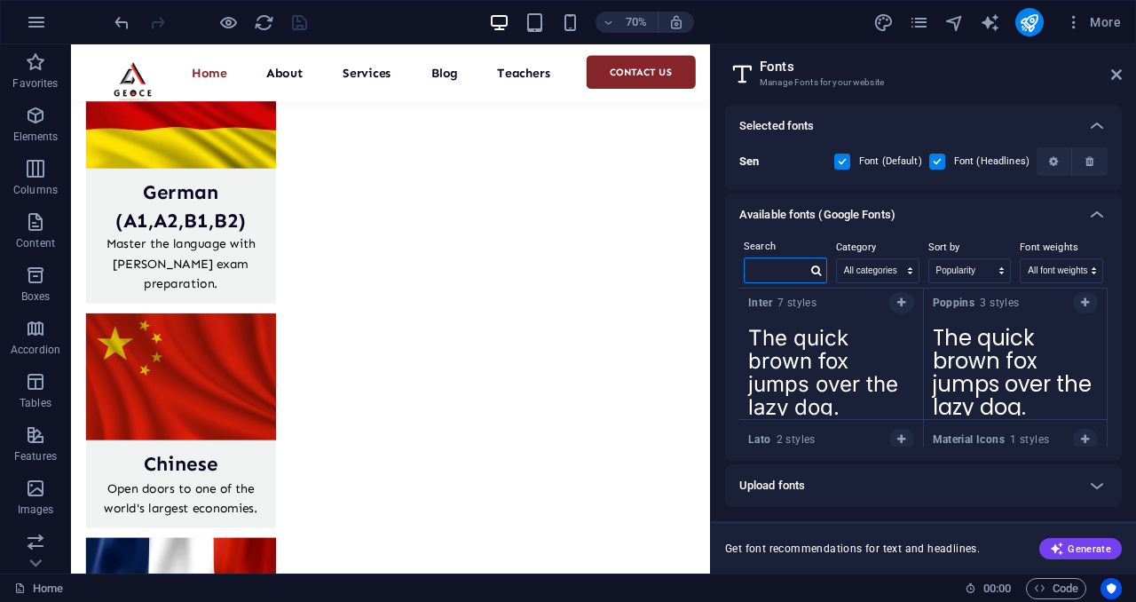
click at [778, 272] on input "text" at bounding box center [776, 269] width 62 height 23
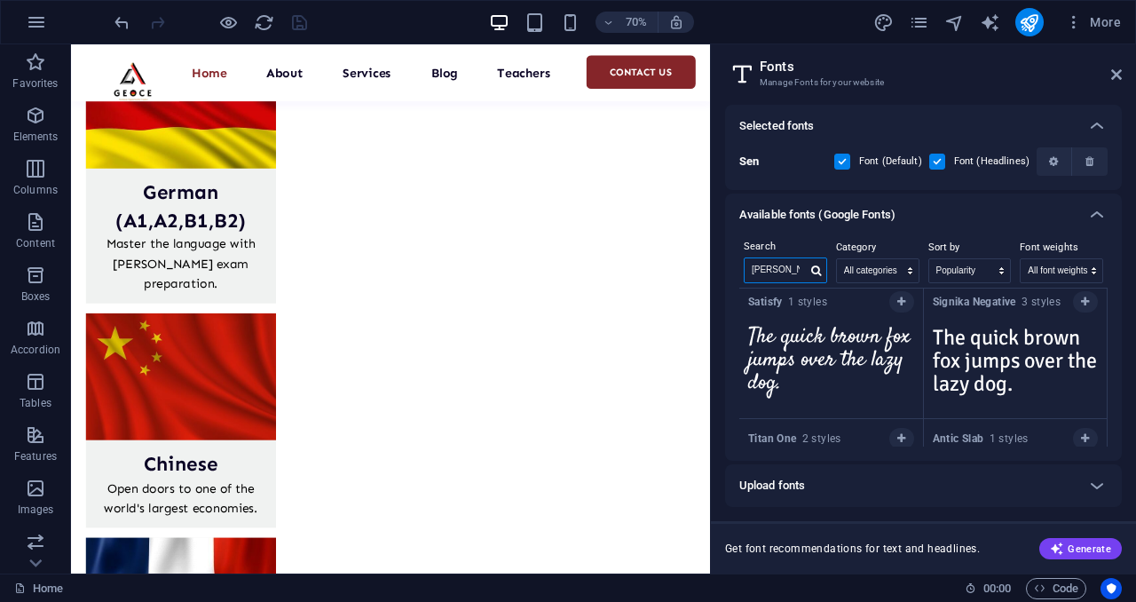
scroll to position [0, 0]
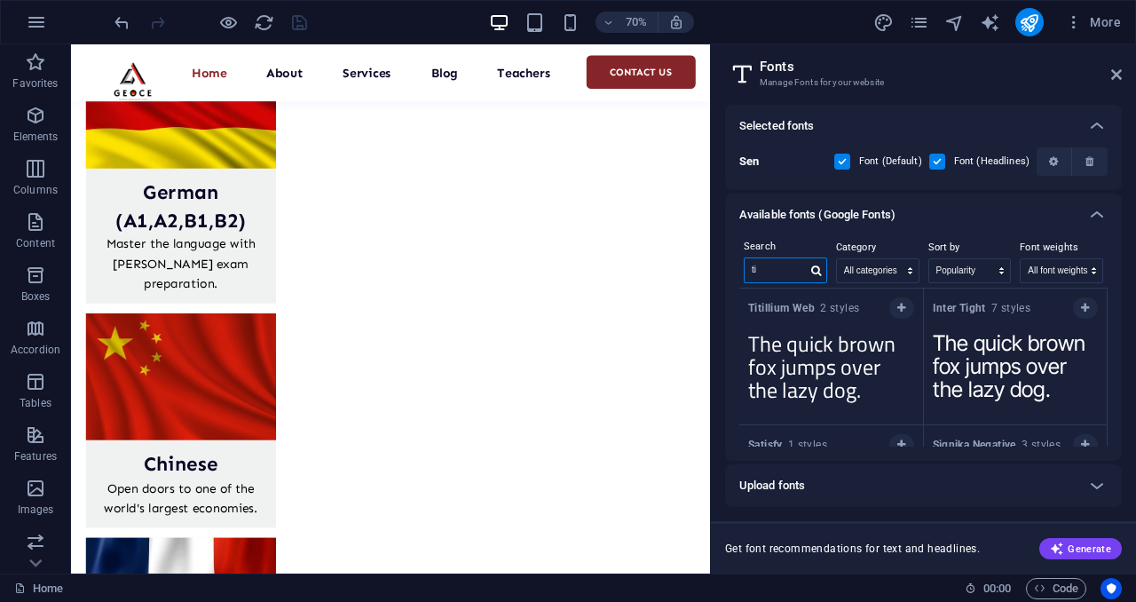
type input "t"
type input "c"
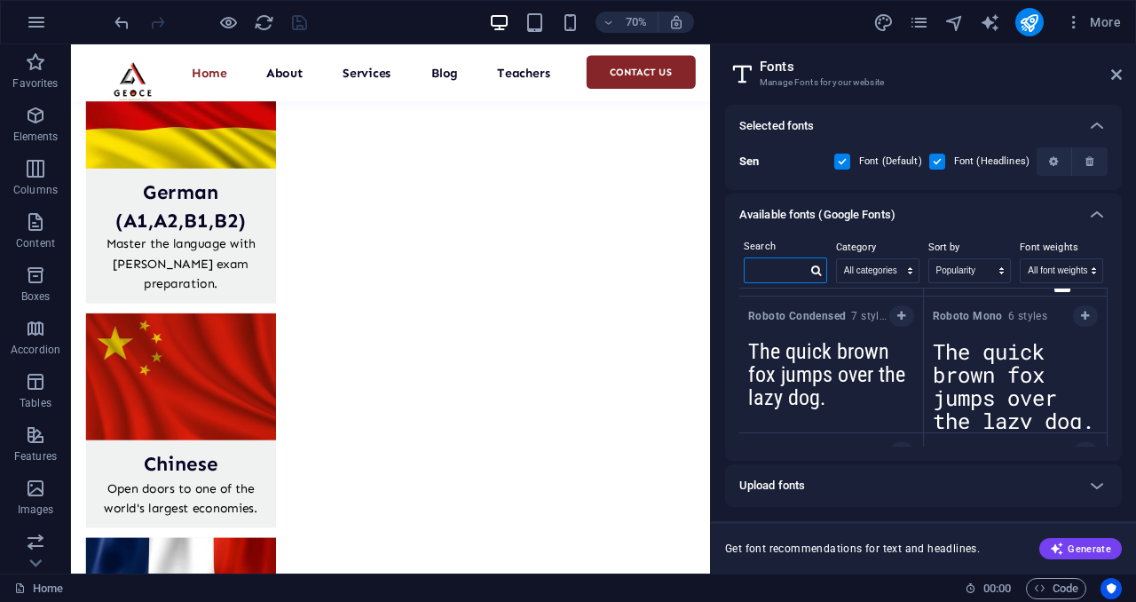
scroll to position [540, 0]
click at [903, 313] on span "button" at bounding box center [901, 315] width 11 height 11
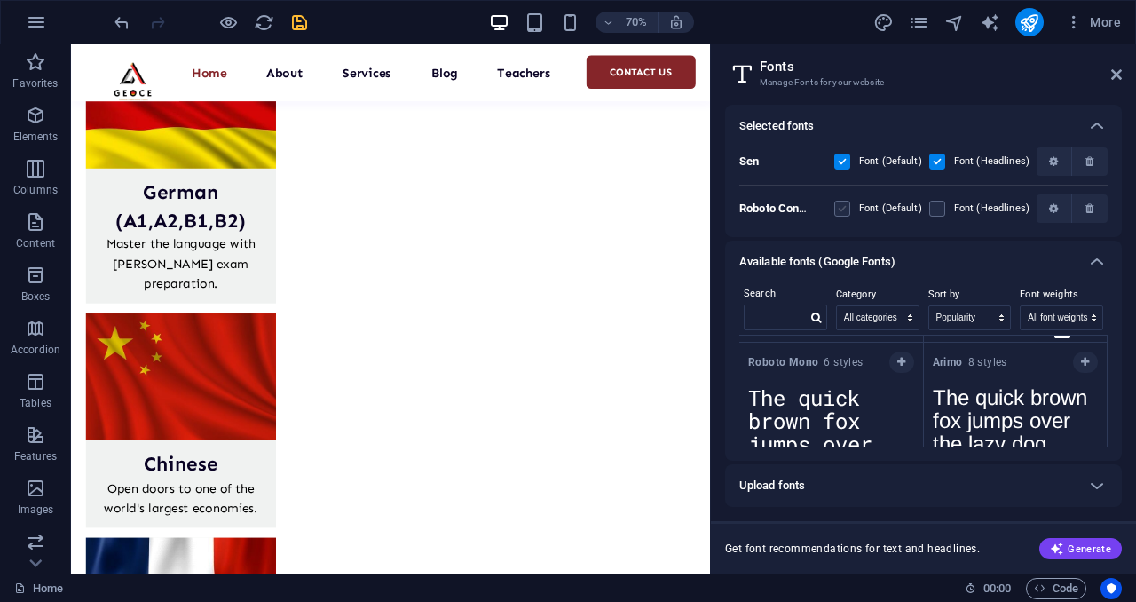
click at [844, 203] on label at bounding box center [842, 209] width 16 height 16
click at [0, 0] on Condensed "checkbox" at bounding box center [0, 0] width 0 height 0
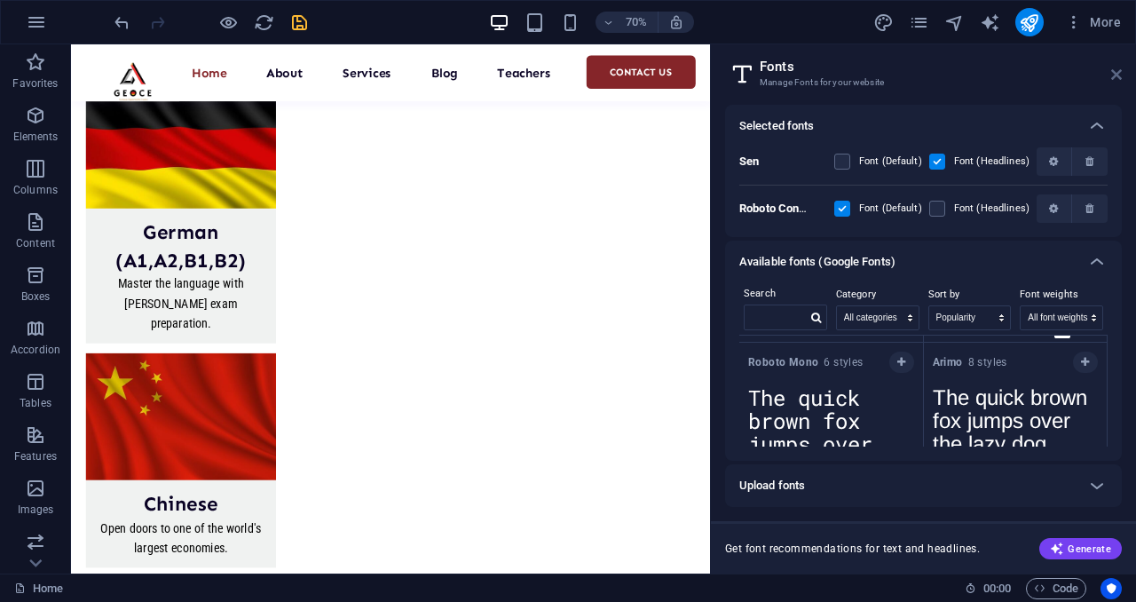
click at [1113, 70] on icon at bounding box center [1116, 74] width 11 height 14
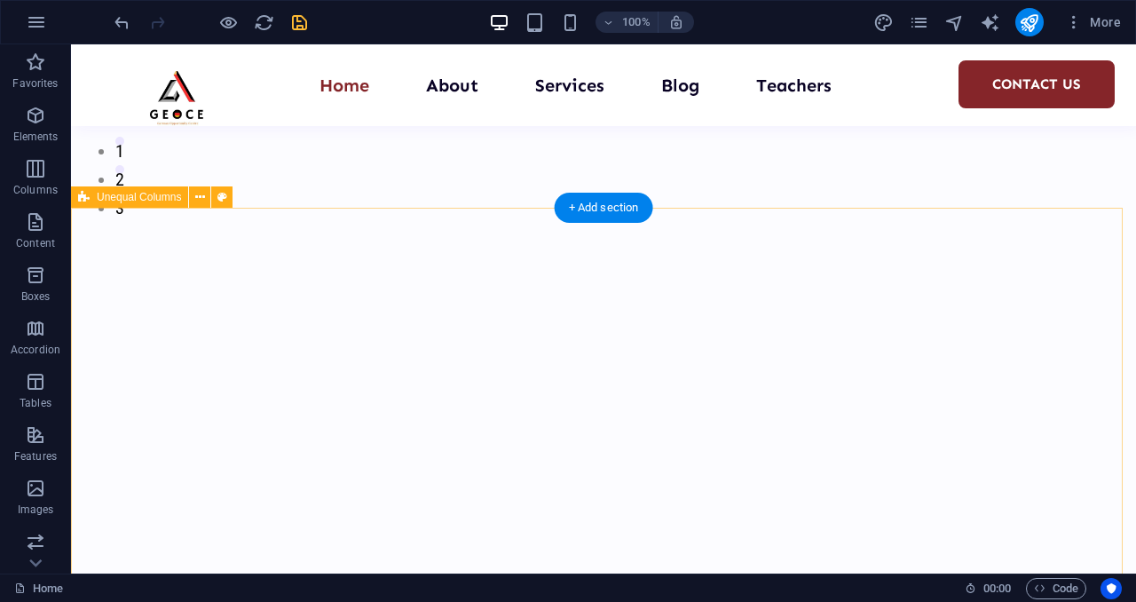
scroll to position [410, 0]
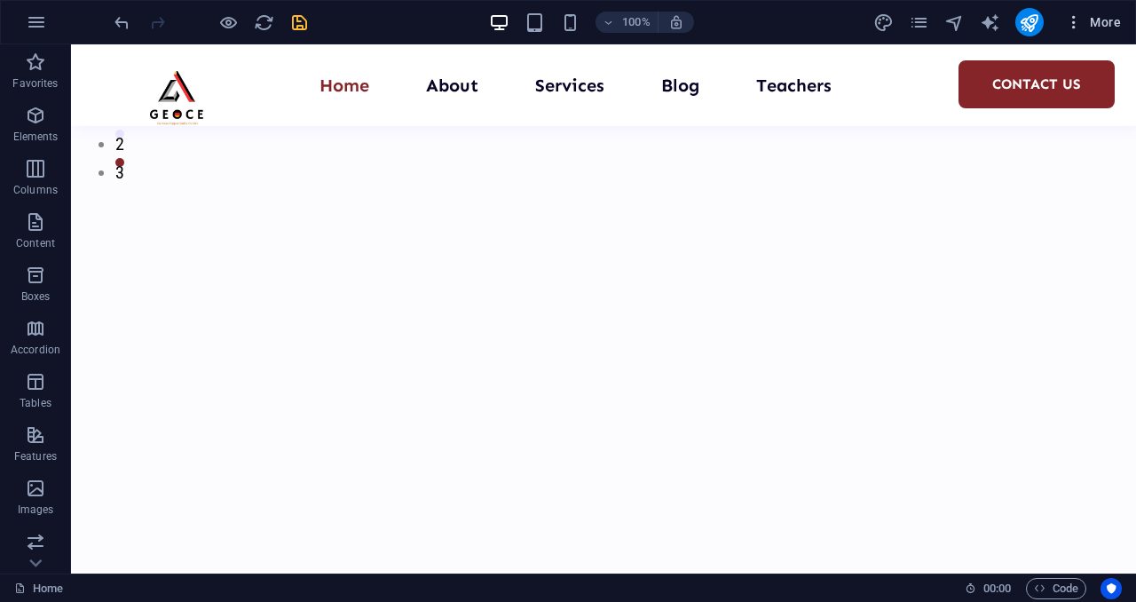
click at [1104, 22] on span "More" at bounding box center [1093, 22] width 56 height 18
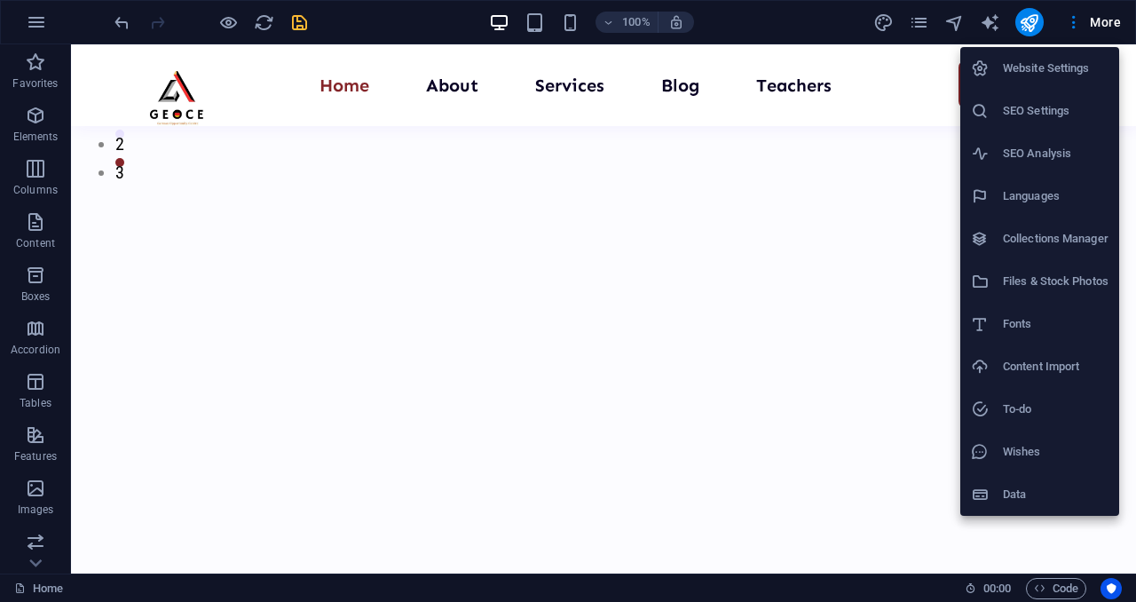
click at [1022, 319] on h6 "Fonts" at bounding box center [1056, 323] width 106 height 21
select select "popularity"
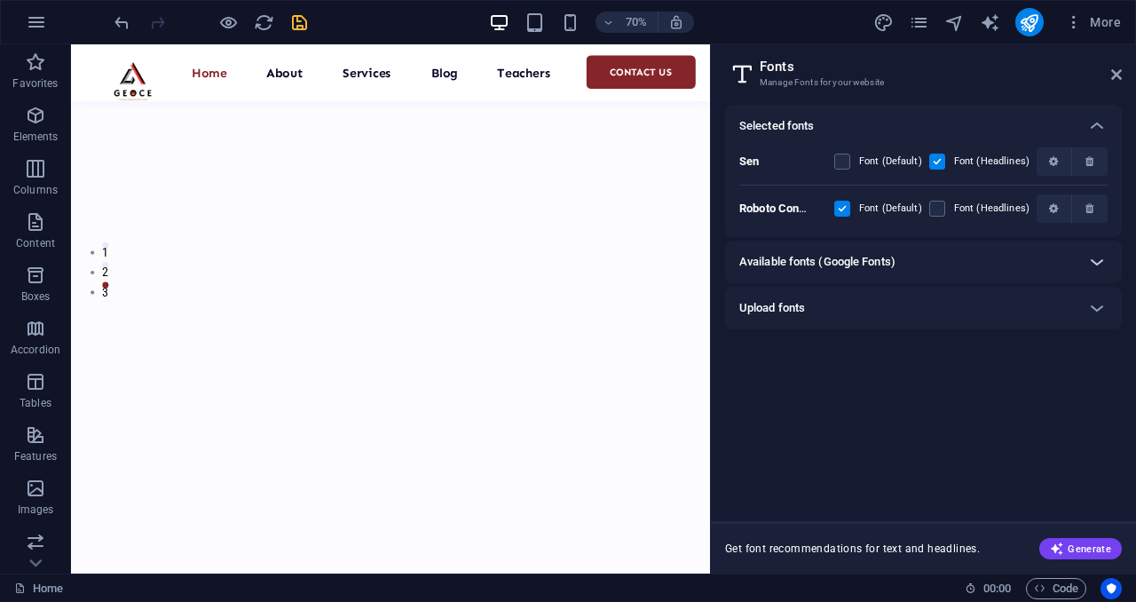
click at [1097, 261] on icon at bounding box center [1096, 261] width 21 height 21
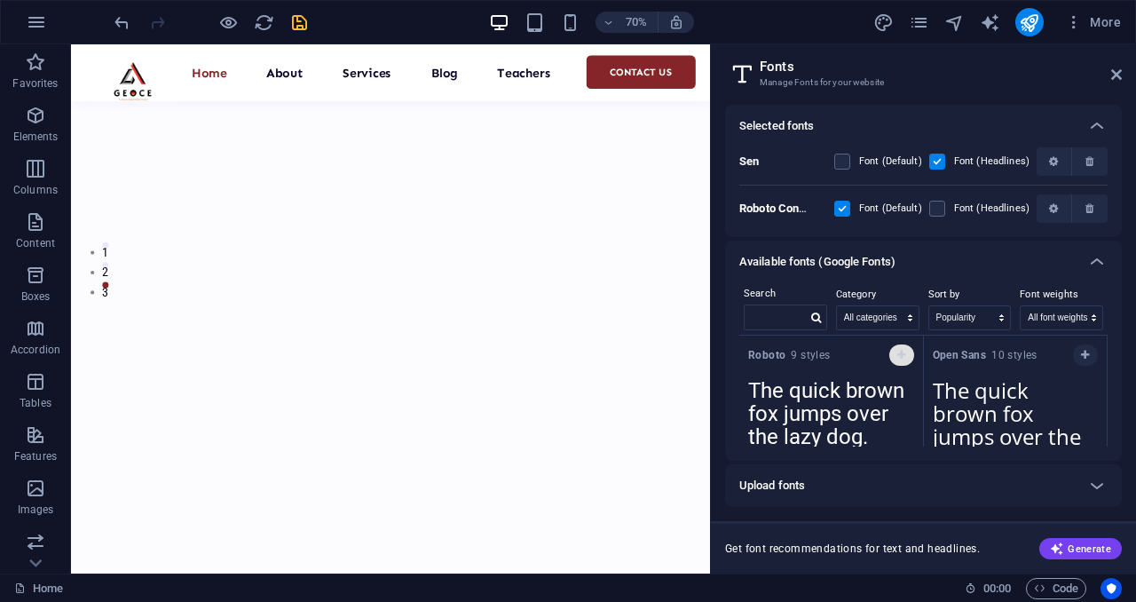
click at [903, 354] on icon "button" at bounding box center [901, 355] width 8 height 11
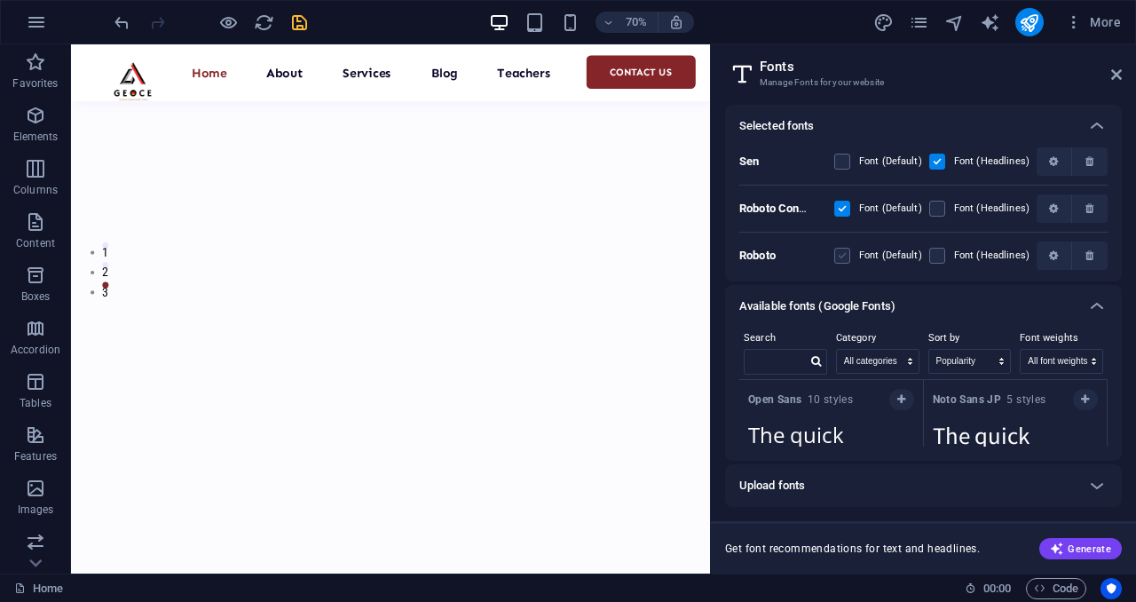
click at [847, 253] on label at bounding box center [842, 256] width 16 height 16
click at [0, 0] on input "checkbox" at bounding box center [0, 0] width 0 height 0
click at [934, 249] on label at bounding box center [937, 256] width 16 height 16
click at [0, 0] on input "checkbox" at bounding box center [0, 0] width 0 height 0
click at [1090, 158] on icon "button" at bounding box center [1089, 161] width 8 height 11
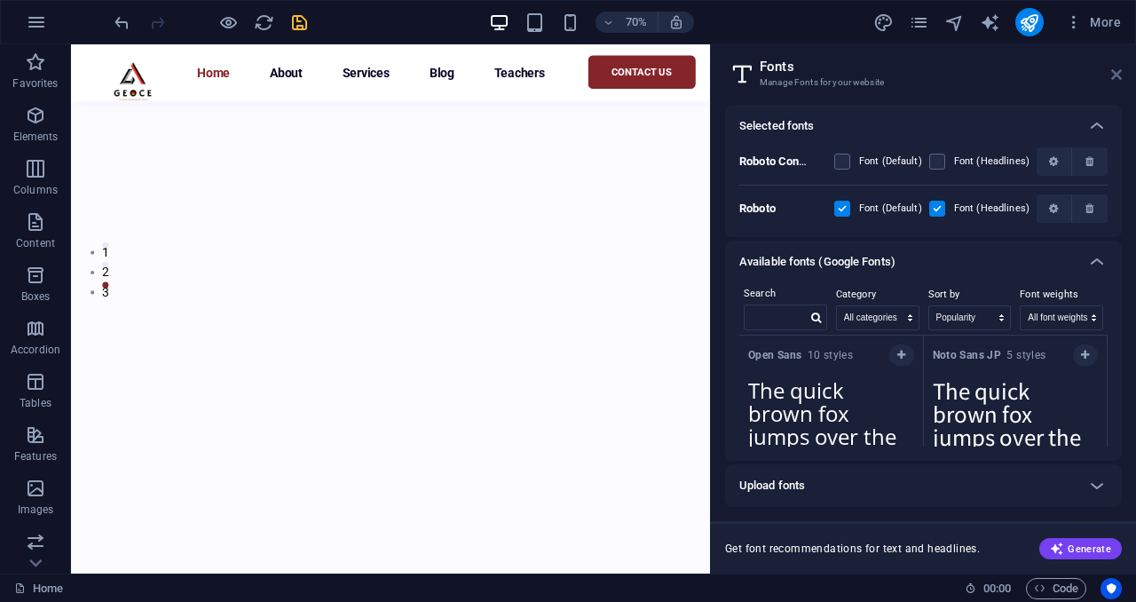
click at [1116, 78] on icon at bounding box center [1116, 74] width 11 height 14
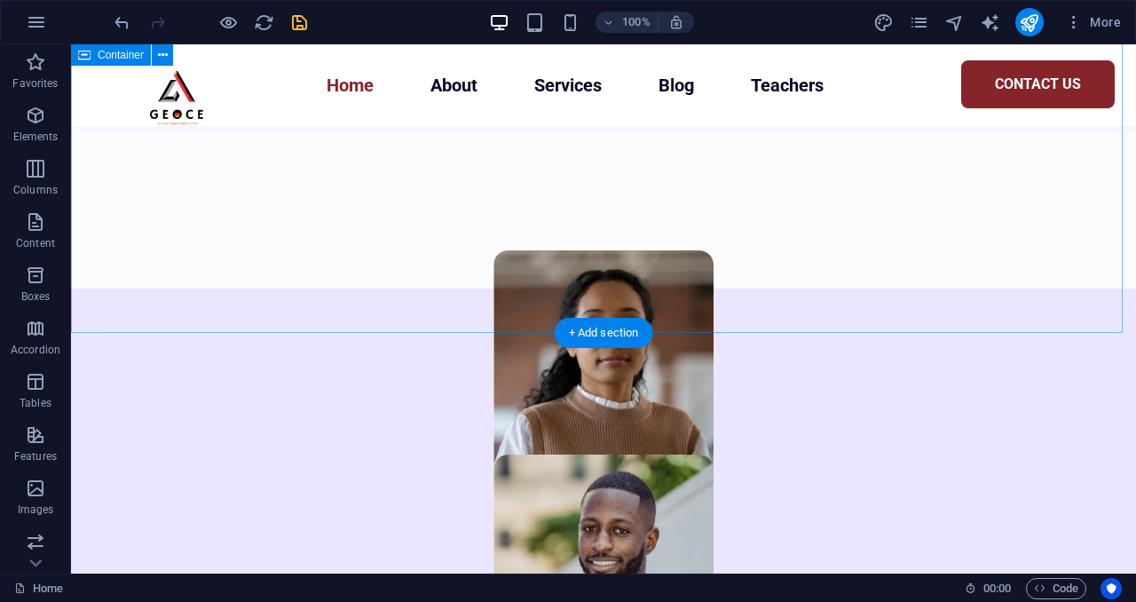
scroll to position [5333, 0]
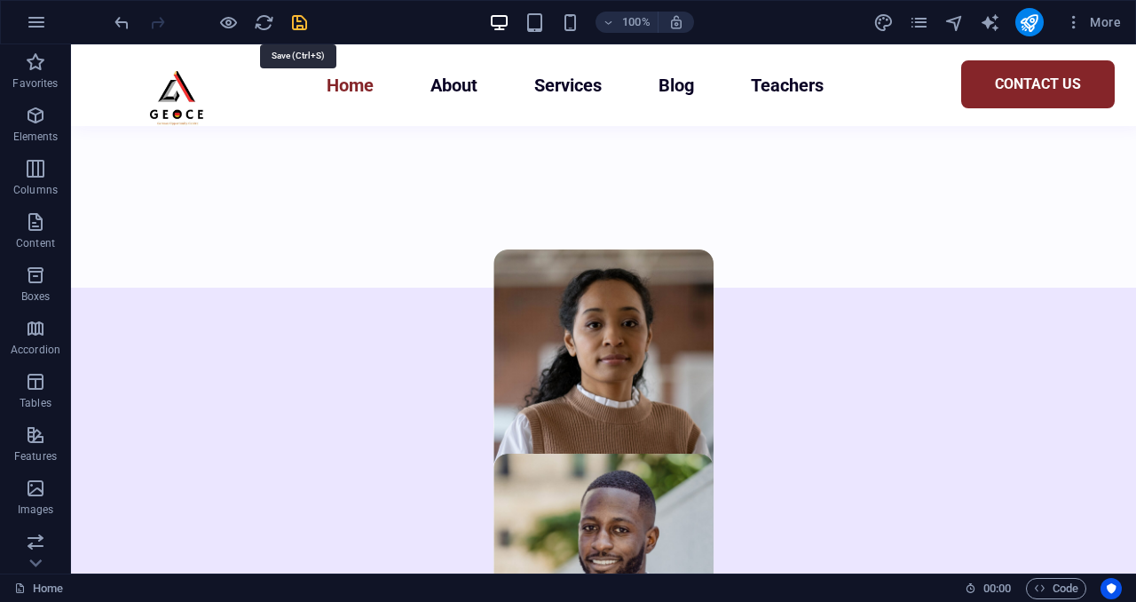
click at [298, 25] on icon "save" at bounding box center [299, 22] width 20 height 20
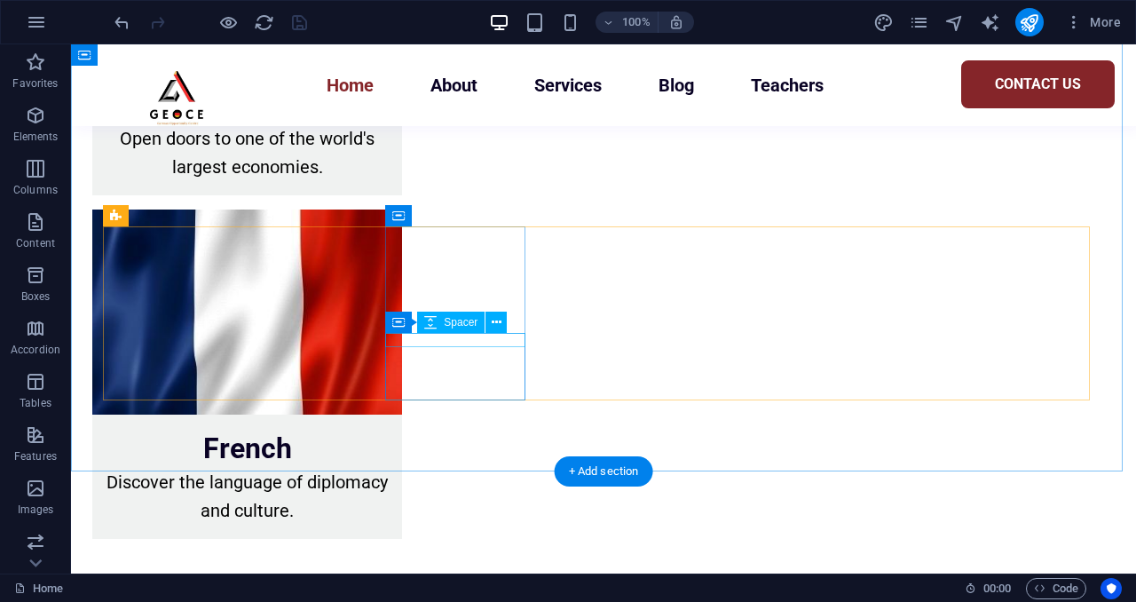
scroll to position [3862, 0]
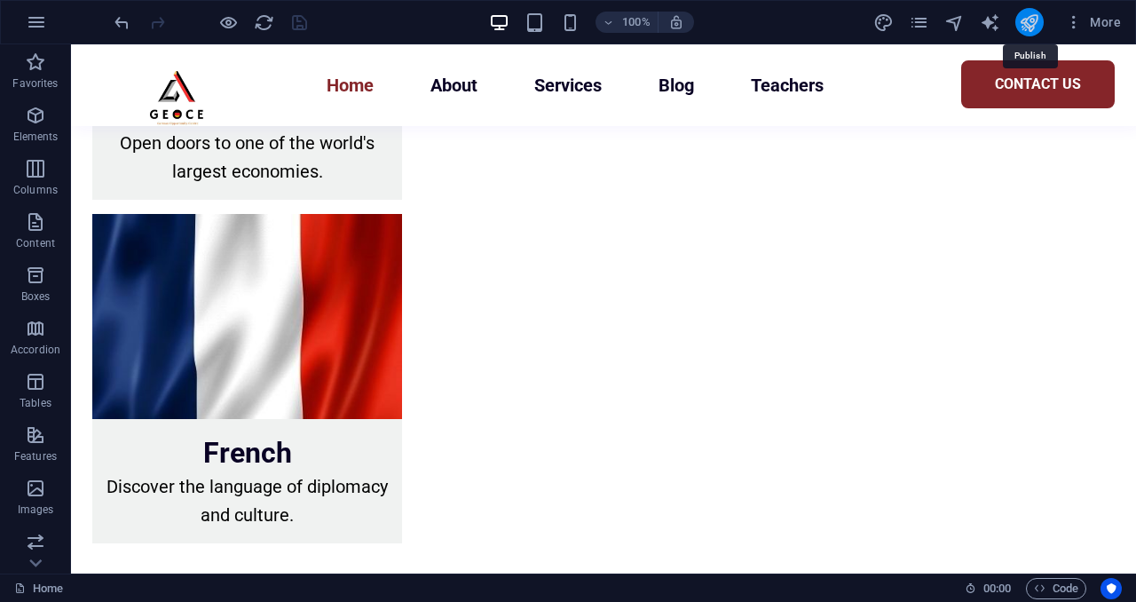
click at [0, 0] on icon "publish" at bounding box center [0, 0] width 0 height 0
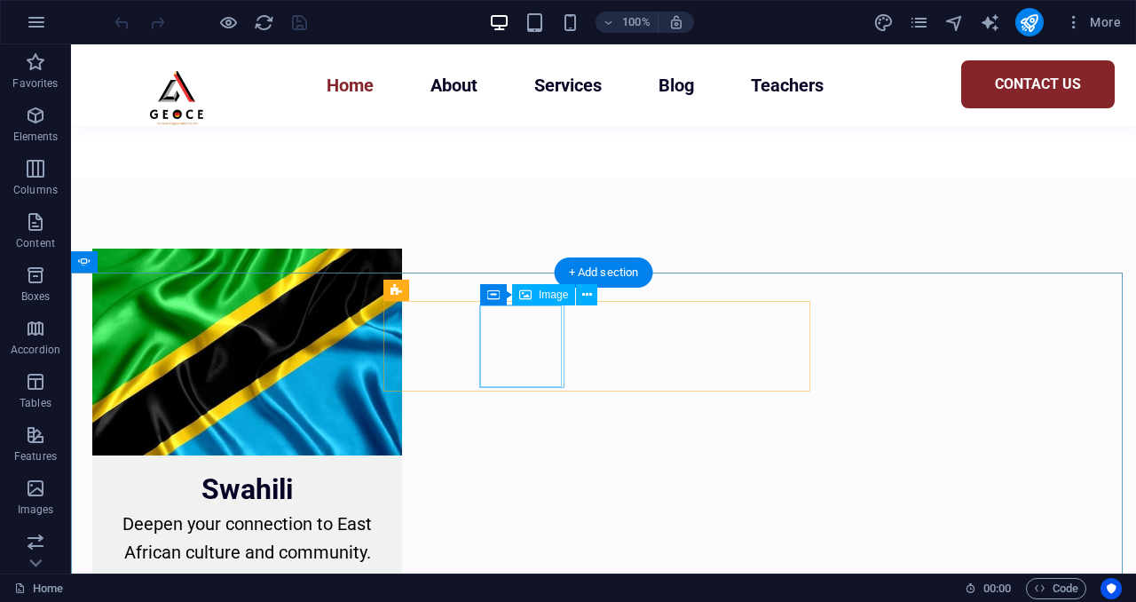
scroll to position [4302, 0]
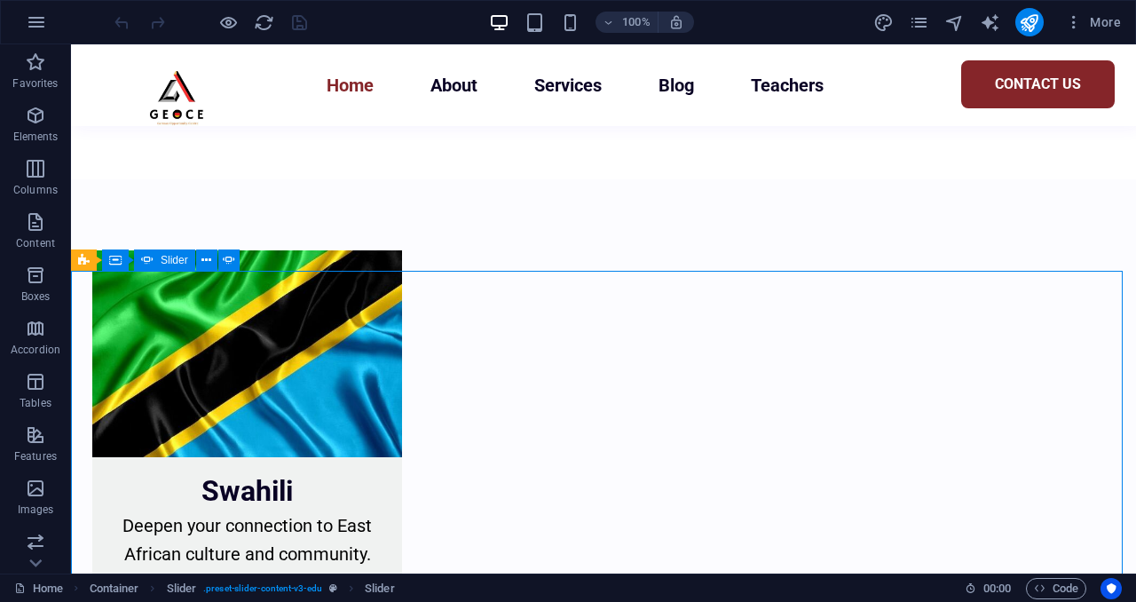
select select "%"
select select "ms"
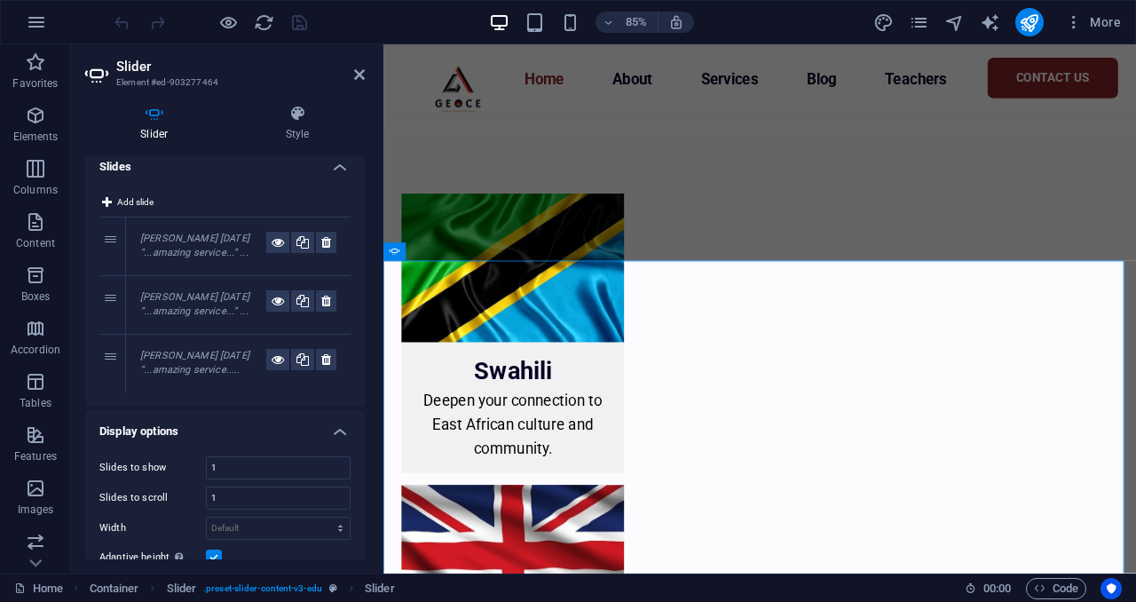
scroll to position [10, 0]
click at [323, 359] on icon at bounding box center [326, 360] width 10 height 21
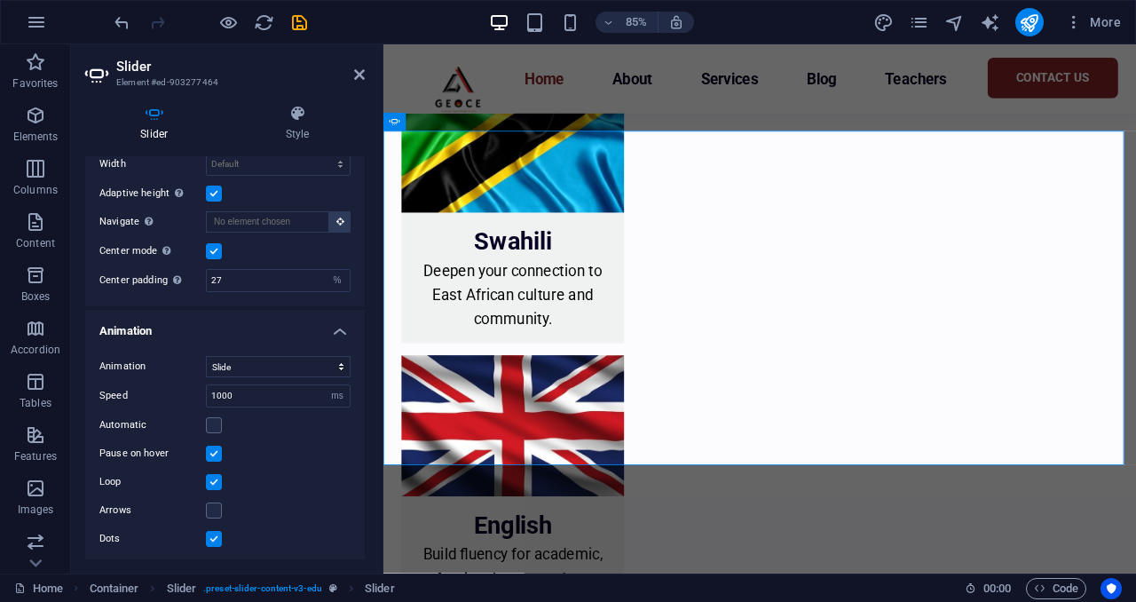
scroll to position [0, 0]
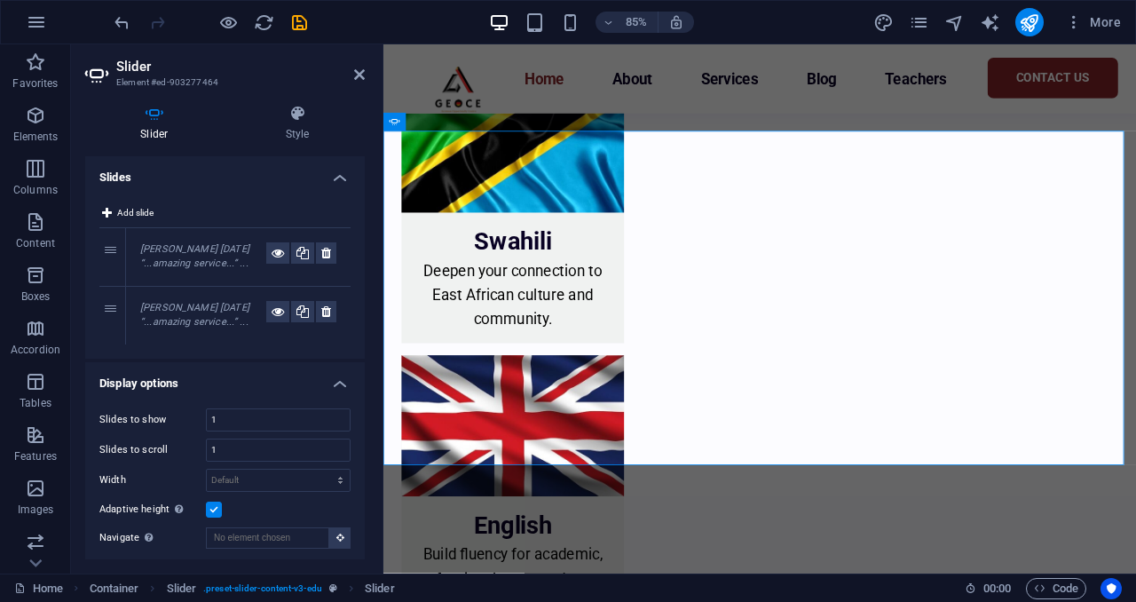
click at [350, 73] on h2 "Slider" at bounding box center [240, 67] width 248 height 16
click at [355, 72] on icon at bounding box center [359, 74] width 11 height 14
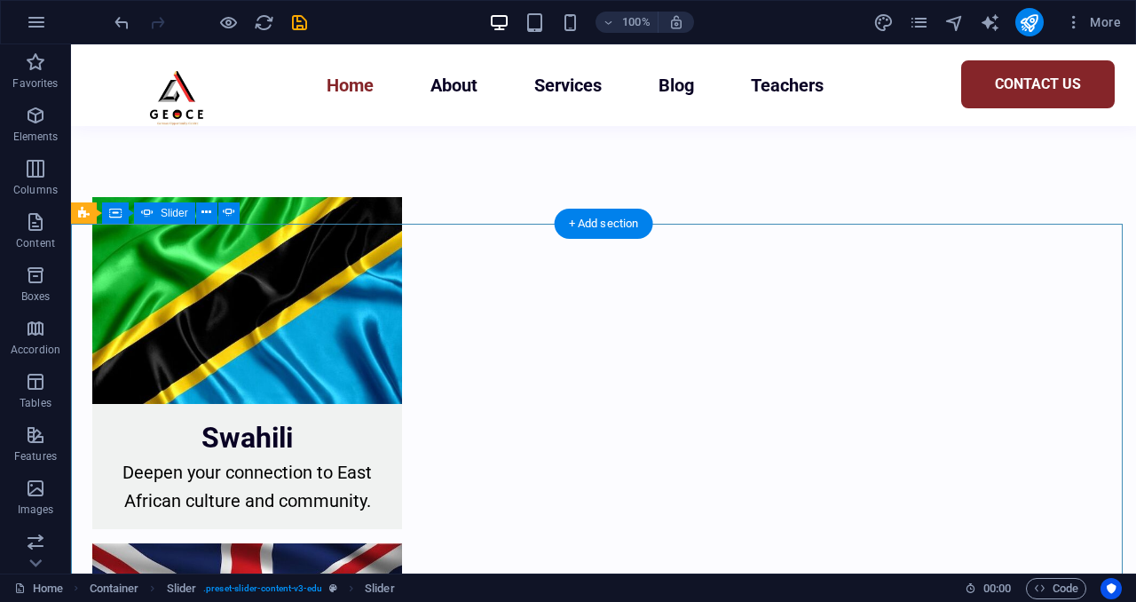
scroll to position [4349, 0]
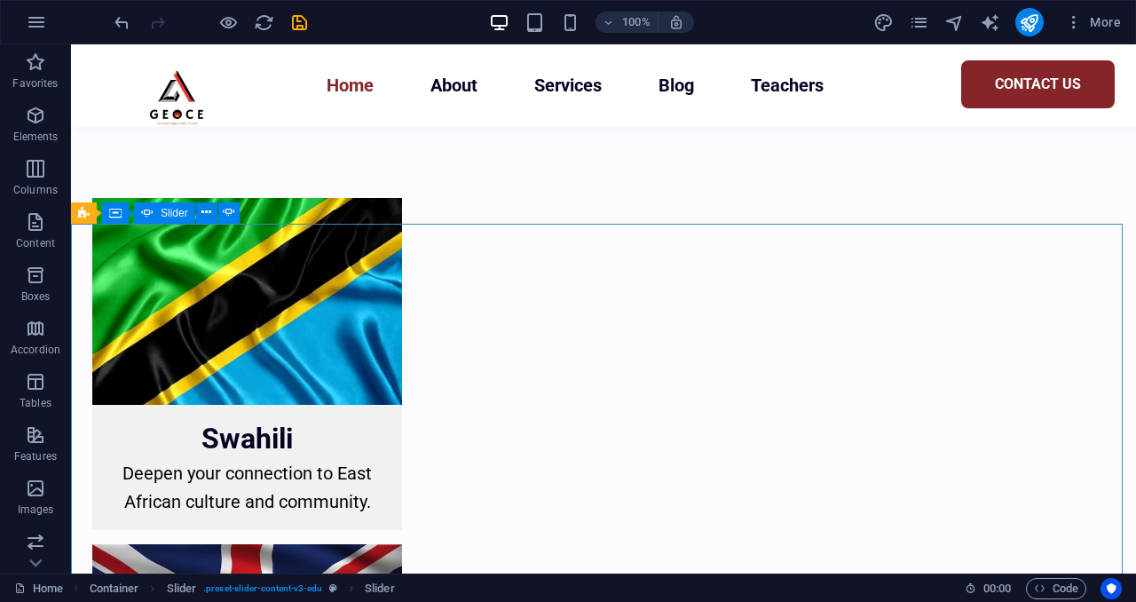
select select "%"
select select "ms"
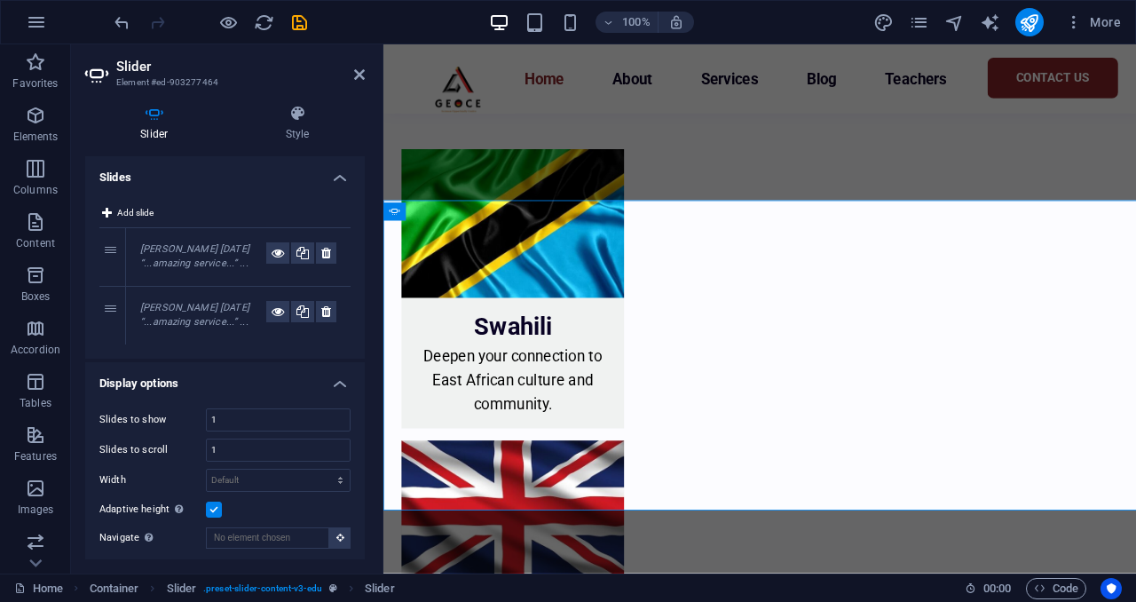
scroll to position [4345, 0]
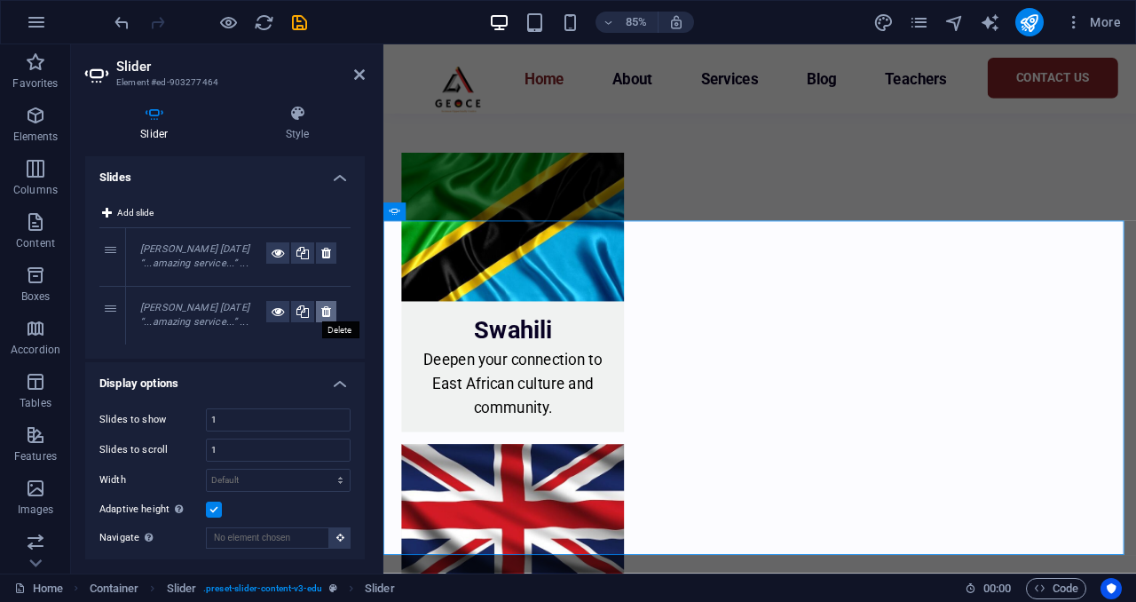
click at [321, 310] on icon at bounding box center [326, 311] width 10 height 21
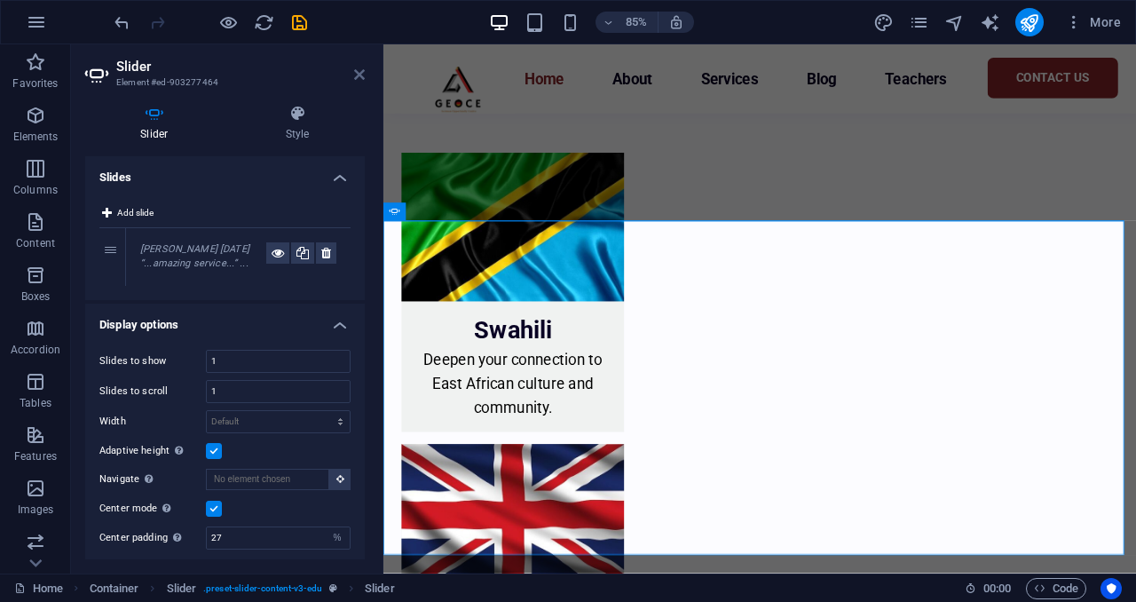
click at [356, 77] on icon at bounding box center [359, 74] width 11 height 14
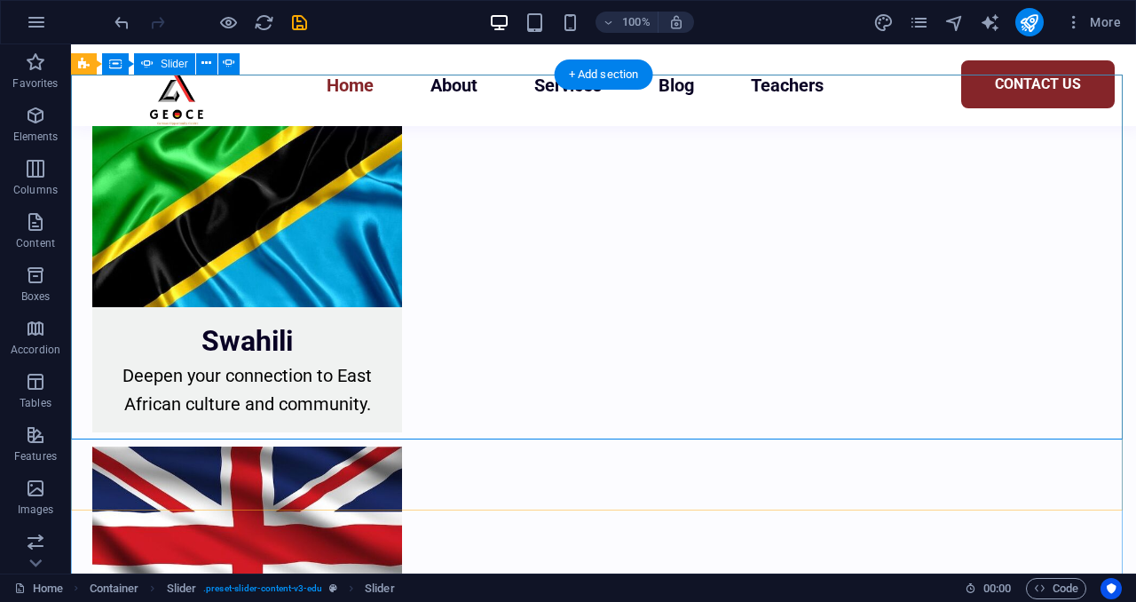
scroll to position [4426, 0]
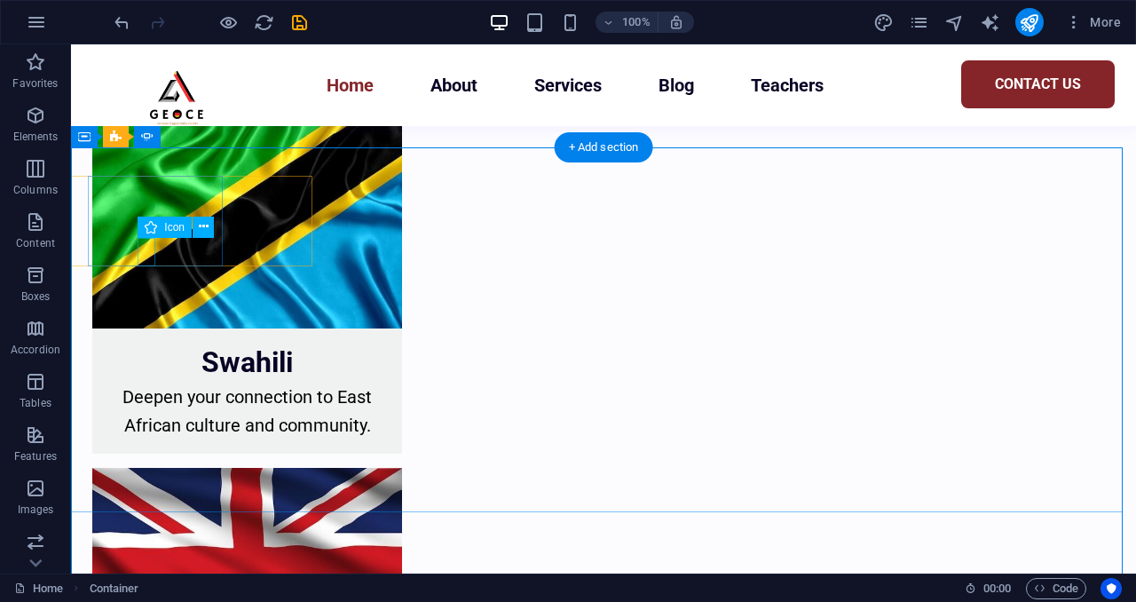
scroll to position [4305, 0]
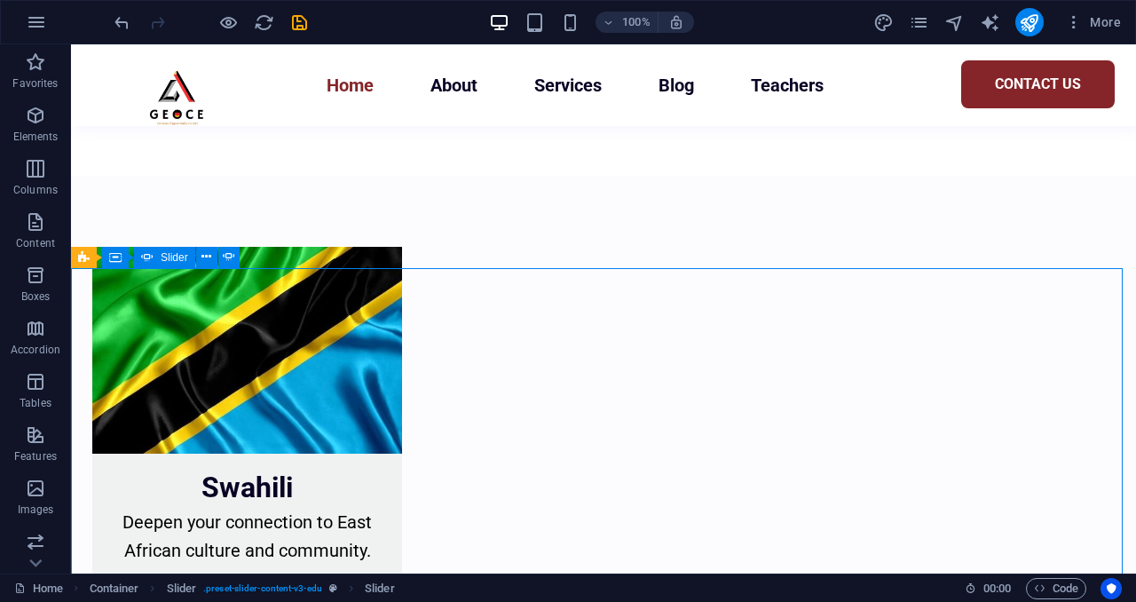
select select "%"
select select "ms"
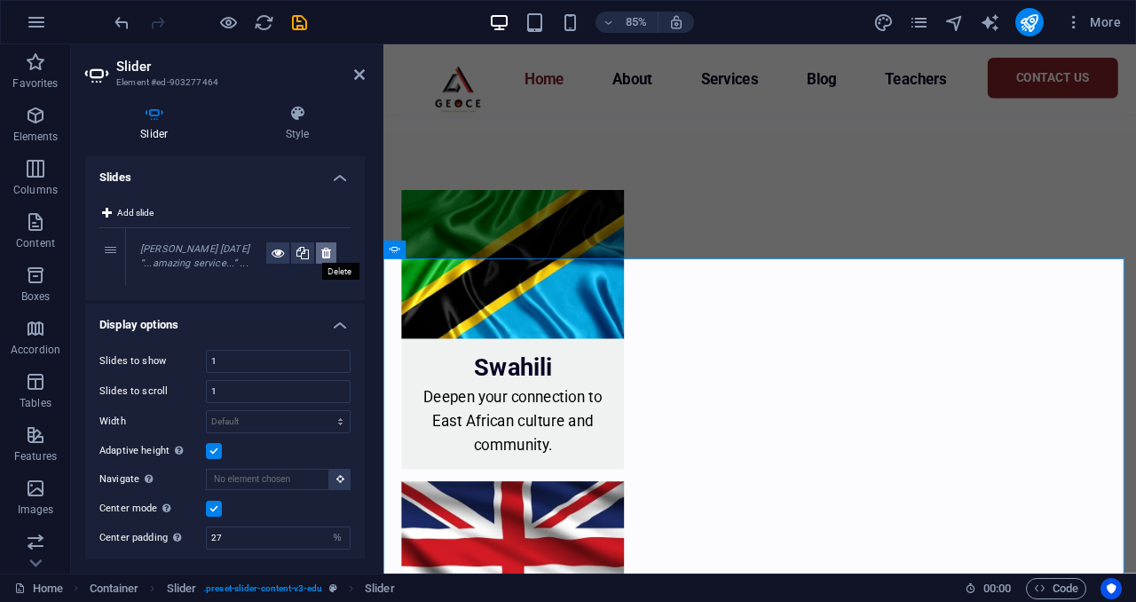
click at [324, 246] on icon at bounding box center [326, 252] width 10 height 21
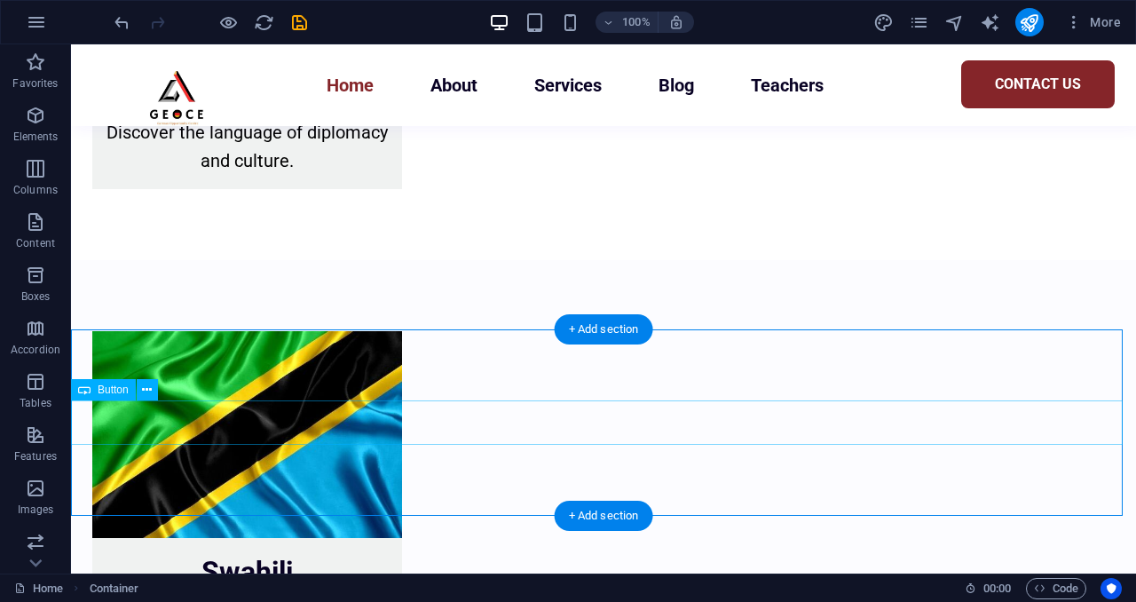
scroll to position [4245, 0]
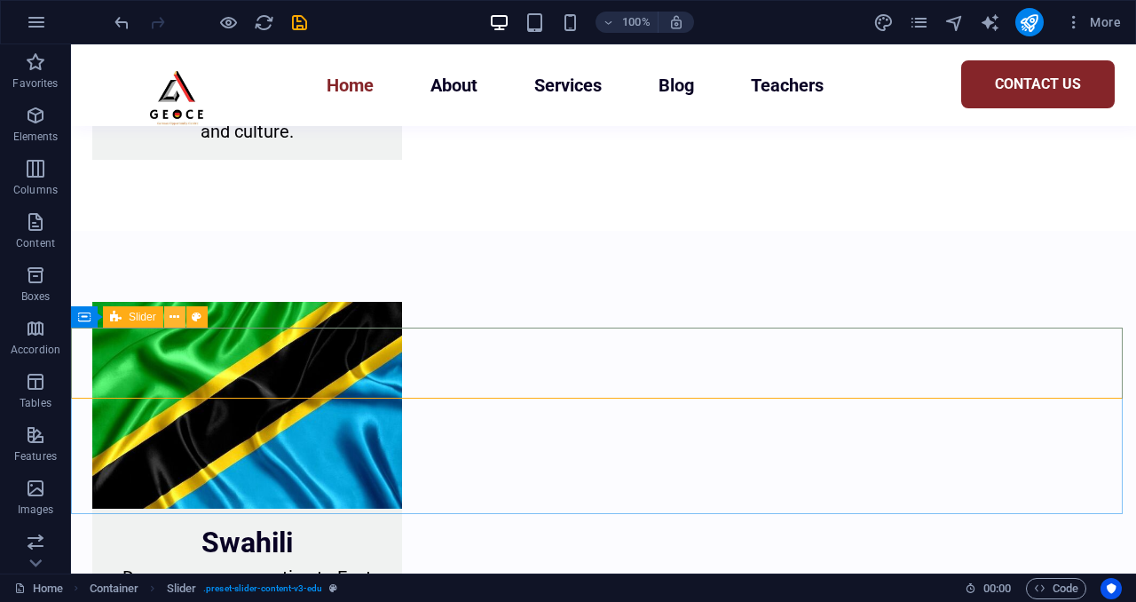
click at [169, 319] on icon at bounding box center [174, 317] width 10 height 19
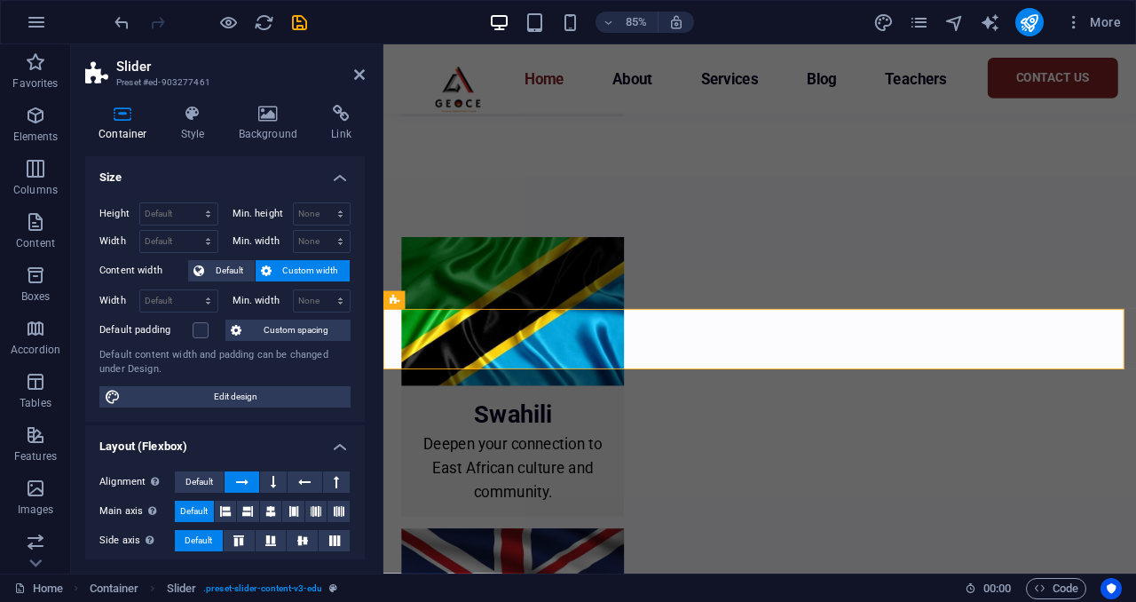
scroll to position [4241, 0]
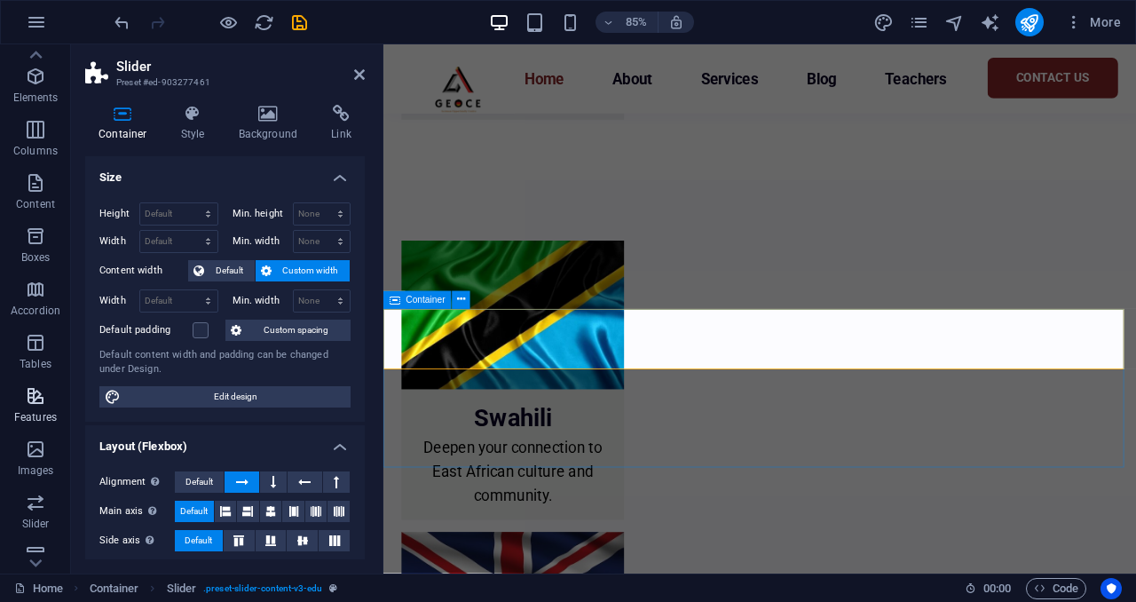
scroll to position [0, 0]
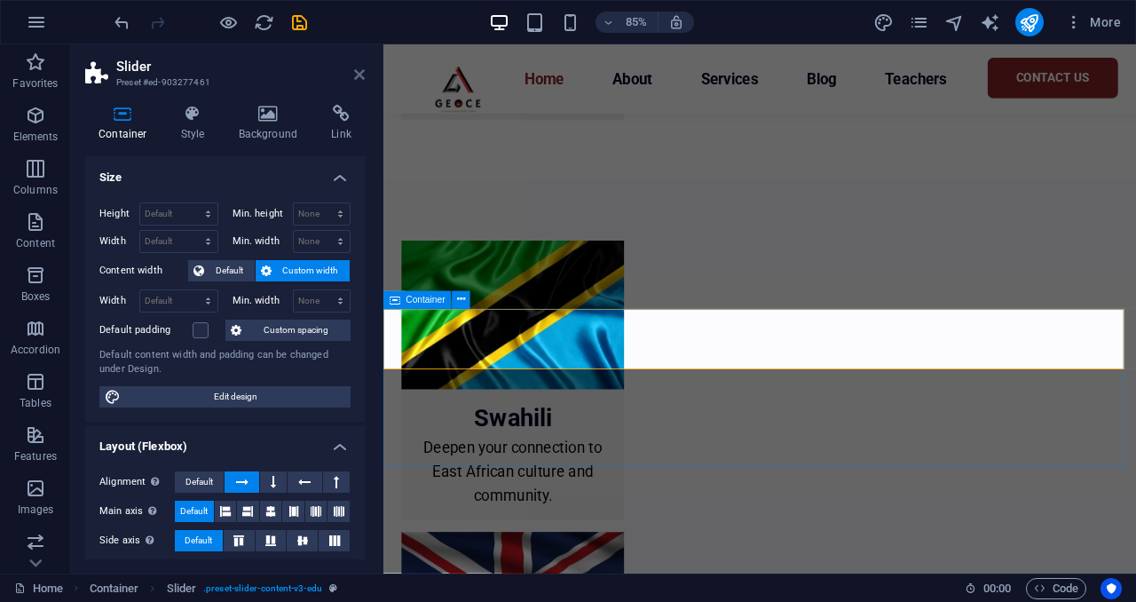
click at [363, 77] on icon at bounding box center [359, 74] width 11 height 14
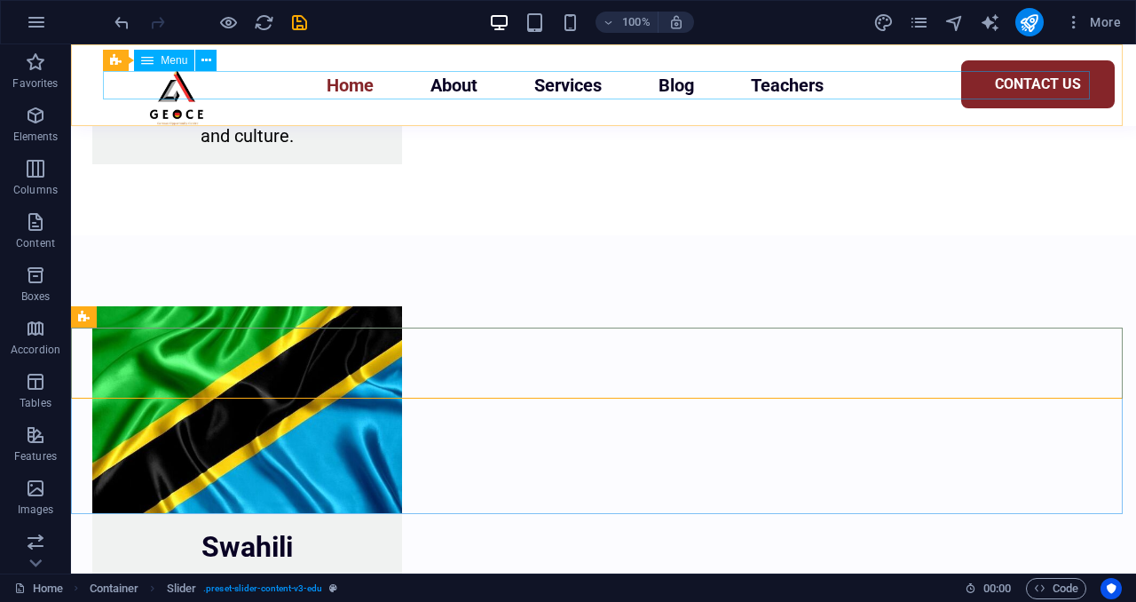
scroll to position [4245, 0]
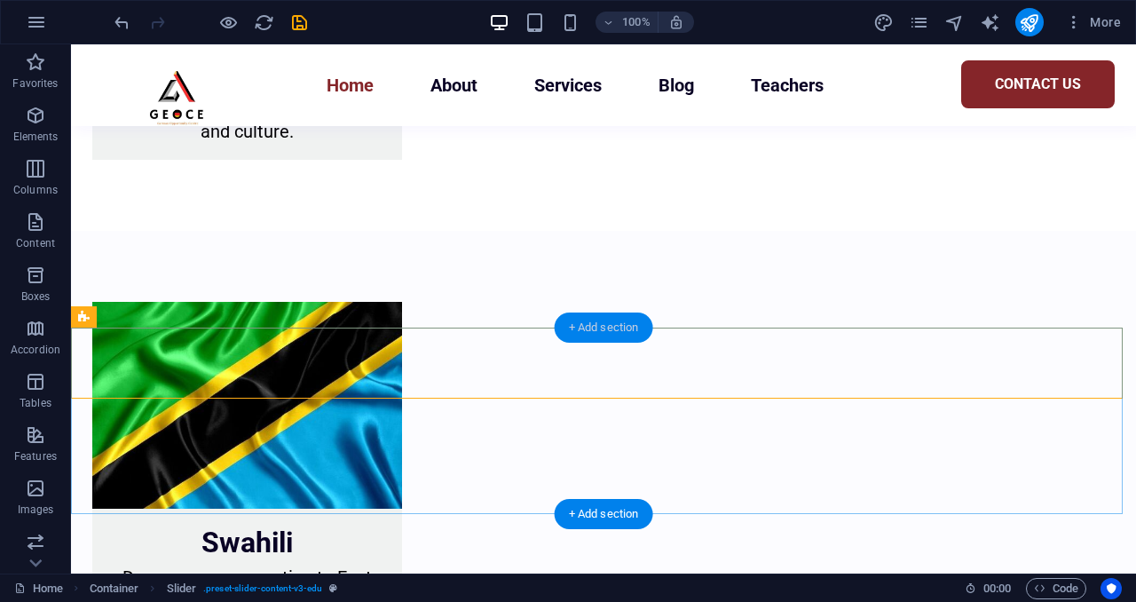
click at [607, 334] on div "+ Add section" at bounding box center [604, 327] width 99 height 30
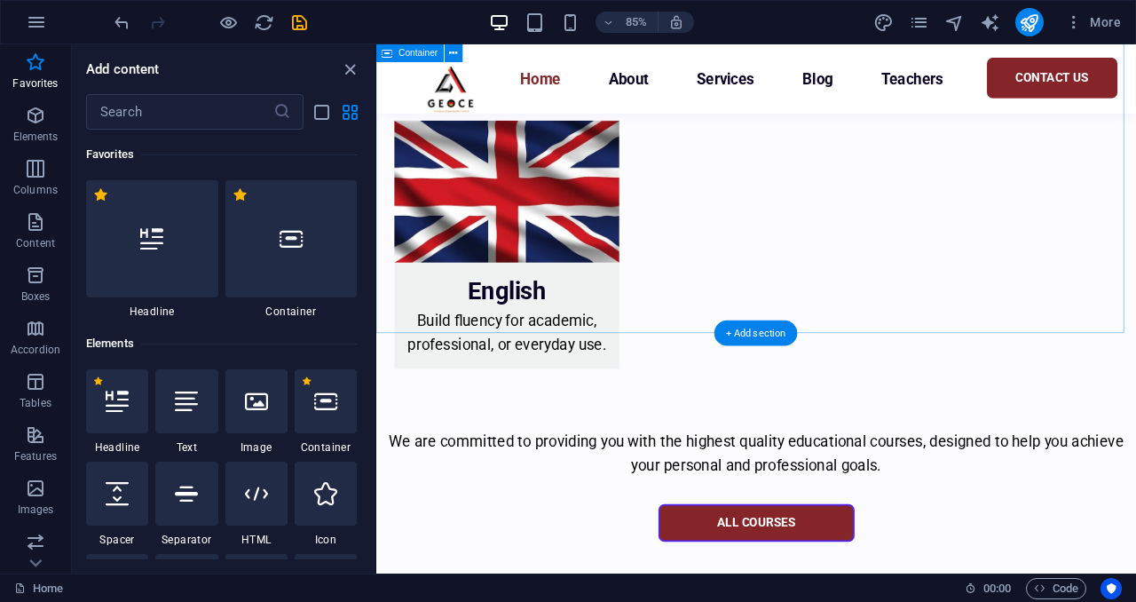
scroll to position [5017, 0]
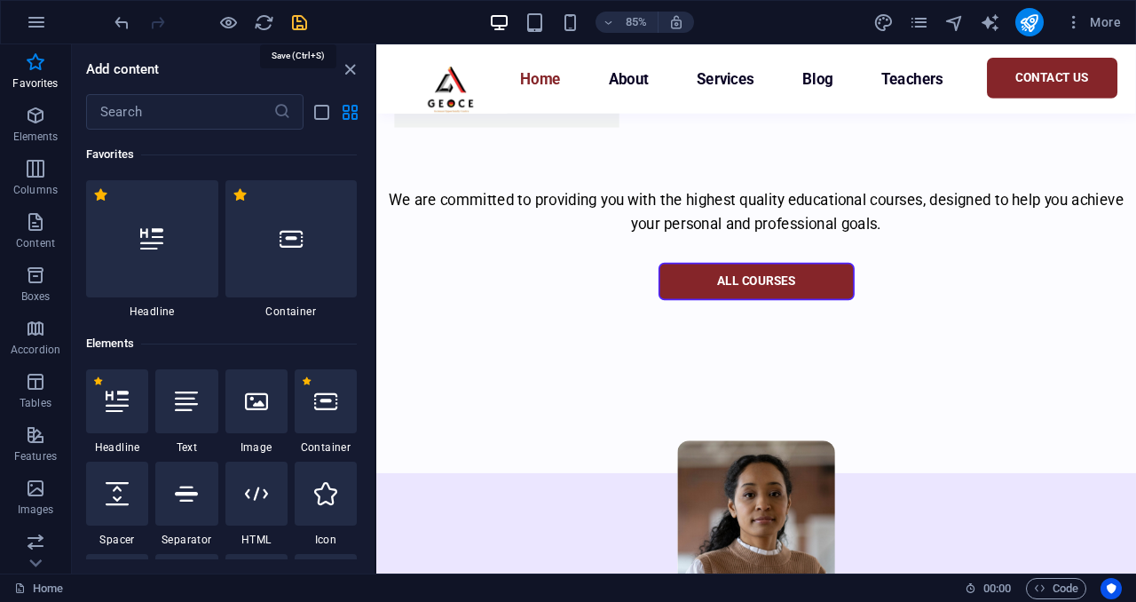
click at [0, 0] on icon "save" at bounding box center [0, 0] width 0 height 0
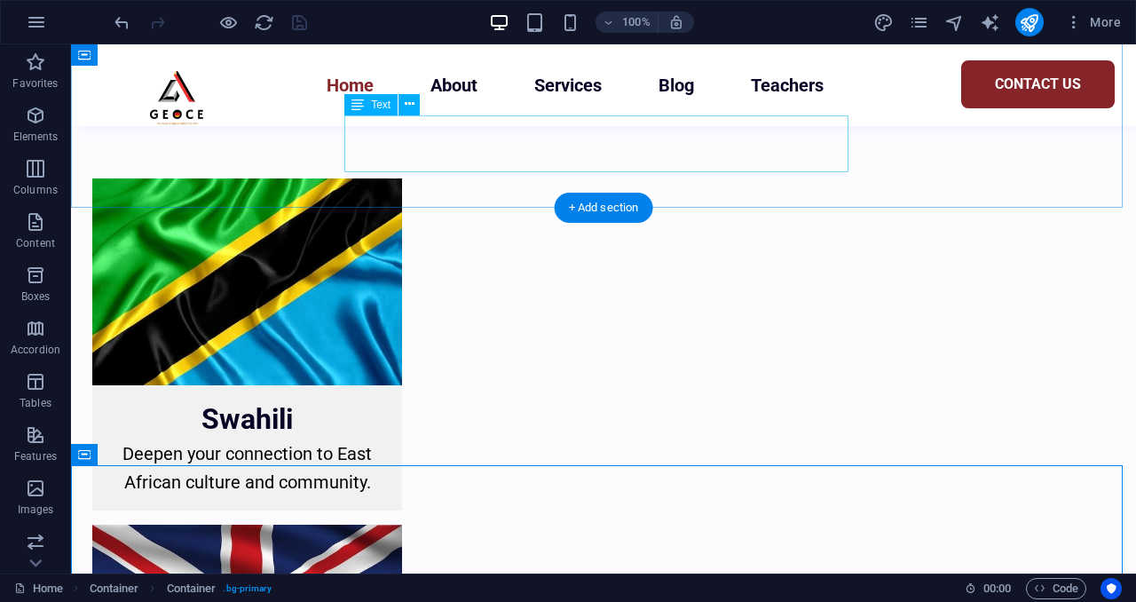
scroll to position [4365, 0]
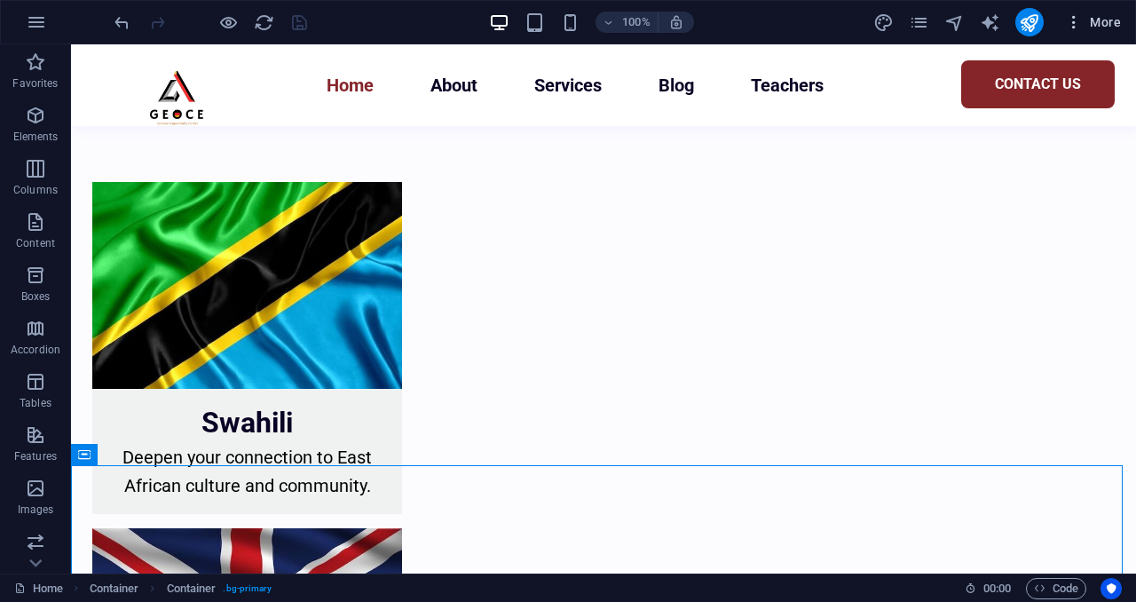
click at [1100, 28] on span "More" at bounding box center [1093, 22] width 56 height 18
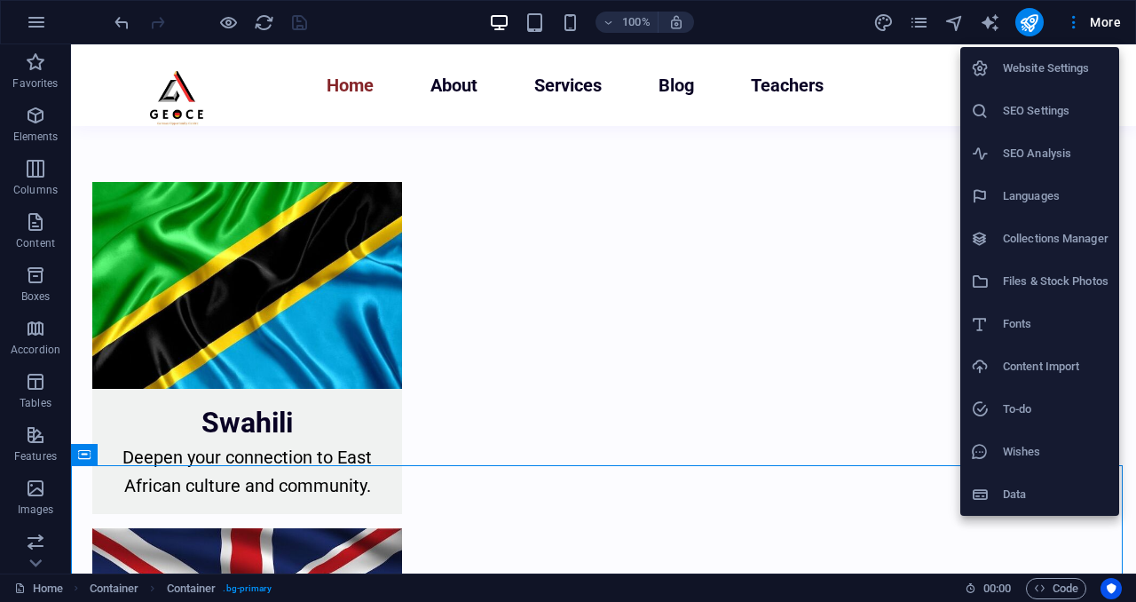
click at [1071, 68] on h6 "Website Settings" at bounding box center [1056, 68] width 106 height 21
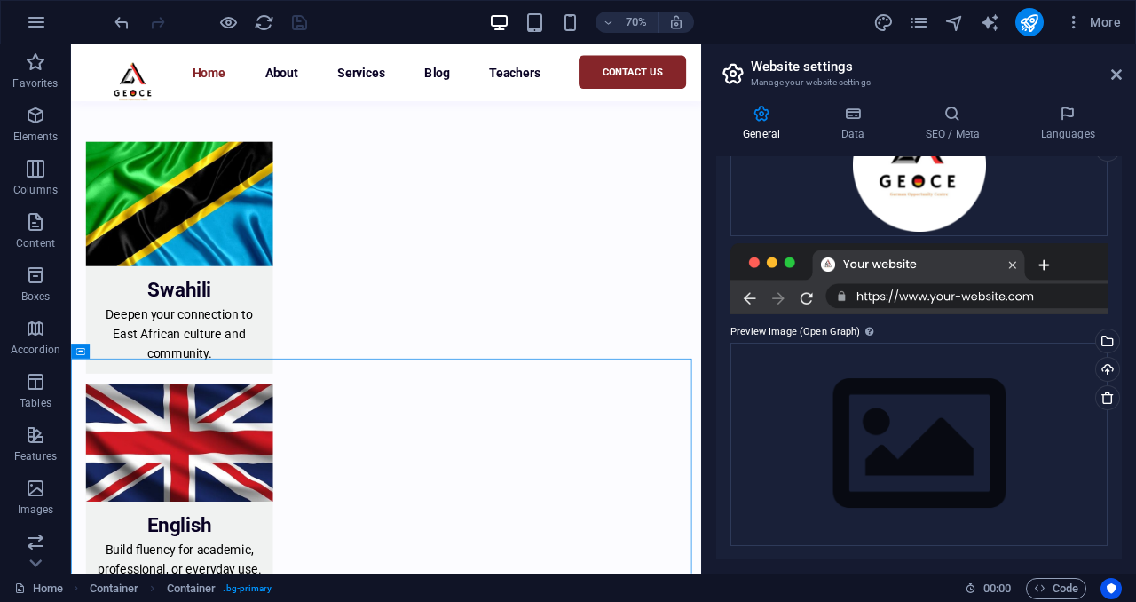
scroll to position [0, 0]
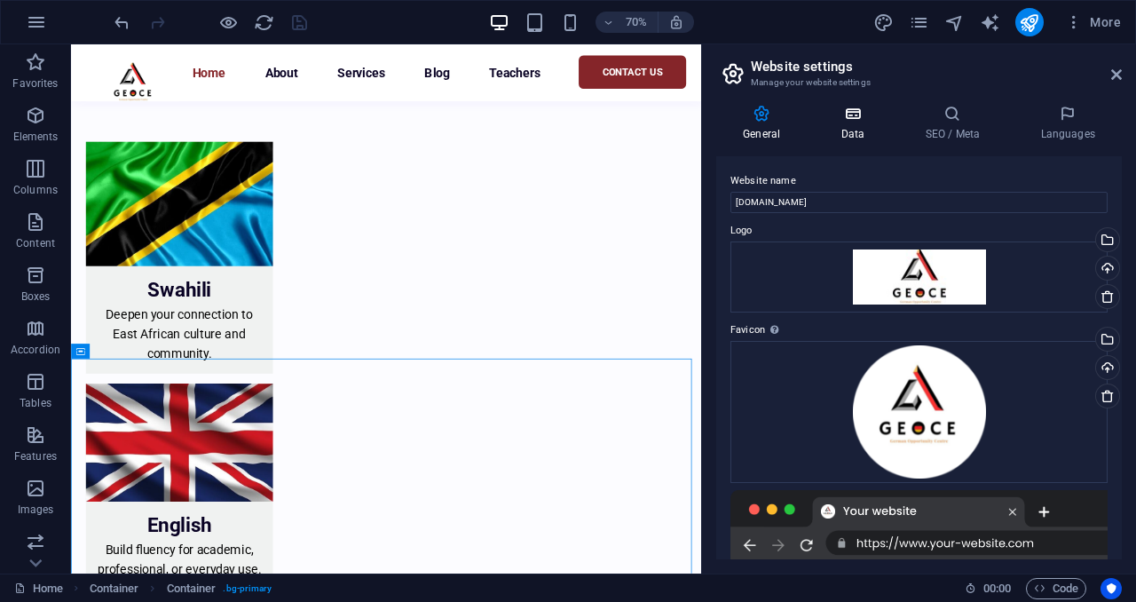
click at [849, 114] on icon at bounding box center [852, 114] width 77 height 18
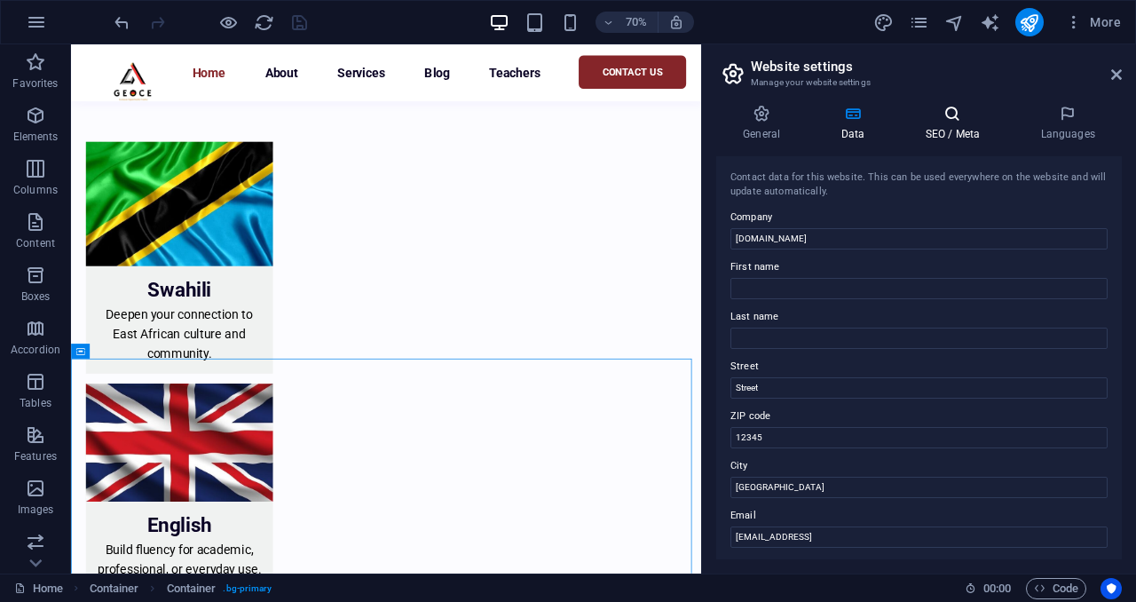
click at [964, 122] on icon at bounding box center [952, 114] width 108 height 18
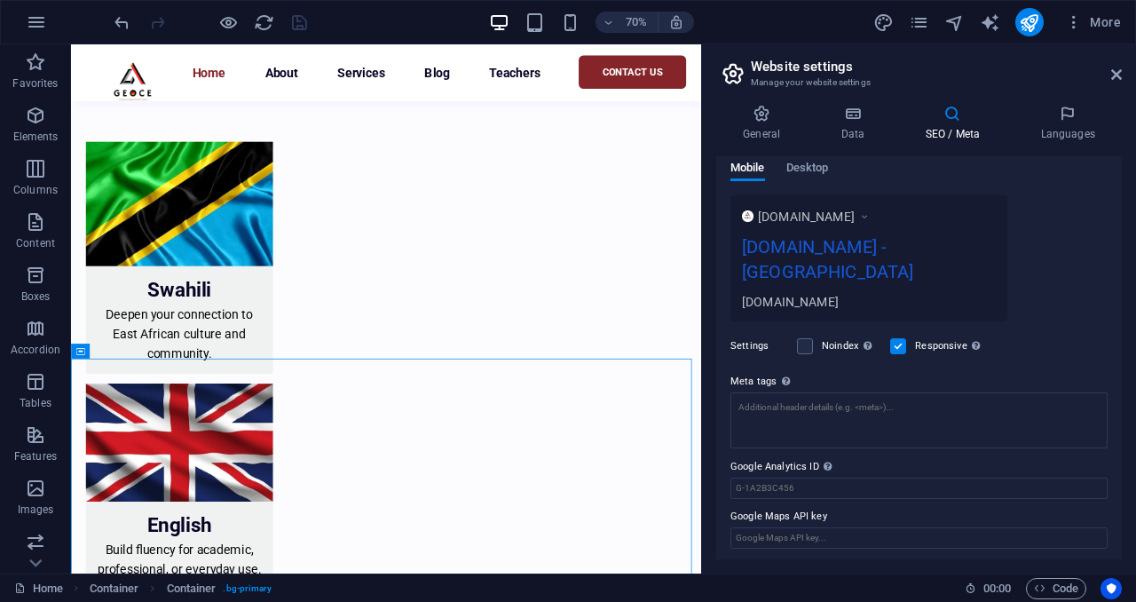
scroll to position [272, 0]
click at [994, 337] on div "Settings Noindex Instruct search engines to exclude this website from search re…" at bounding box center [918, 345] width 377 height 50
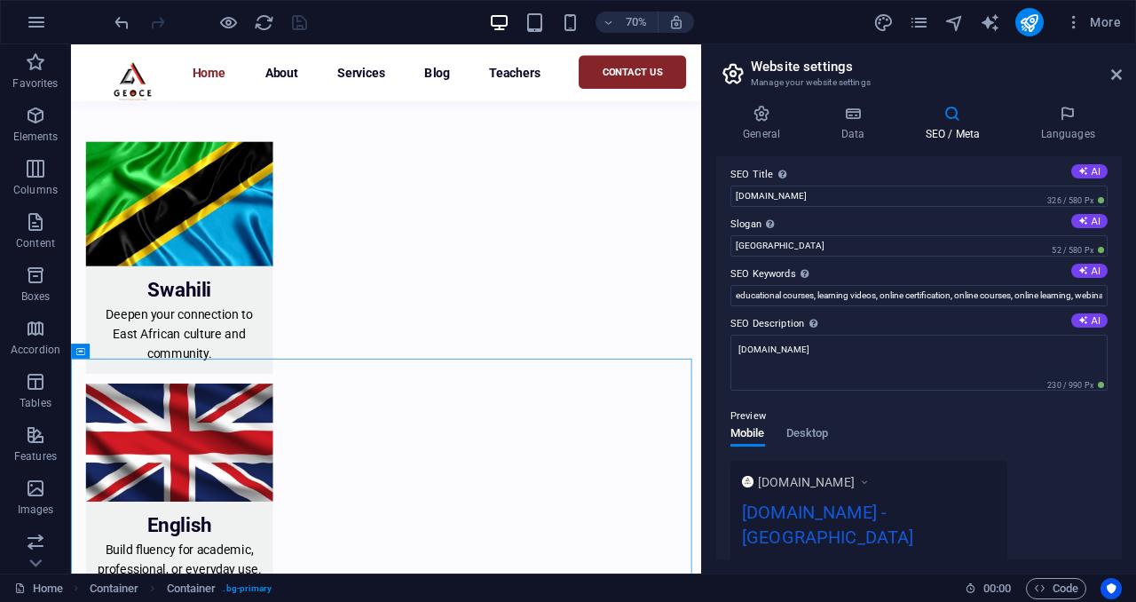
scroll to position [0, 0]
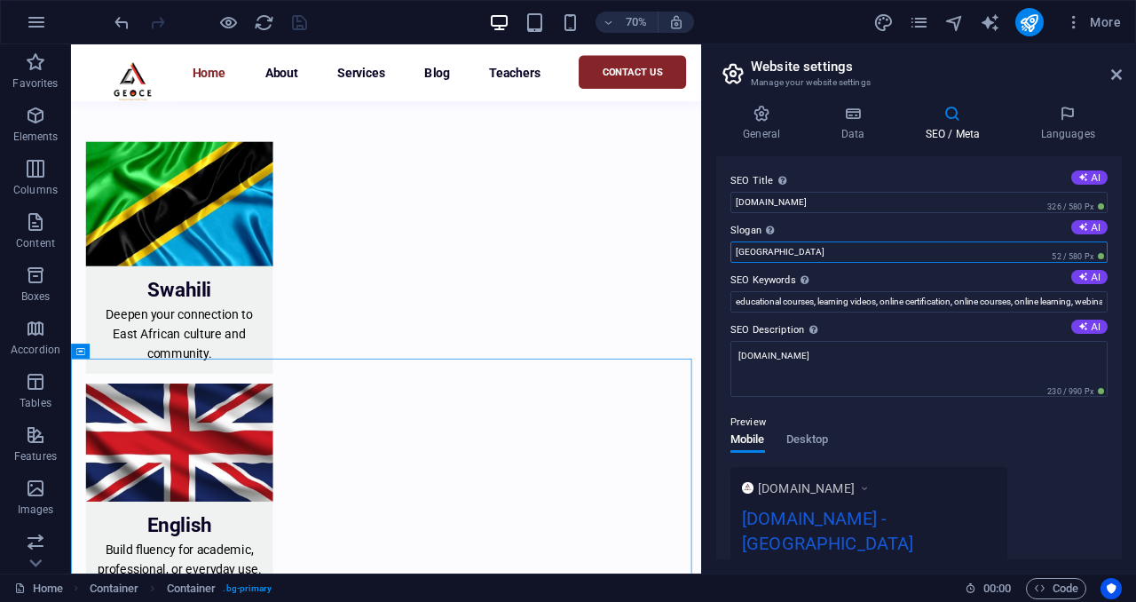
click at [852, 243] on input "Berlin" at bounding box center [918, 251] width 377 height 21
type input "B"
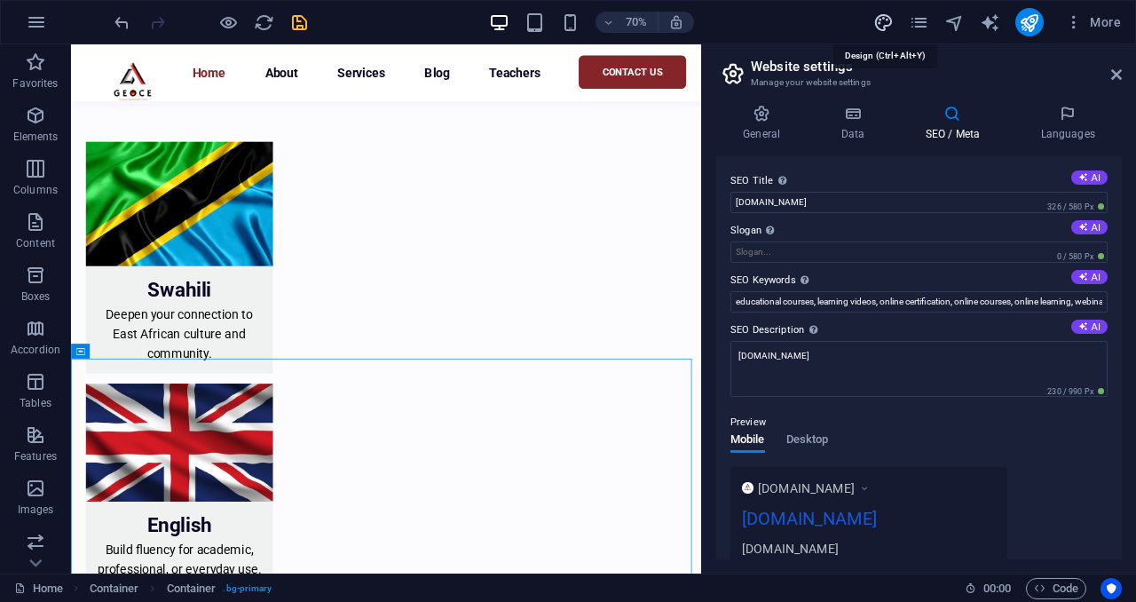
click at [880, 15] on icon "design" at bounding box center [883, 22] width 20 height 20
select select "px"
select select "400"
select select "px"
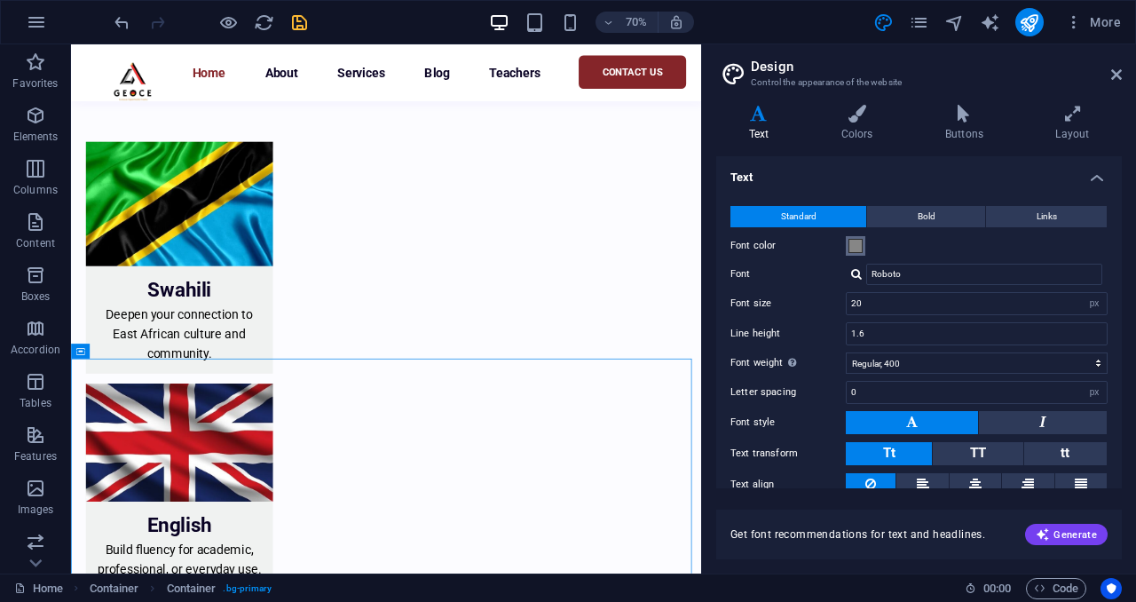
click at [856, 248] on span at bounding box center [855, 246] width 14 height 14
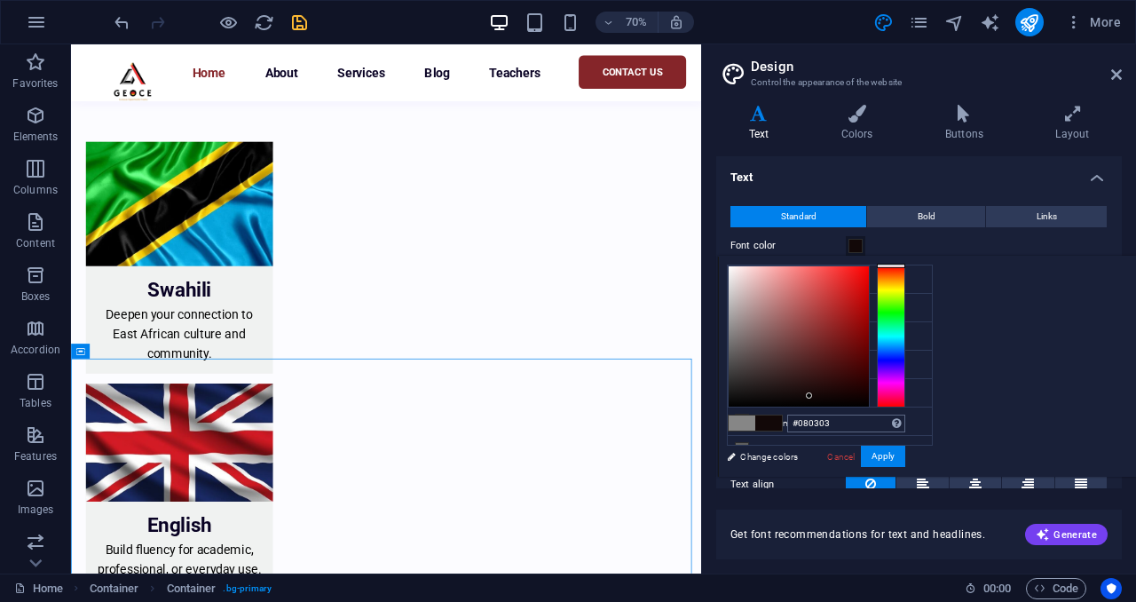
type input "#000000"
drag, startPoint x: 950, startPoint y: 327, endPoint x: 1095, endPoint y: 409, distance: 166.1
click at [914, 409] on div "#000000 Supported formats #0852ed rgb(8, 82, 237) rgba(8, 82, 237, 90%) hsv(221…" at bounding box center [816, 494] width 196 height 477
click at [905, 460] on button "Apply" at bounding box center [883, 455] width 44 height 21
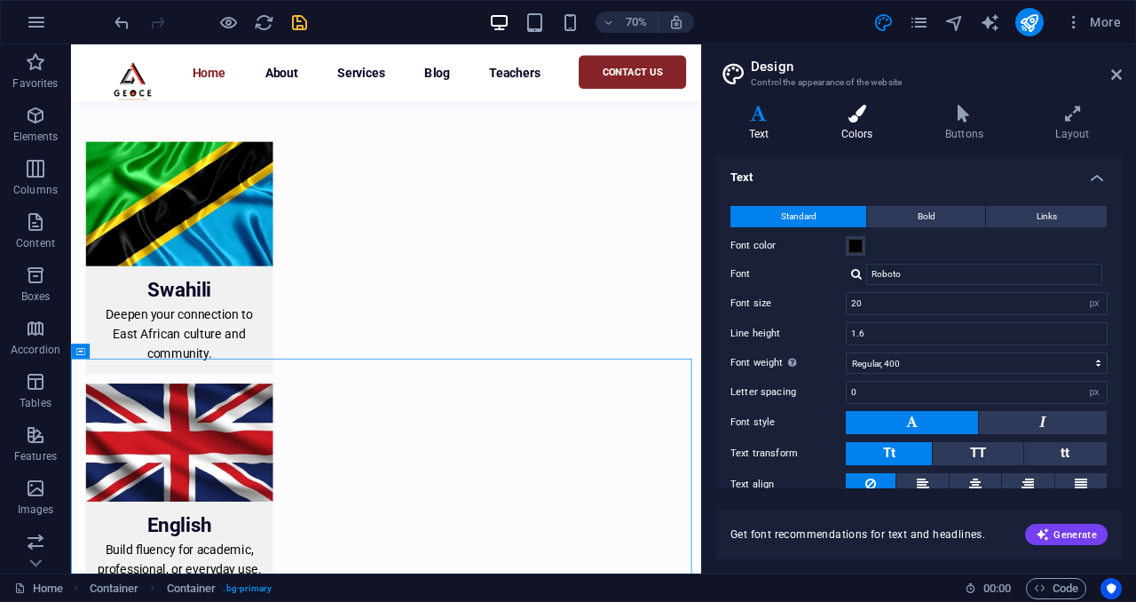
click at [866, 134] on h4 "Colors" at bounding box center [860, 123] width 104 height 37
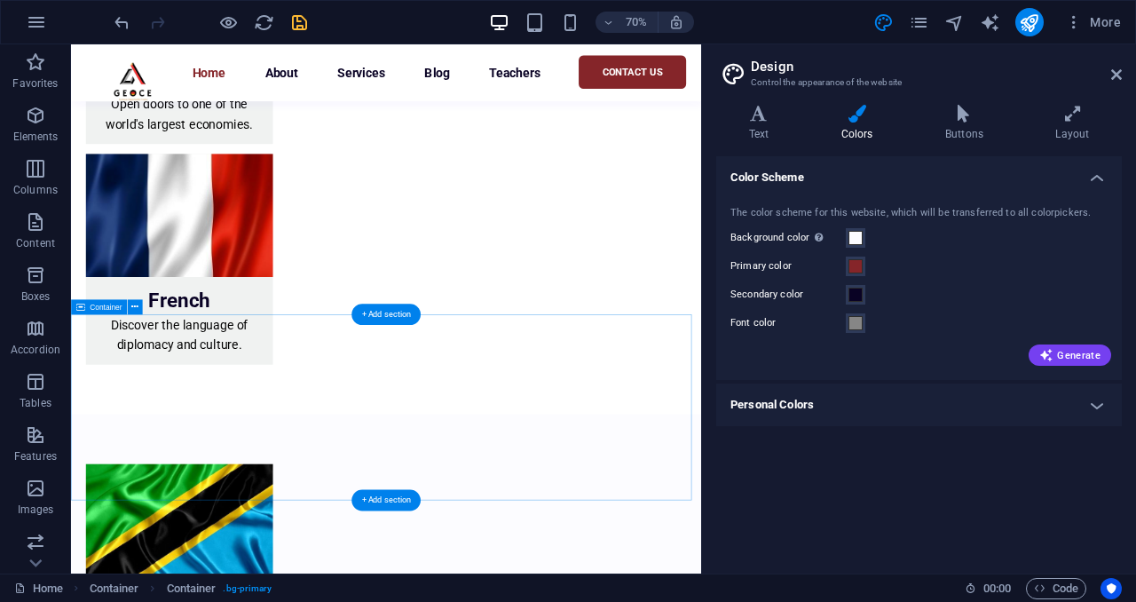
scroll to position [3882, 0]
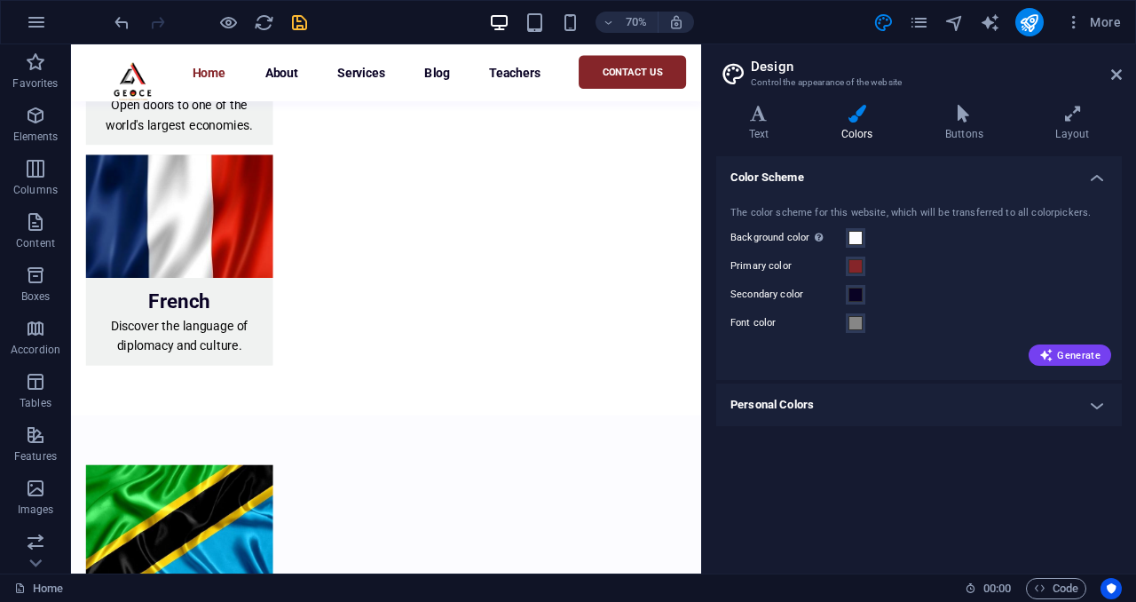
click at [889, 412] on h4 "Personal Colors" at bounding box center [919, 404] width 406 height 43
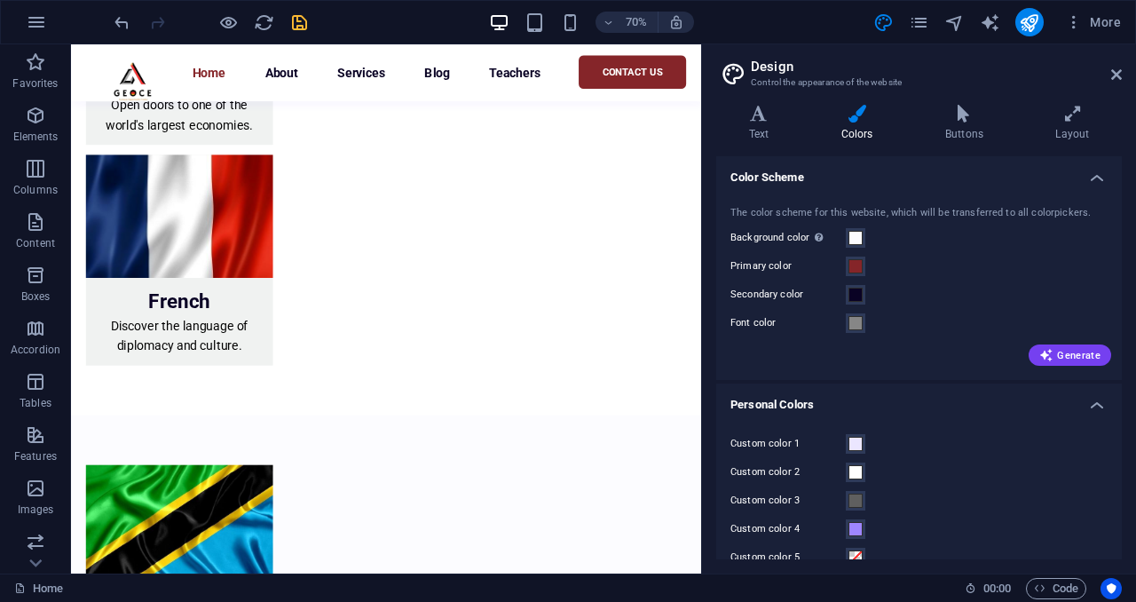
scroll to position [27, 0]
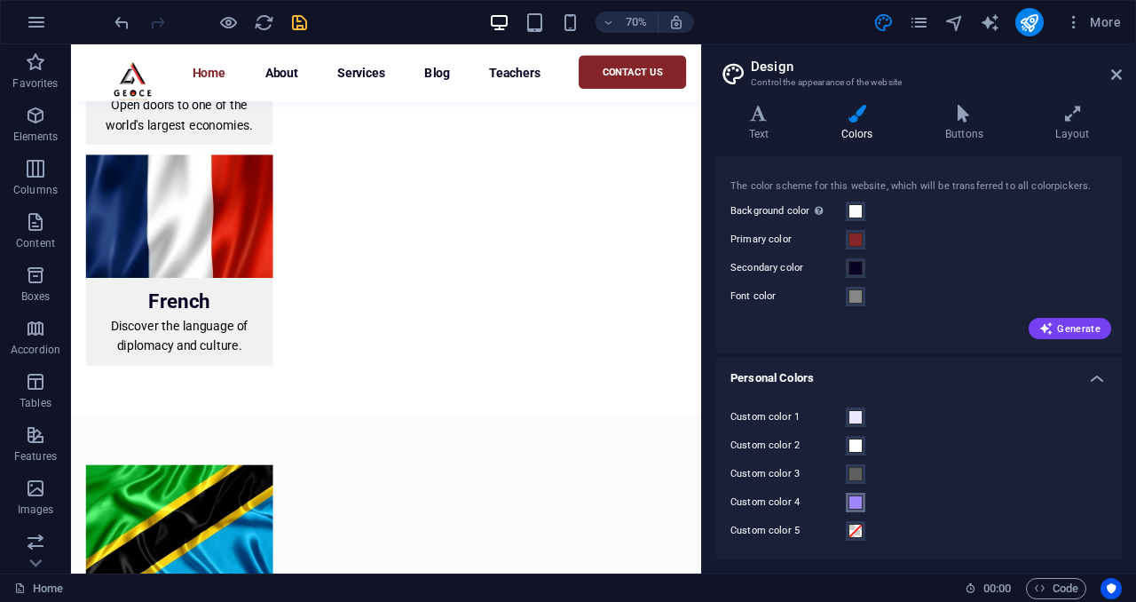
click at [856, 503] on span at bounding box center [855, 502] width 14 height 14
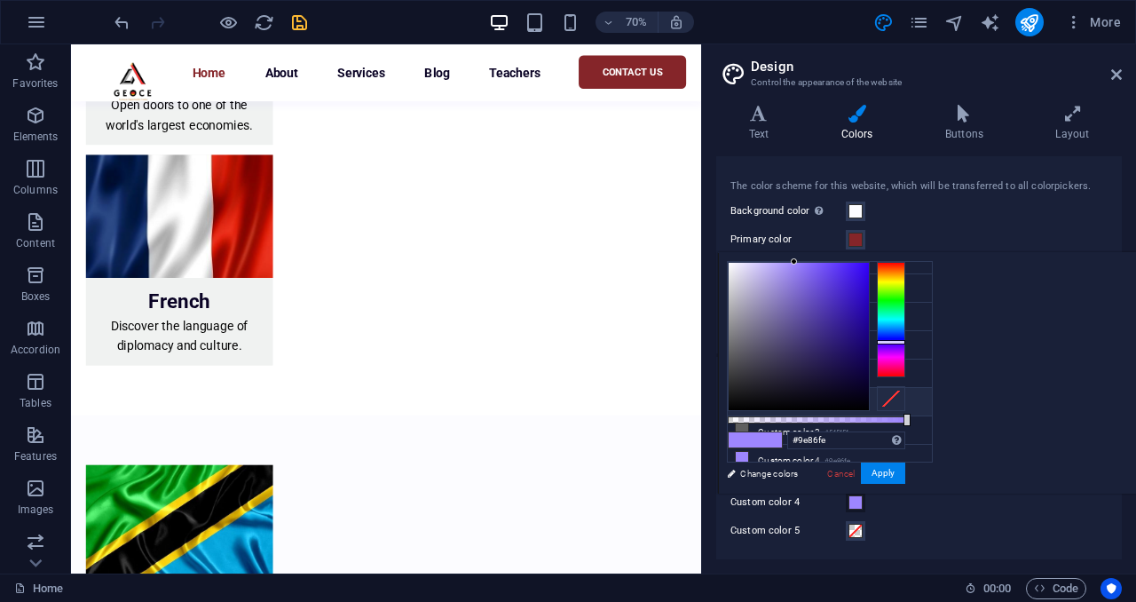
scroll to position [0, 0]
click at [740, 306] on icon at bounding box center [742, 303] width 12 height 12
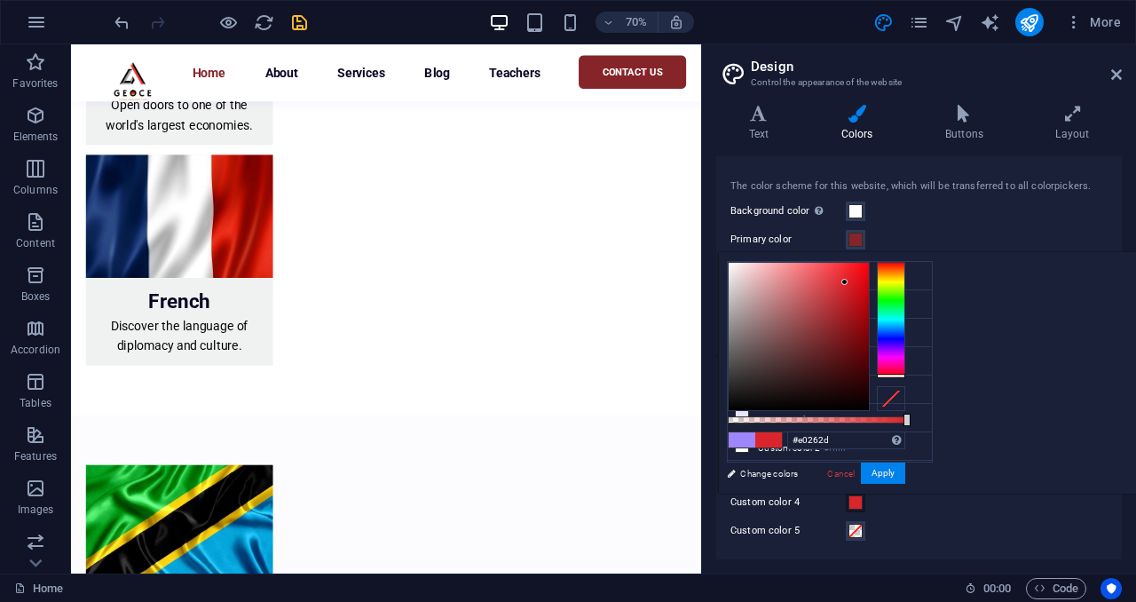
type input "#e2262e"
drag, startPoint x: 1049, startPoint y: 330, endPoint x: 1067, endPoint y: 278, distance: 55.3
click at [847, 278] on div at bounding box center [844, 278] width 6 height 6
click at [905, 471] on button "Apply" at bounding box center [883, 472] width 44 height 21
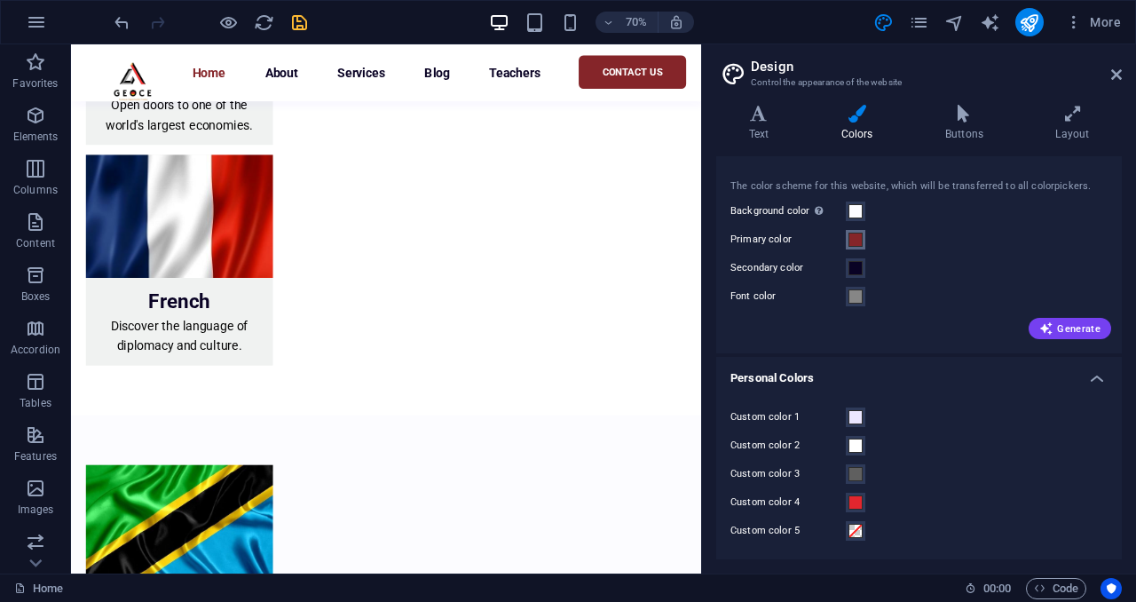
click at [855, 244] on span at bounding box center [855, 240] width 14 height 14
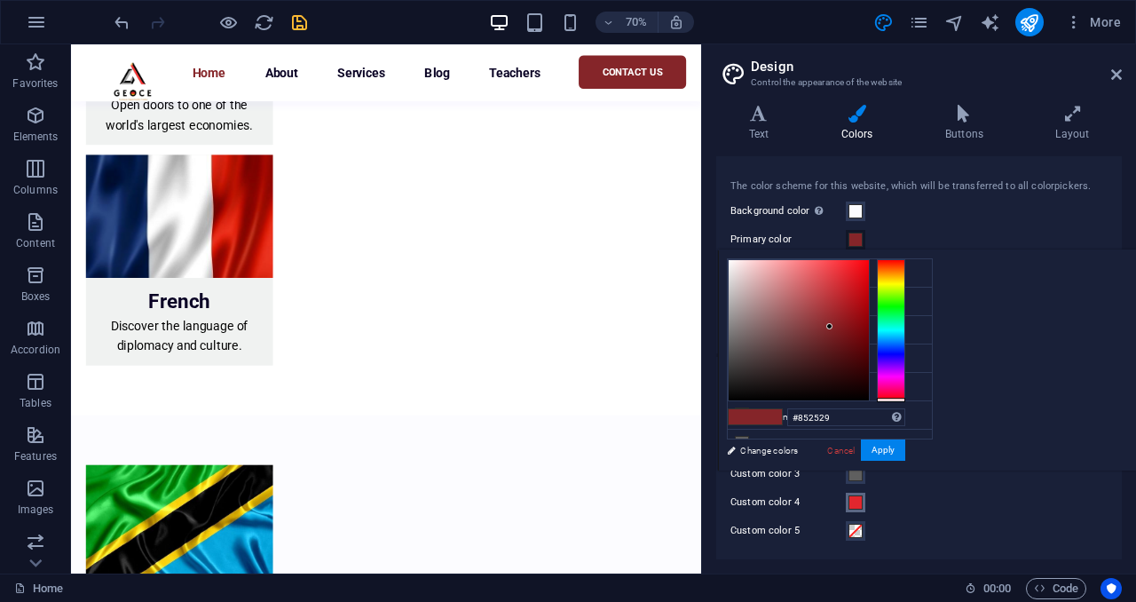
click at [855, 507] on span at bounding box center [855, 502] width 14 height 14
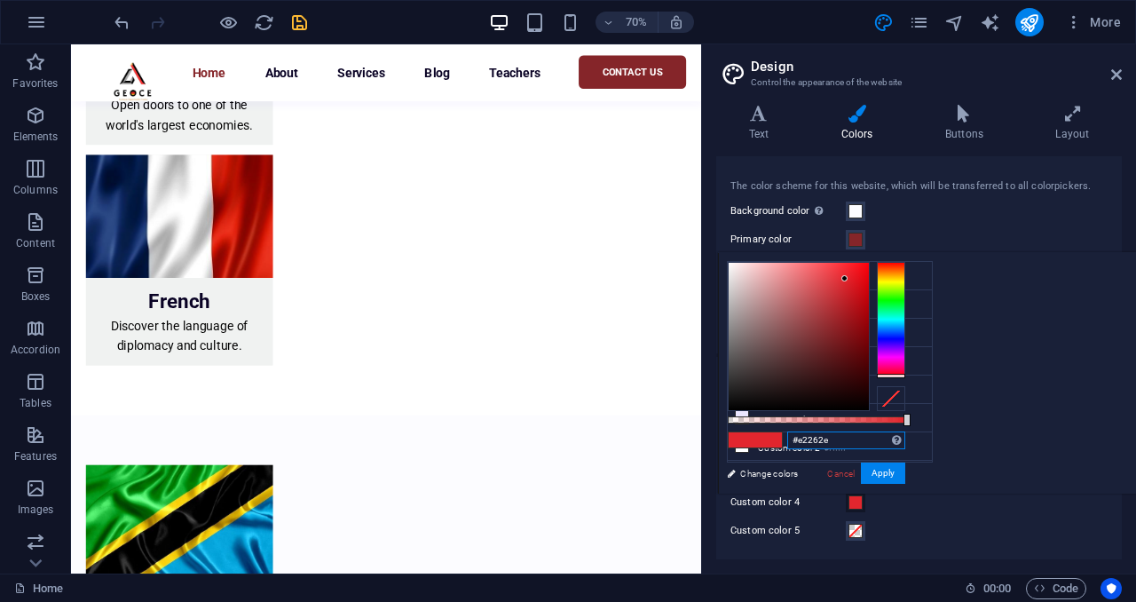
click at [905, 439] on input "#e2262e" at bounding box center [846, 440] width 118 height 18
click at [854, 233] on span at bounding box center [855, 240] width 14 height 14
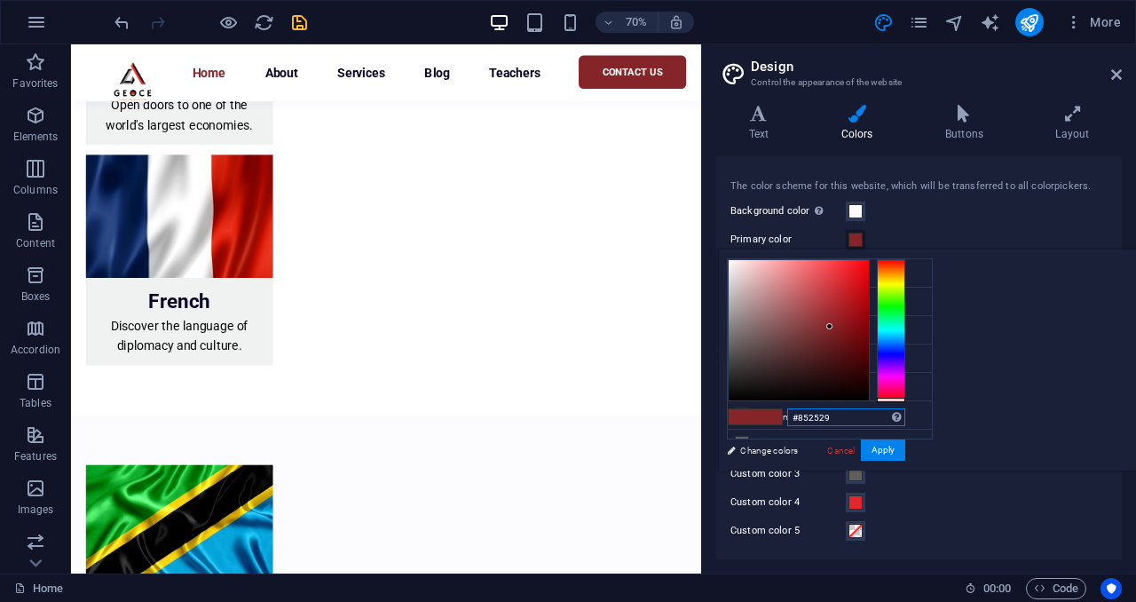
click at [905, 415] on input "#852529" at bounding box center [846, 417] width 118 height 18
paste input "e2262e"
type input "#e2262e"
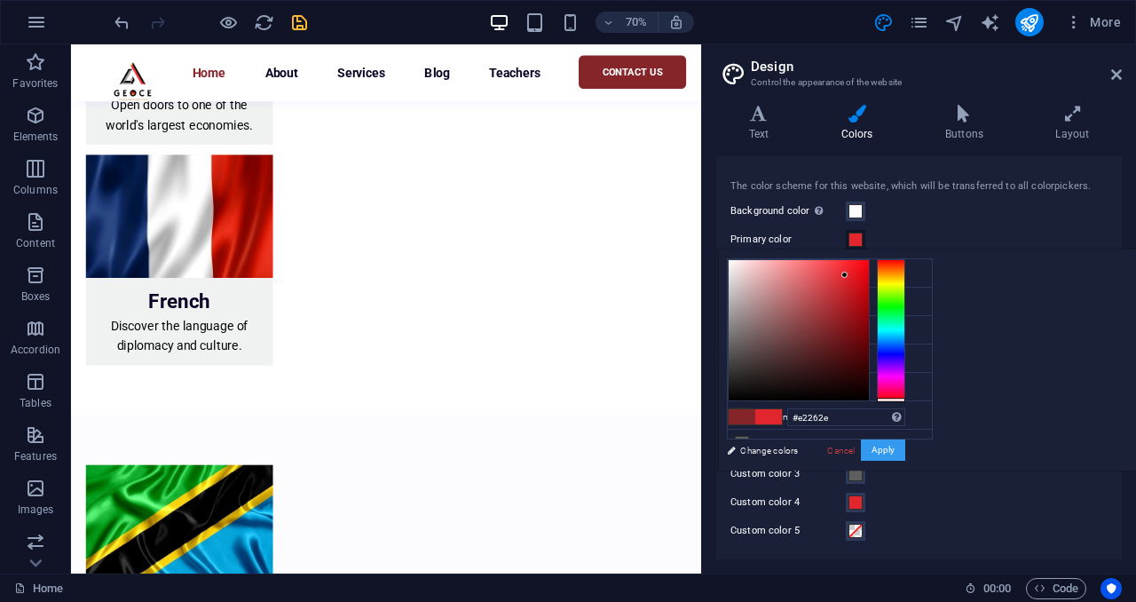
click at [905, 453] on button "Apply" at bounding box center [883, 449] width 44 height 21
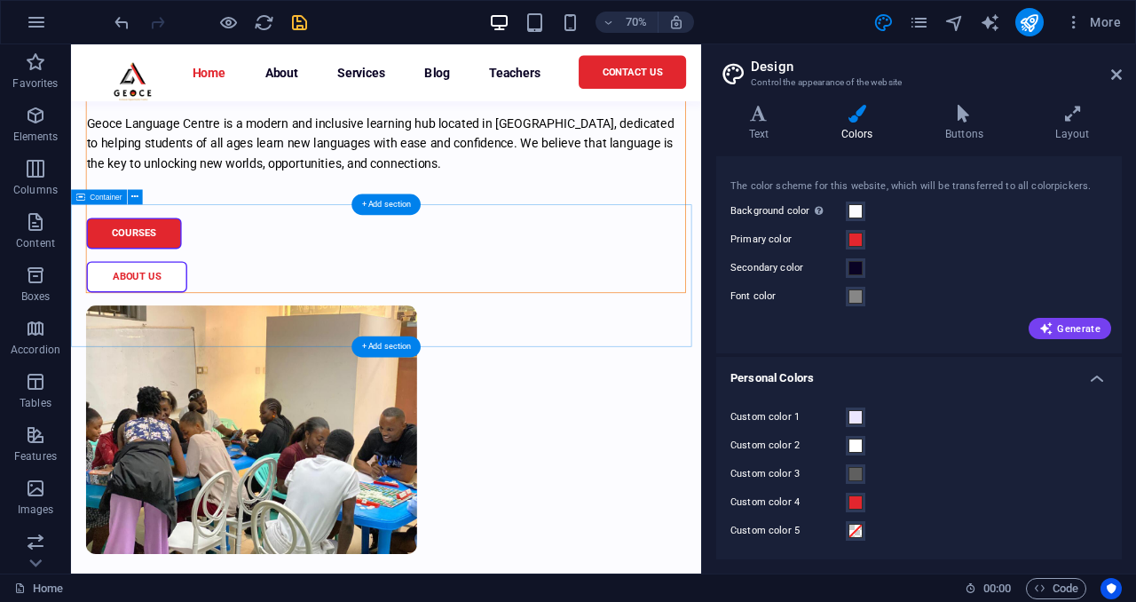
scroll to position [2246, 0]
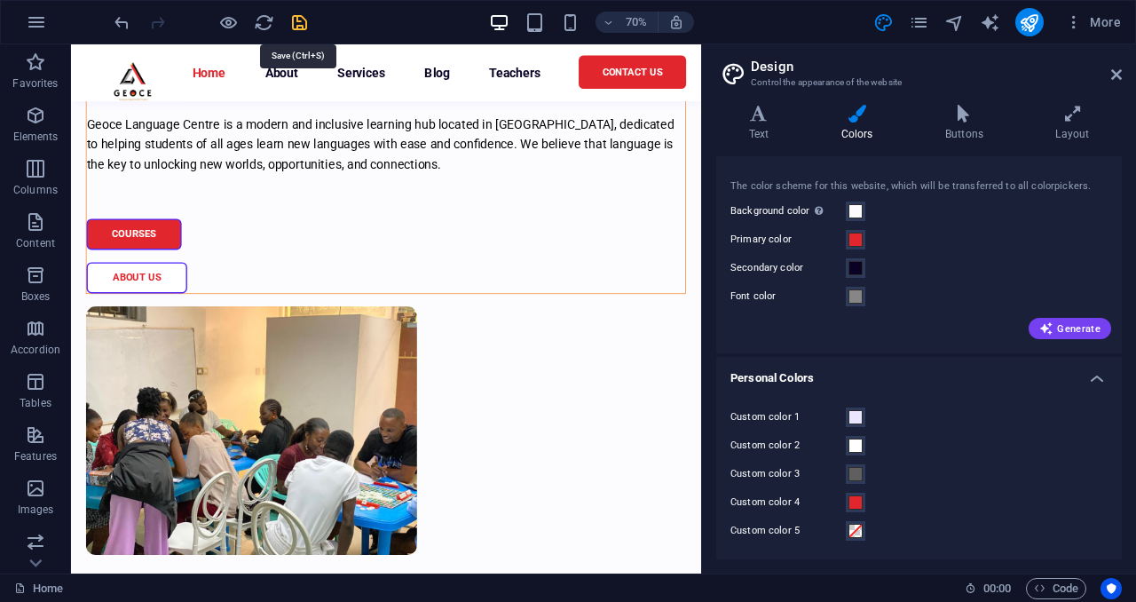
click at [299, 20] on icon "save" at bounding box center [299, 22] width 20 height 20
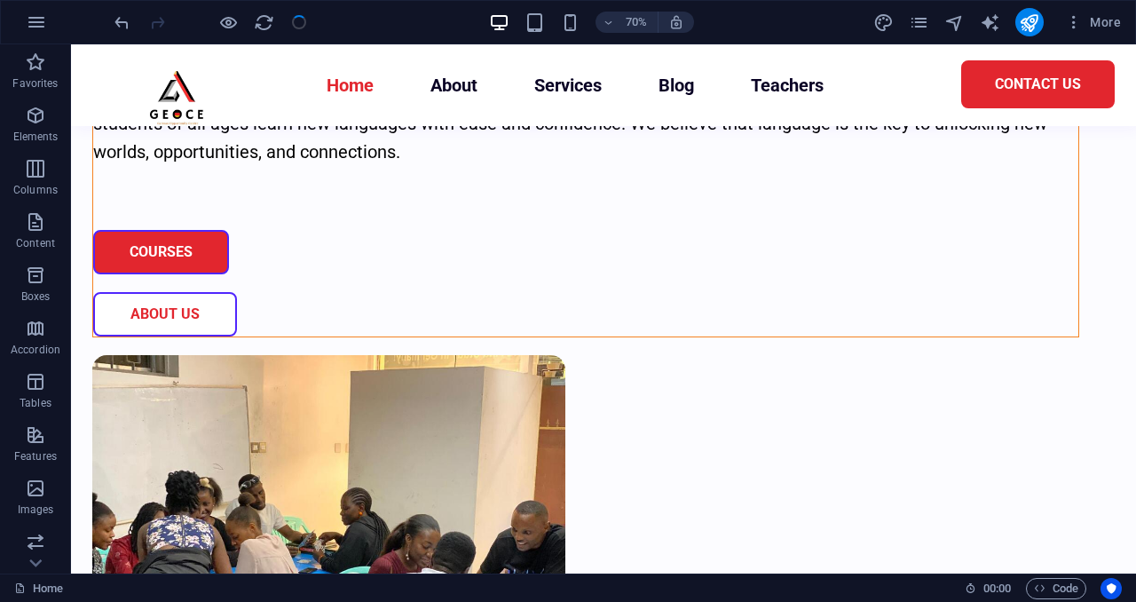
scroll to position [2244, 0]
